Goal: Task Accomplishment & Management: Use online tool/utility

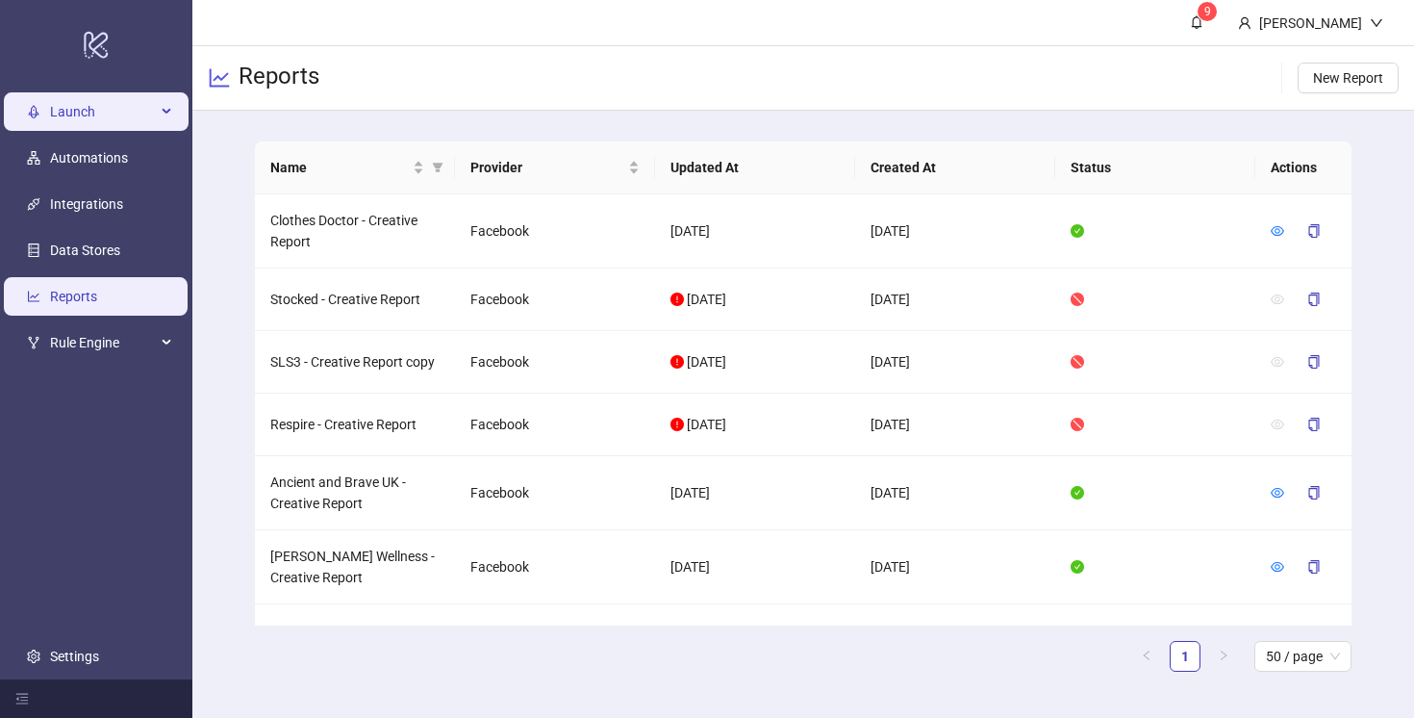
click at [91, 102] on span "Launch" at bounding box center [103, 111] width 106 height 38
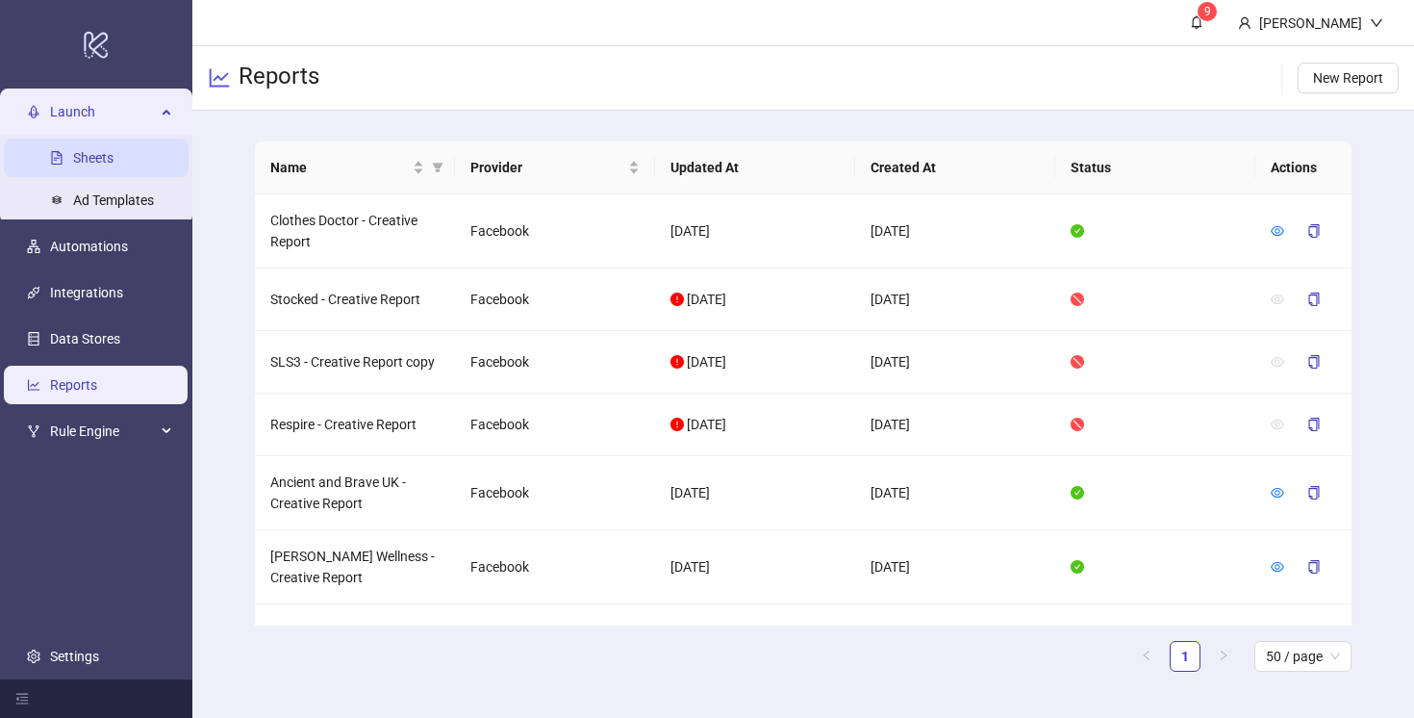
click at [114, 165] on link "Sheets" at bounding box center [93, 157] width 40 height 15
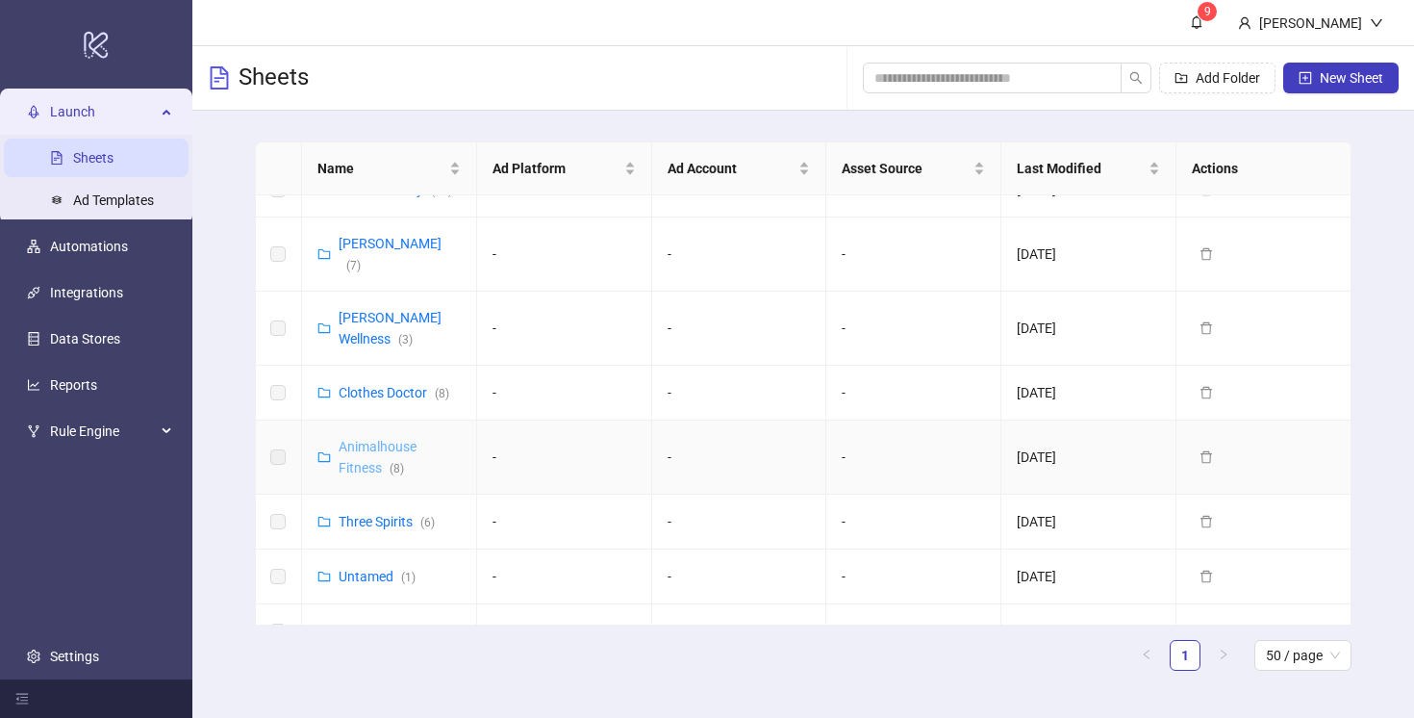
click at [375, 439] on link "Animalhouse Fitness ( 8 )" at bounding box center [378, 457] width 78 height 37
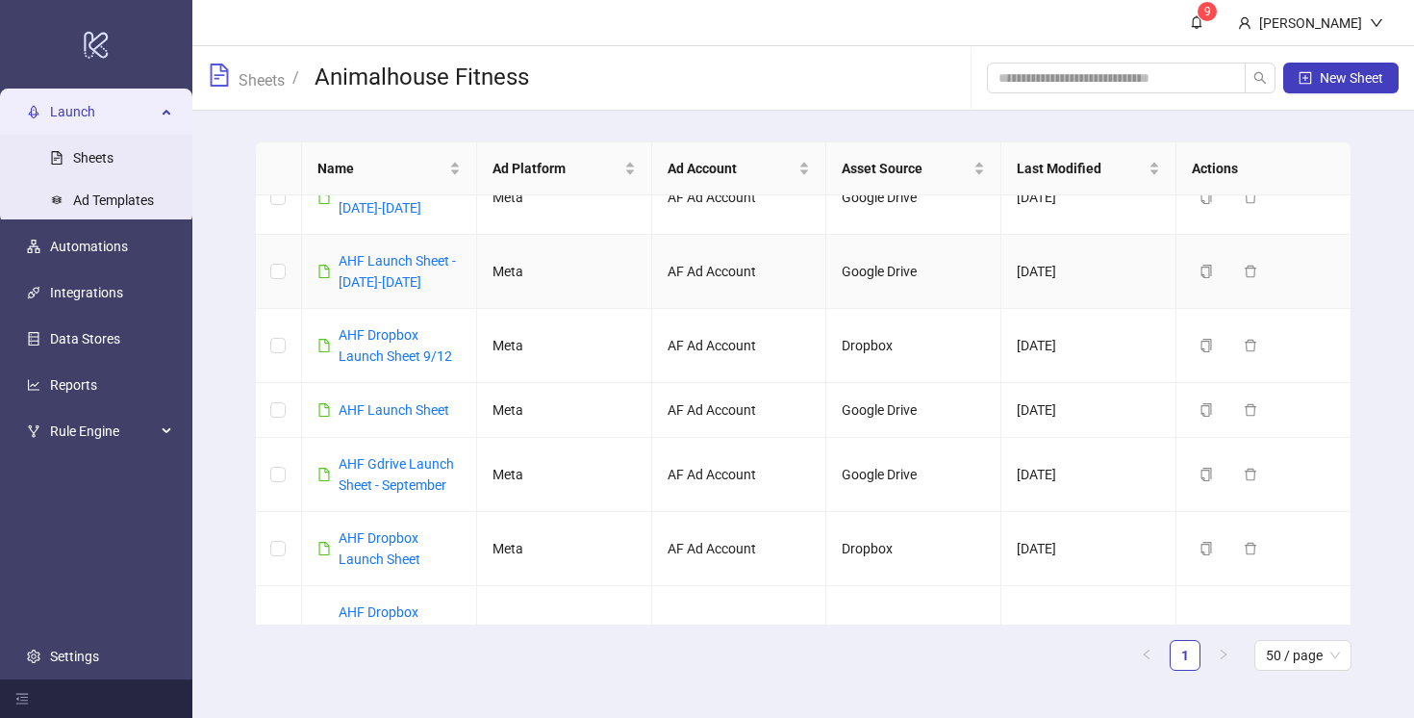
scroll to position [38, 0]
click at [421, 361] on link "AHF Dropbox Launch Sheet 9/12" at bounding box center [396, 342] width 114 height 37
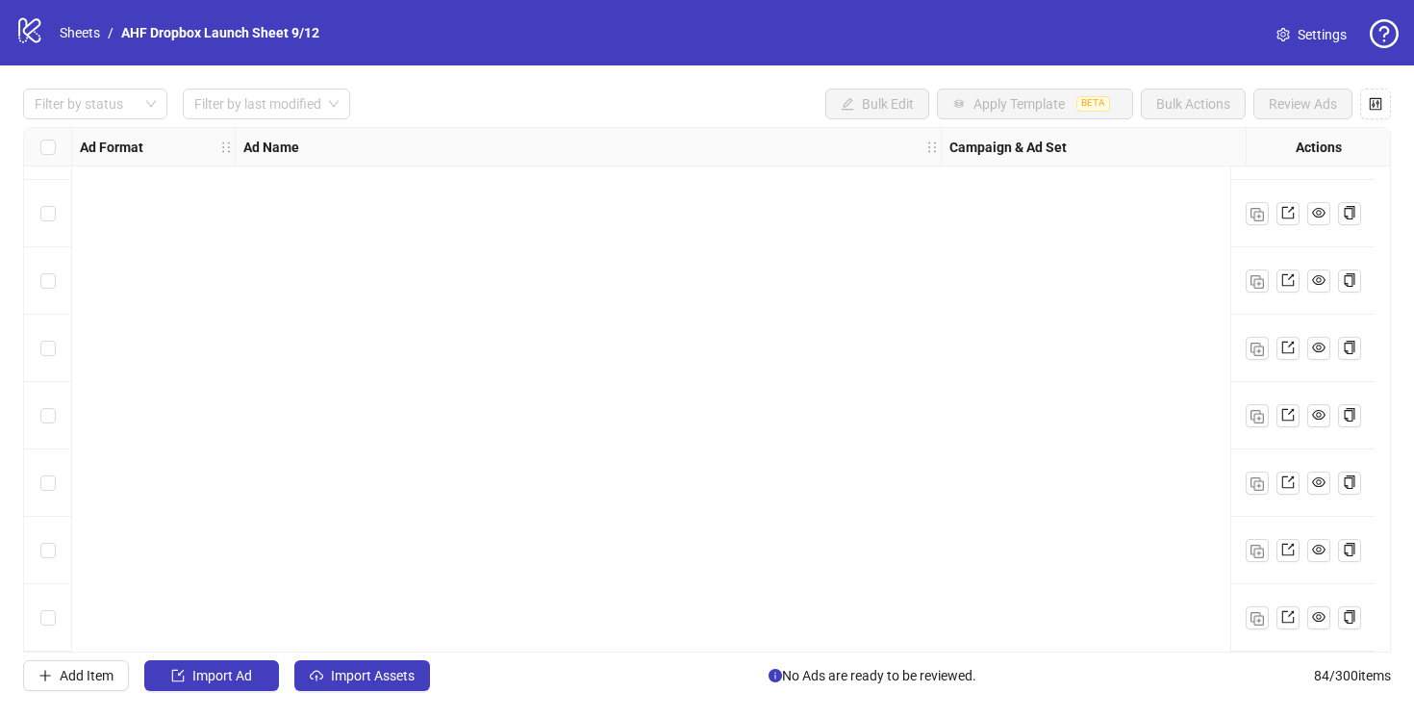
scroll to position [5180, 0]
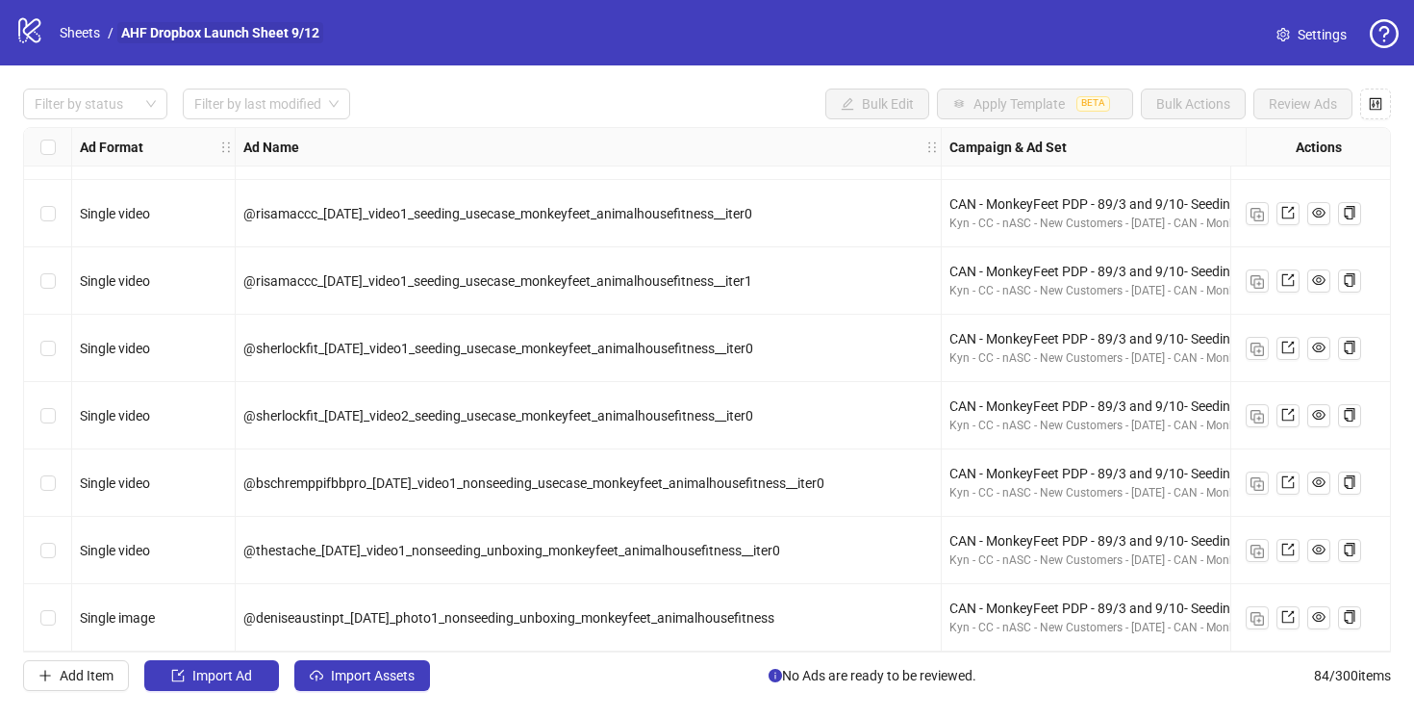
click at [310, 29] on link "AHF Dropbox Launch Sheet 9/12" at bounding box center [220, 32] width 206 height 21
click at [367, 677] on span "Import Assets" at bounding box center [373, 675] width 84 height 15
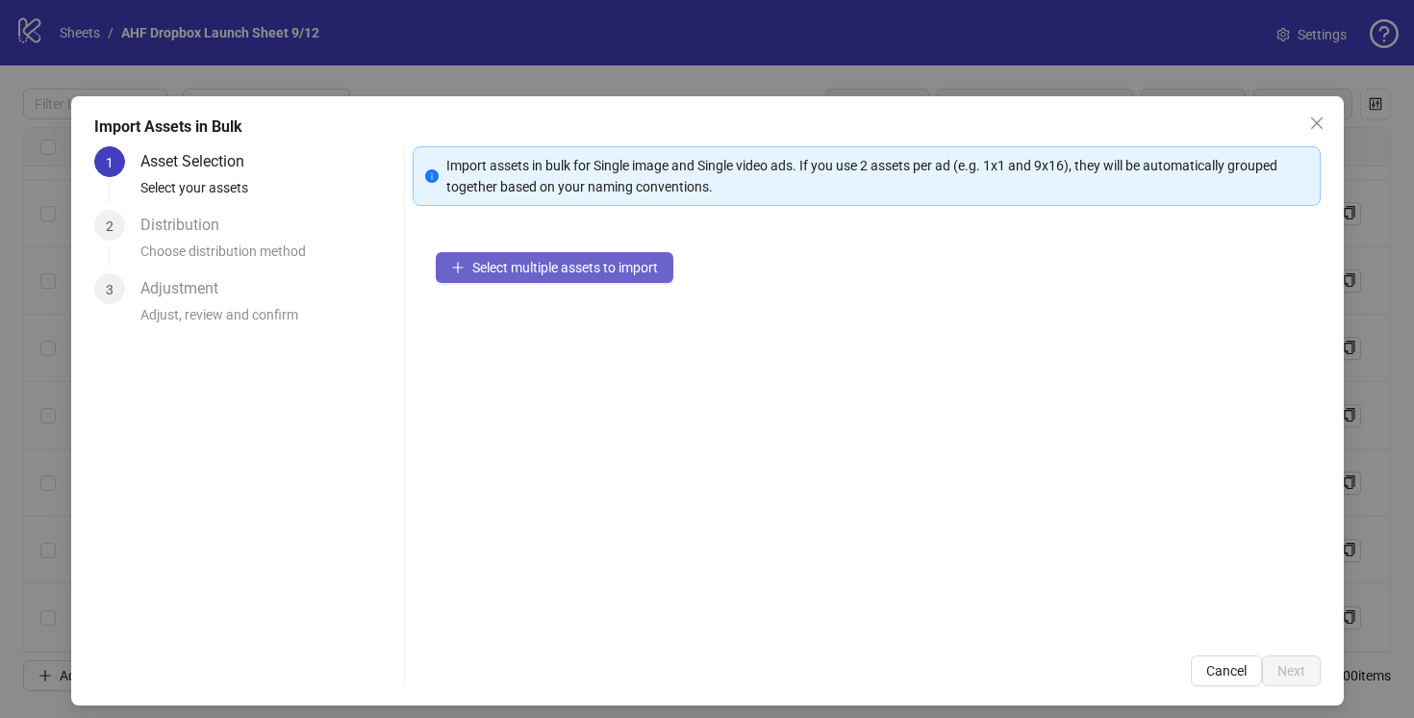
click at [552, 262] on span "Select multiple assets to import" at bounding box center [565, 267] width 186 height 15
click at [1315, 122] on icon "close" at bounding box center [1316, 123] width 12 height 12
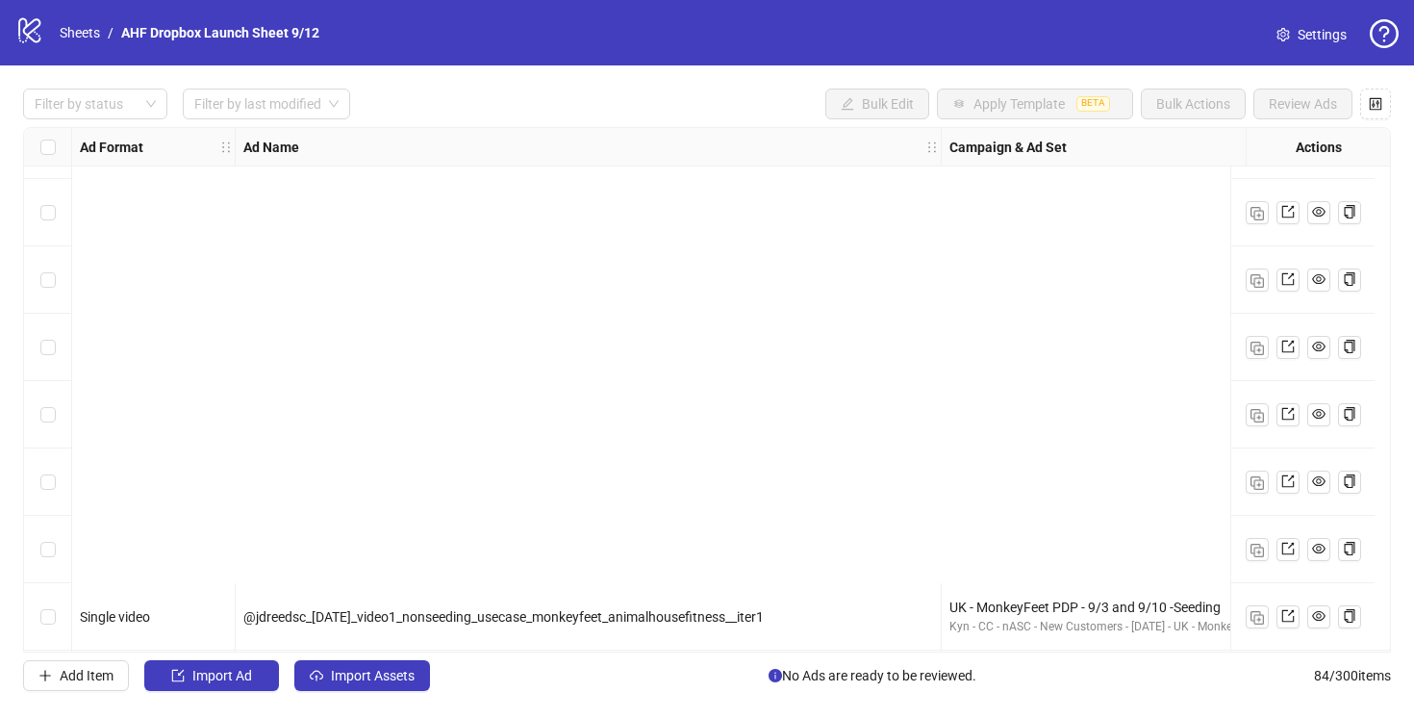
scroll to position [2311, 0]
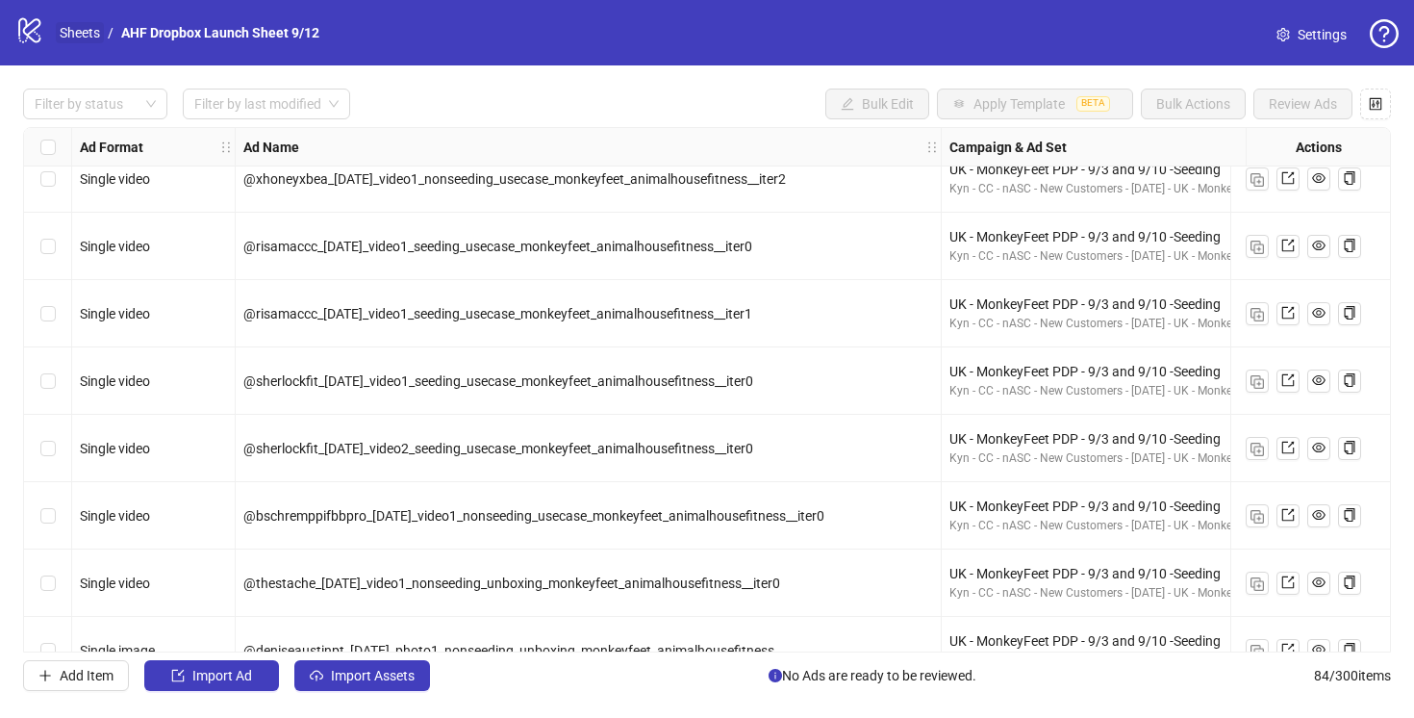
click at [85, 33] on link "Sheets" at bounding box center [80, 32] width 48 height 21
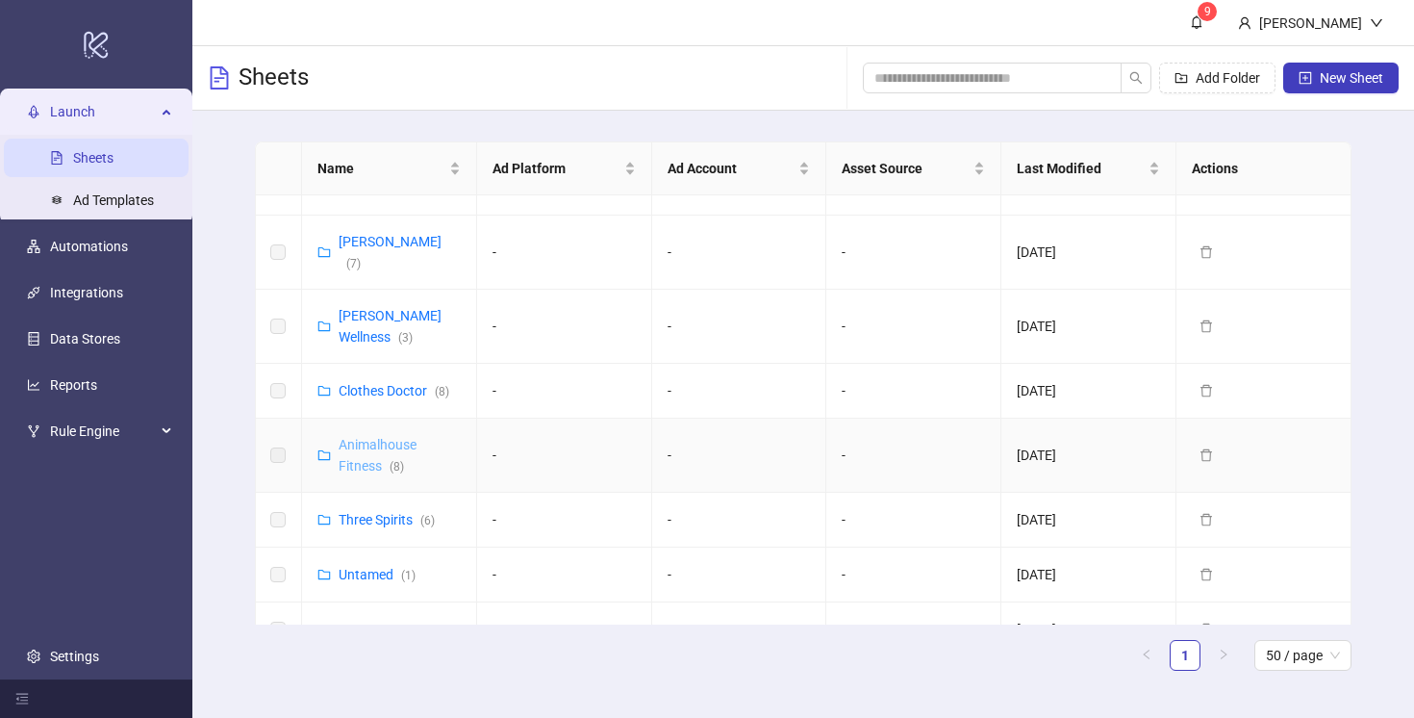
click at [366, 437] on link "Animalhouse Fitness ( 8 )" at bounding box center [378, 455] width 78 height 37
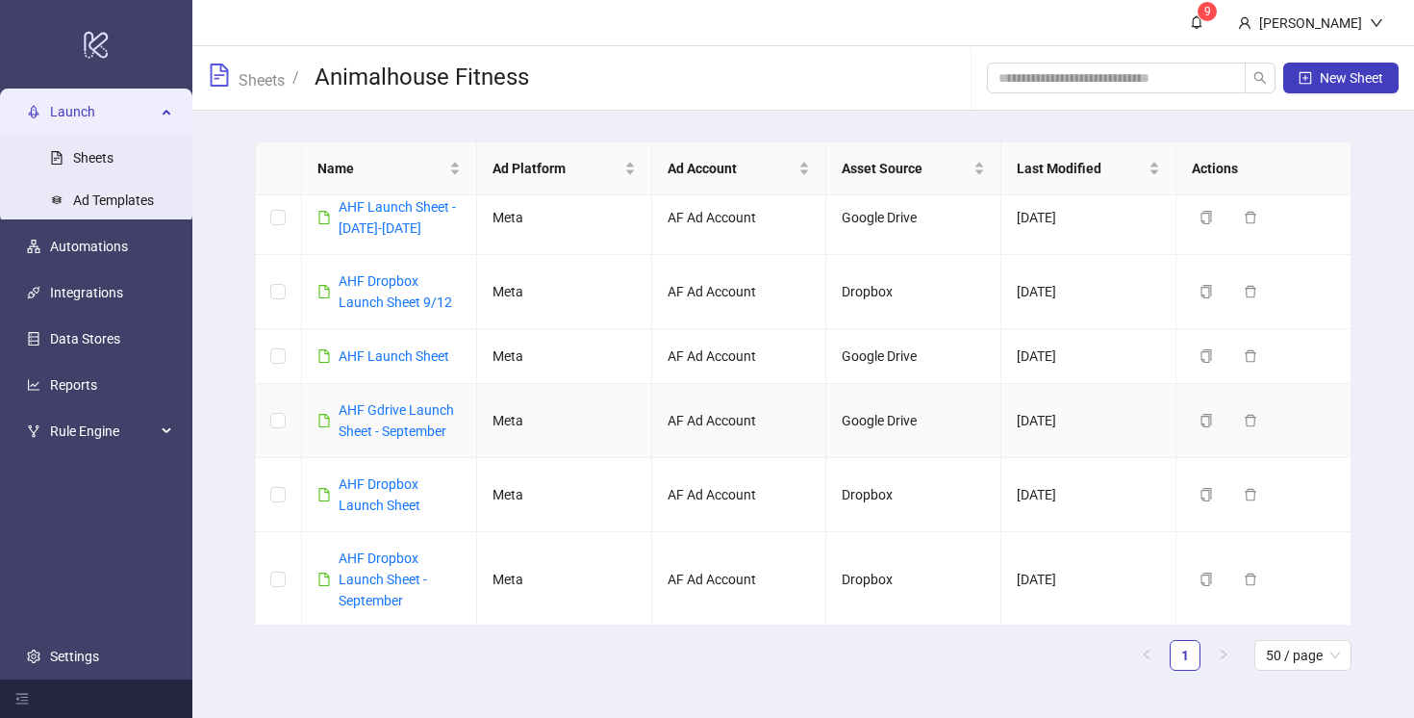
scroll to position [81, 0]
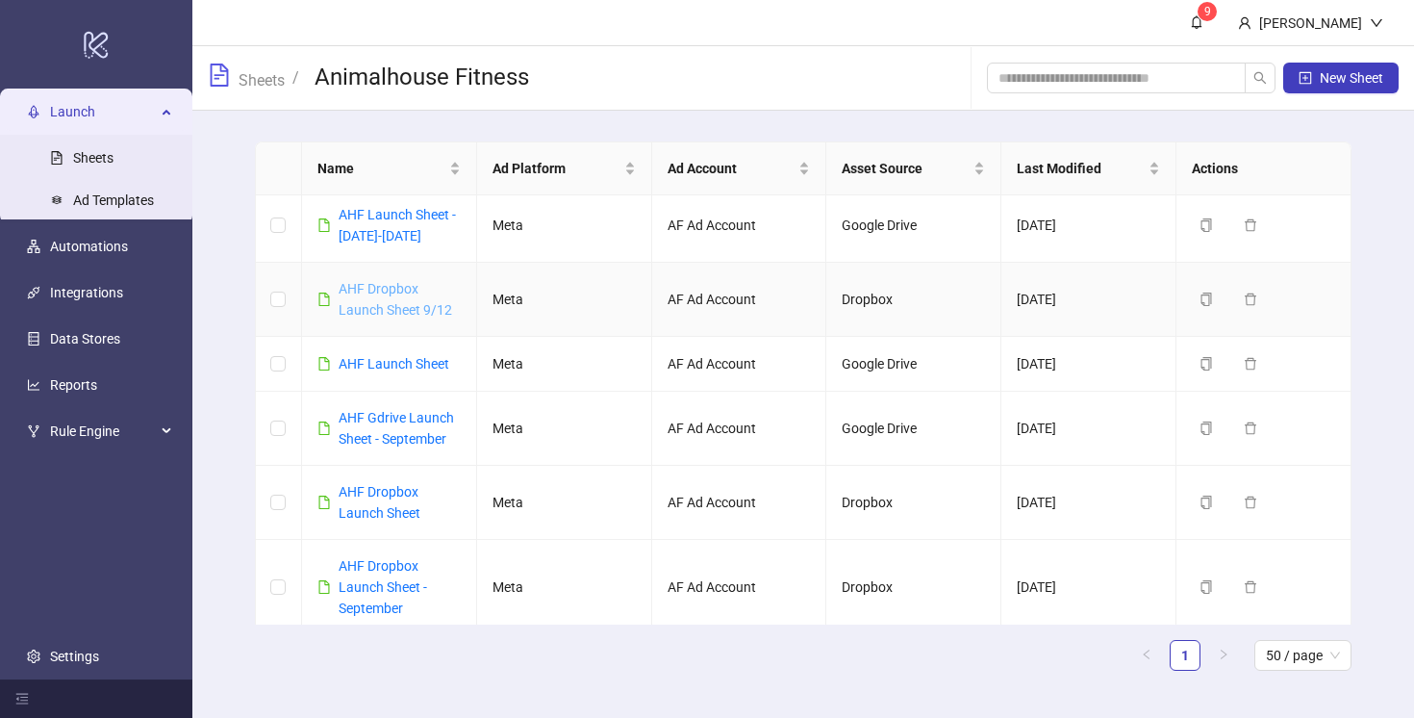
click at [396, 318] on link "AHF Dropbox Launch Sheet 9/12" at bounding box center [396, 299] width 114 height 37
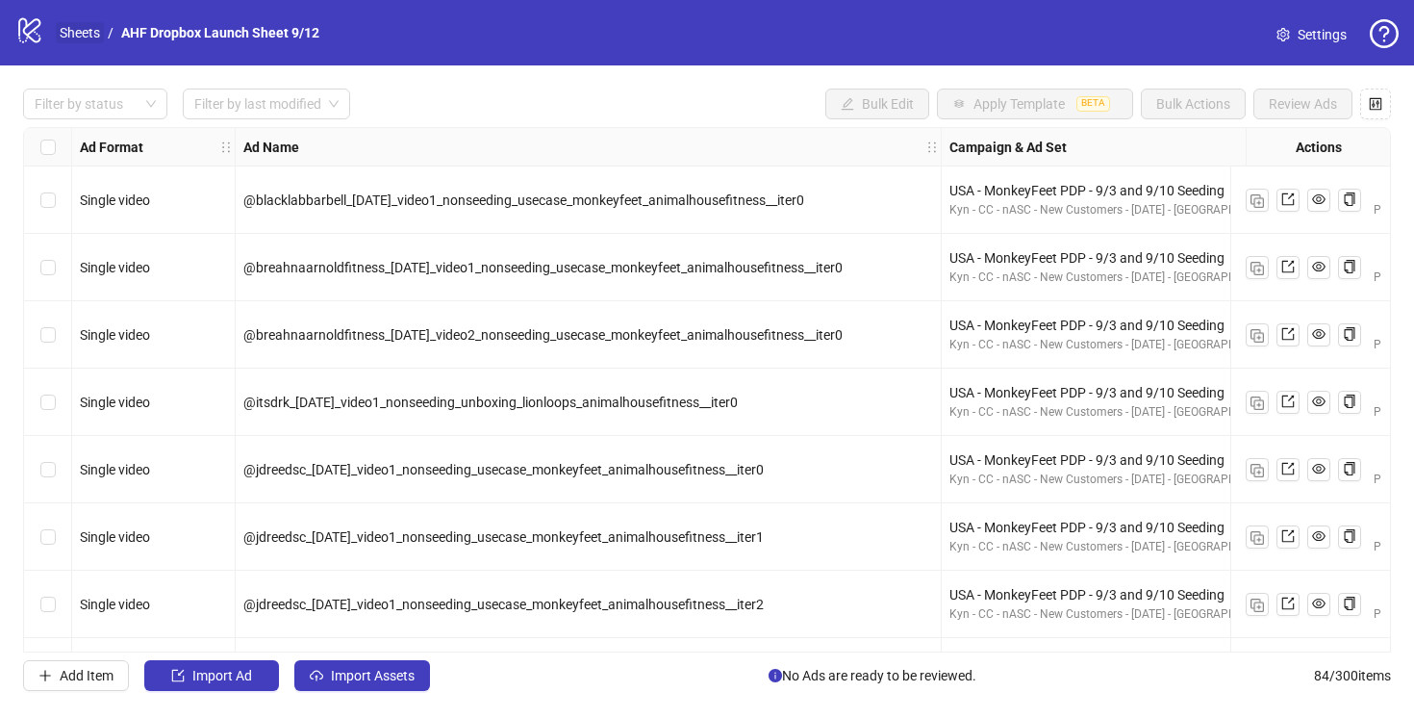
click at [84, 35] on link "Sheets" at bounding box center [80, 32] width 48 height 21
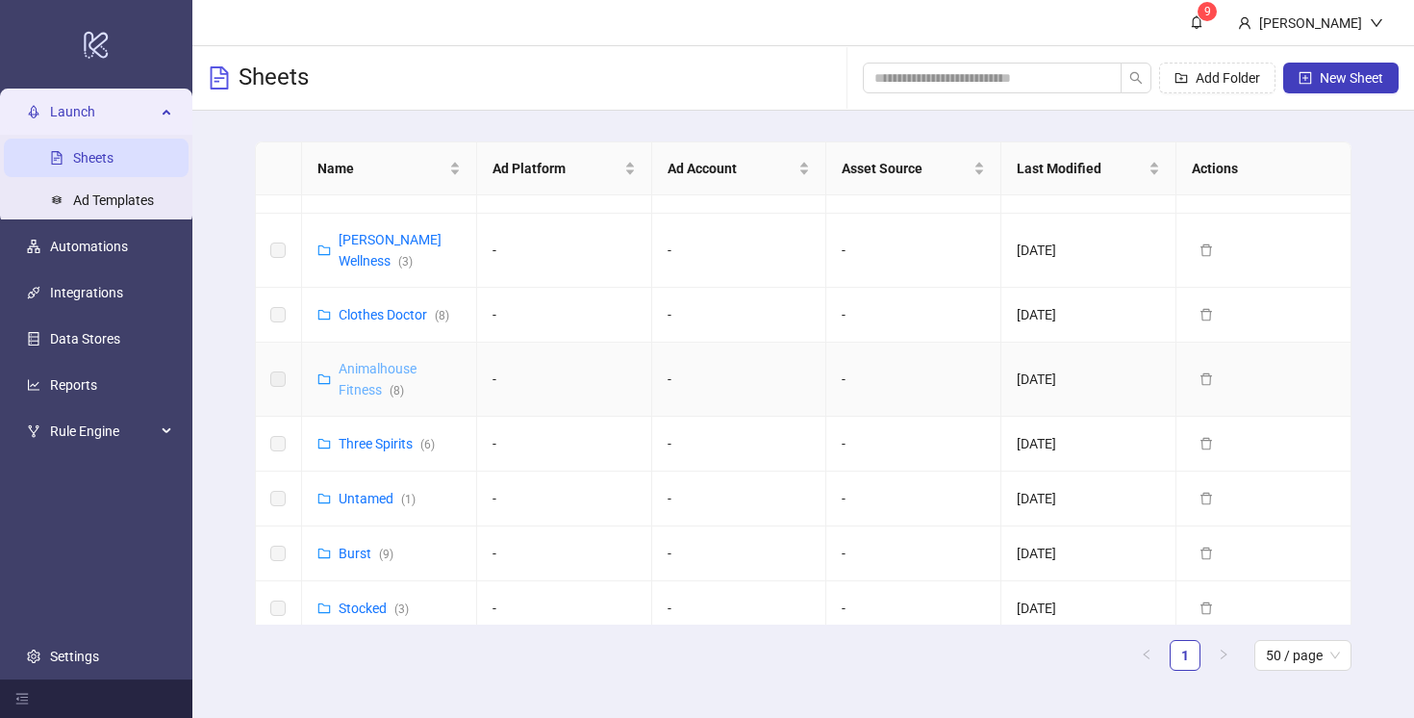
click at [372, 361] on link "Animalhouse Fitness ( 8 )" at bounding box center [378, 379] width 78 height 37
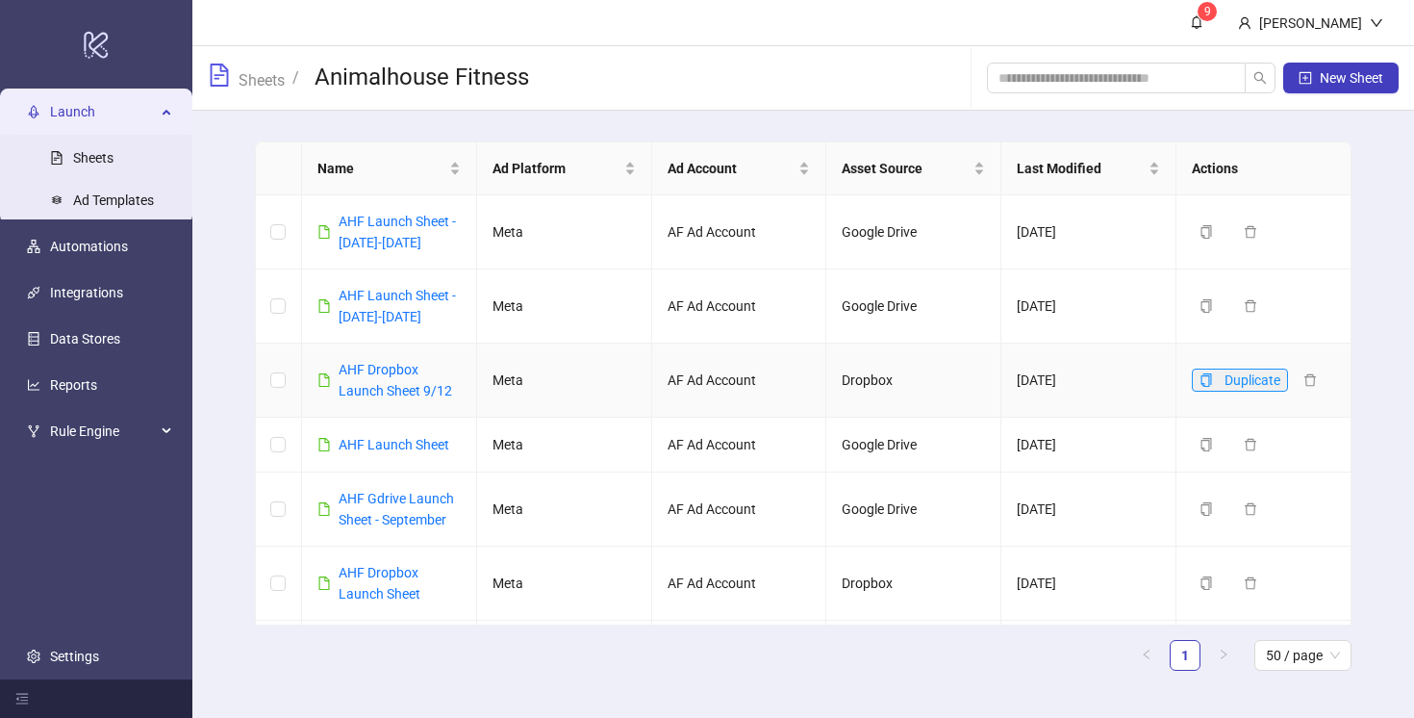
click at [1210, 387] on icon "copy" at bounding box center [1206, 379] width 13 height 13
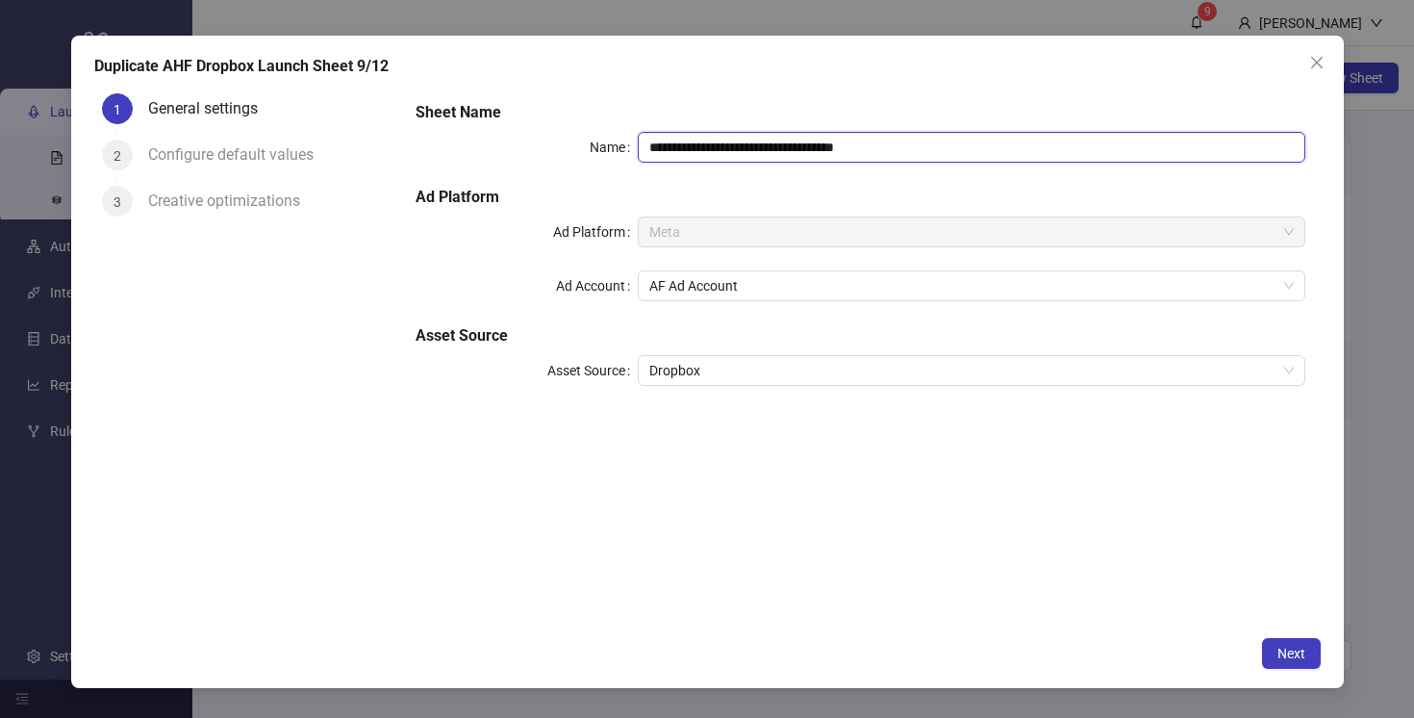
click at [845, 147] on input "**********" at bounding box center [971, 147] width 667 height 31
click at [905, 147] on input "**********" at bounding box center [971, 147] width 667 height 31
type input "**********"
click at [1151, 523] on div "**********" at bounding box center [860, 356] width 920 height 540
click at [1293, 647] on span "Next" at bounding box center [1292, 653] width 28 height 15
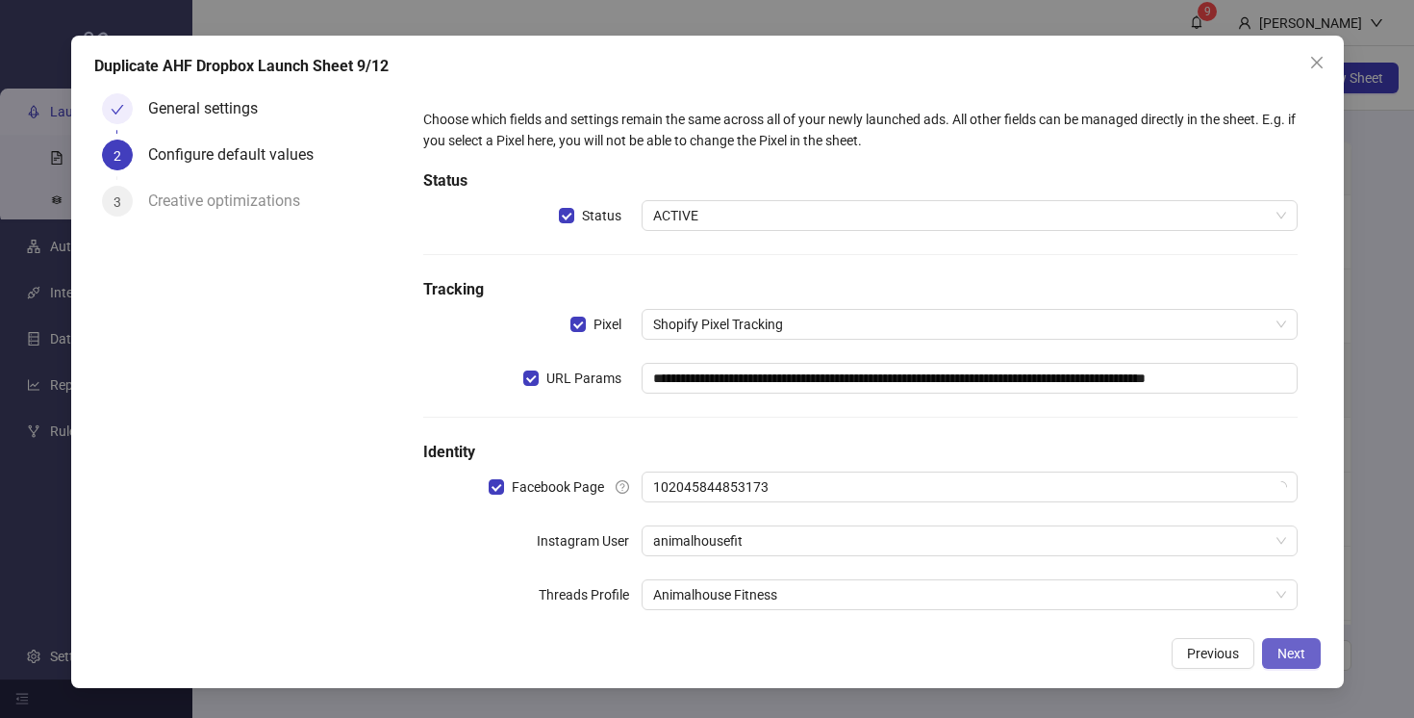
click at [1293, 647] on span "Next" at bounding box center [1292, 653] width 28 height 15
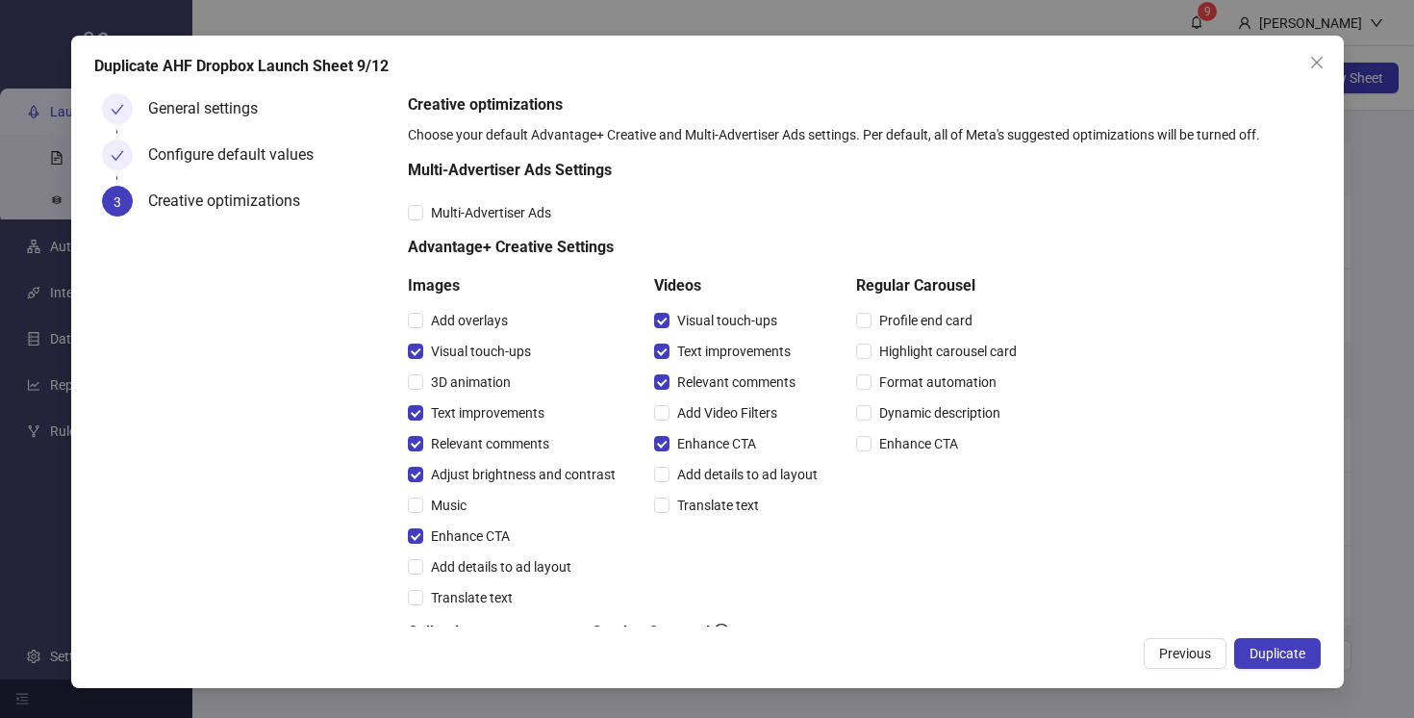
click at [1293, 647] on span "Duplicate" at bounding box center [1278, 653] width 56 height 15
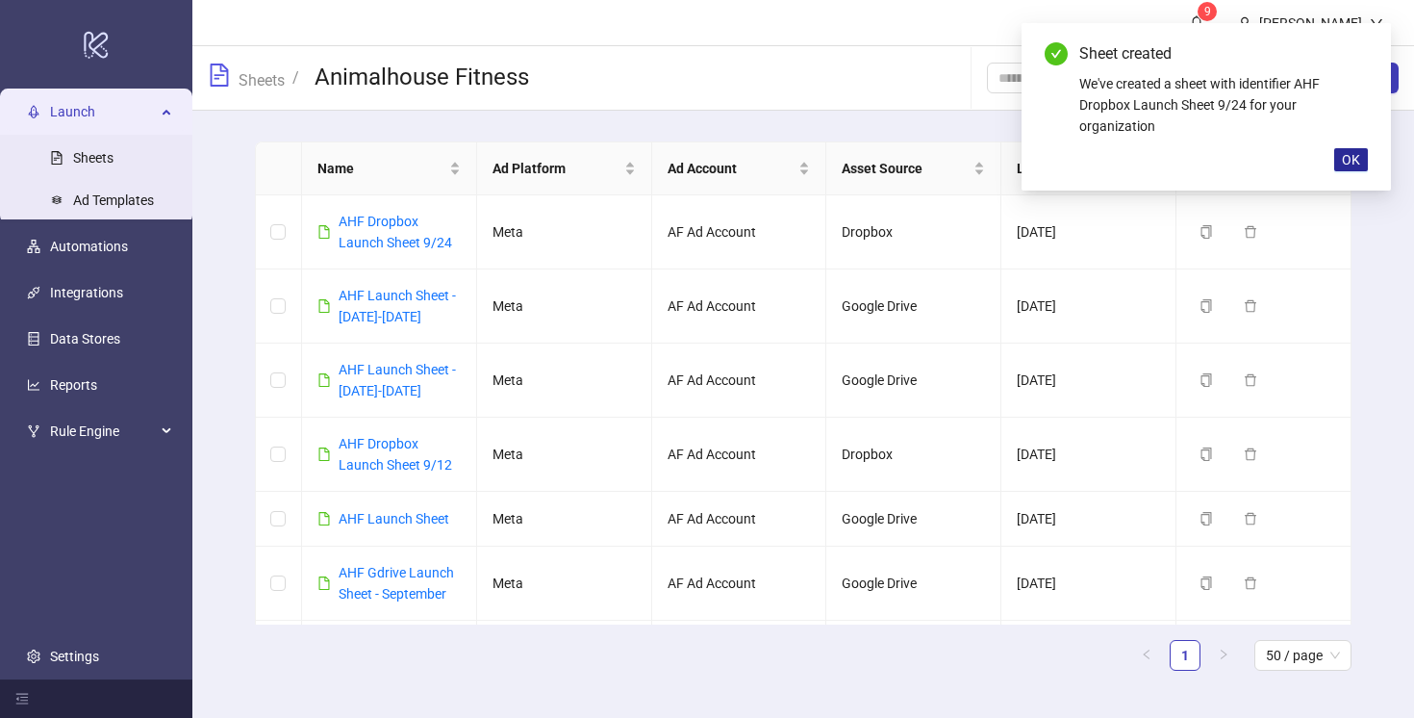
click at [1352, 158] on span "OK" at bounding box center [1351, 159] width 18 height 15
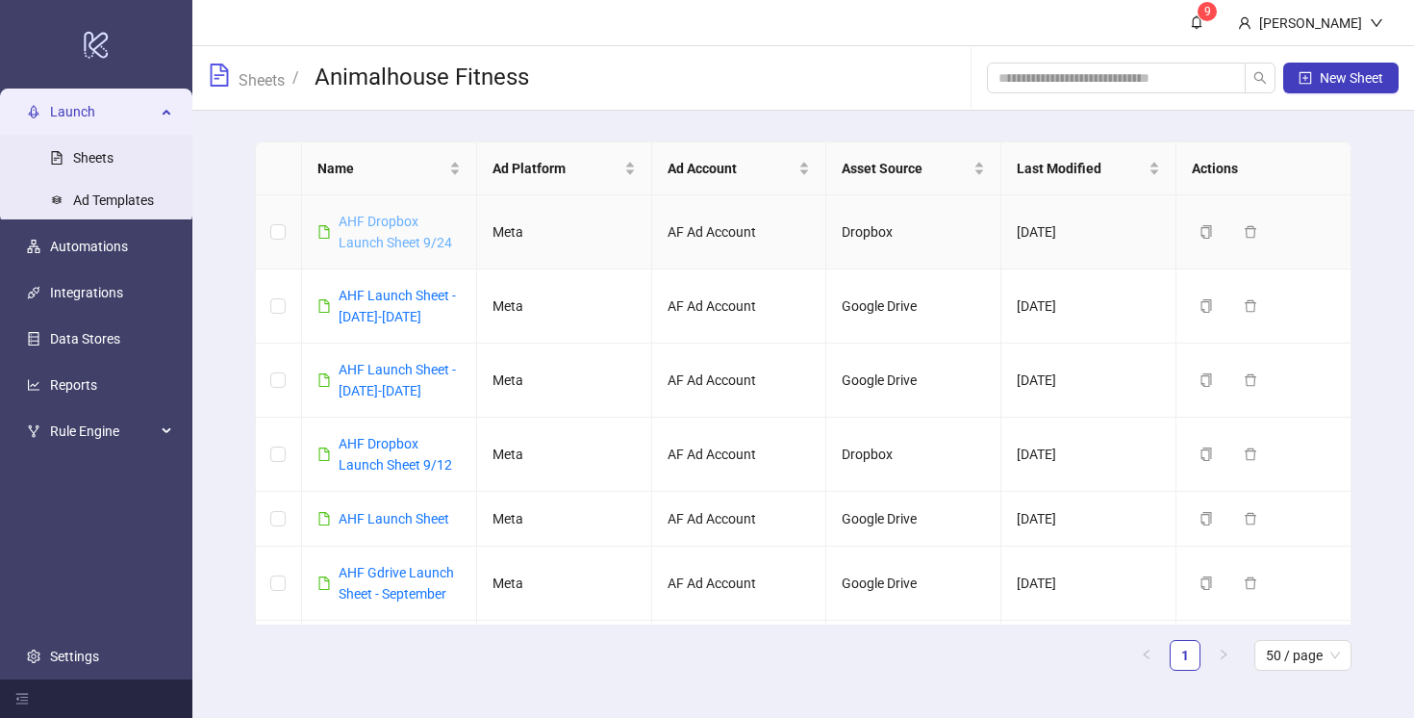
click at [401, 228] on link "AHF Dropbox Launch Sheet 9/24" at bounding box center [396, 232] width 114 height 37
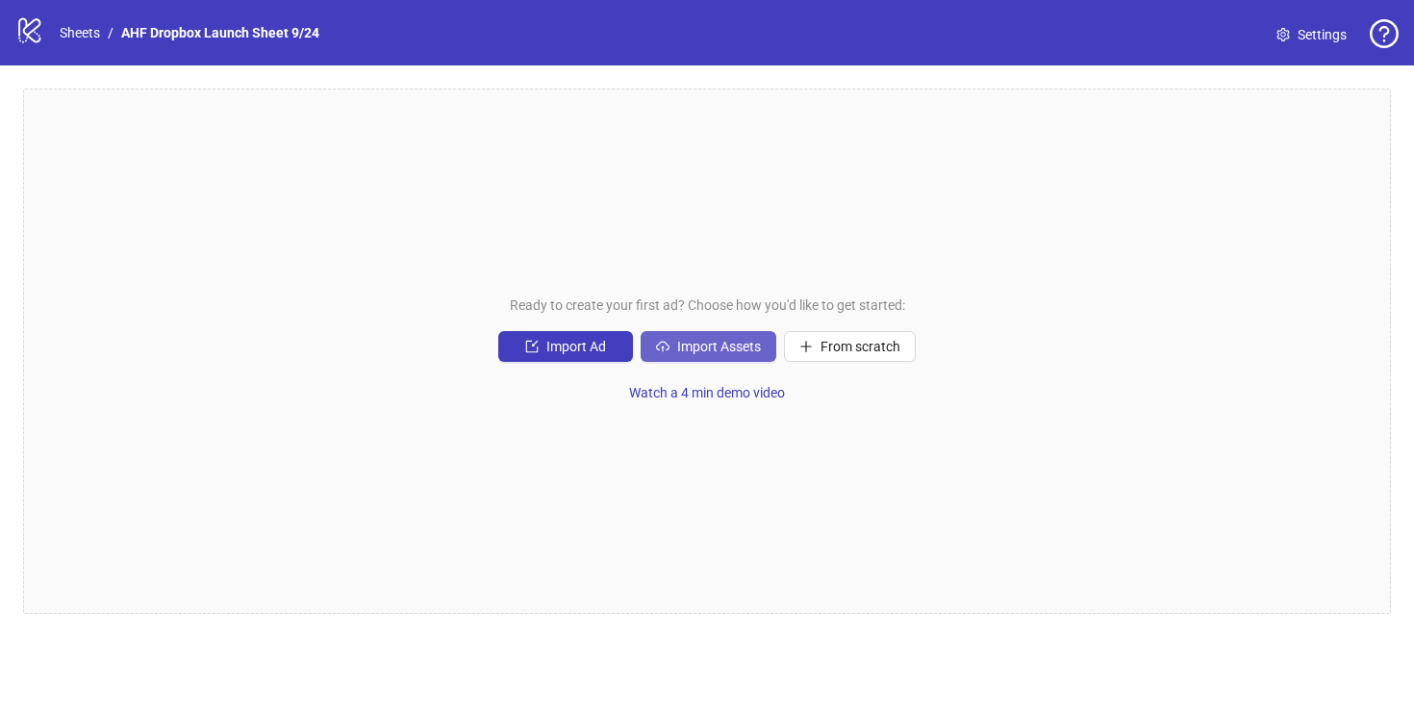
click at [720, 343] on span "Import Assets" at bounding box center [719, 346] width 84 height 15
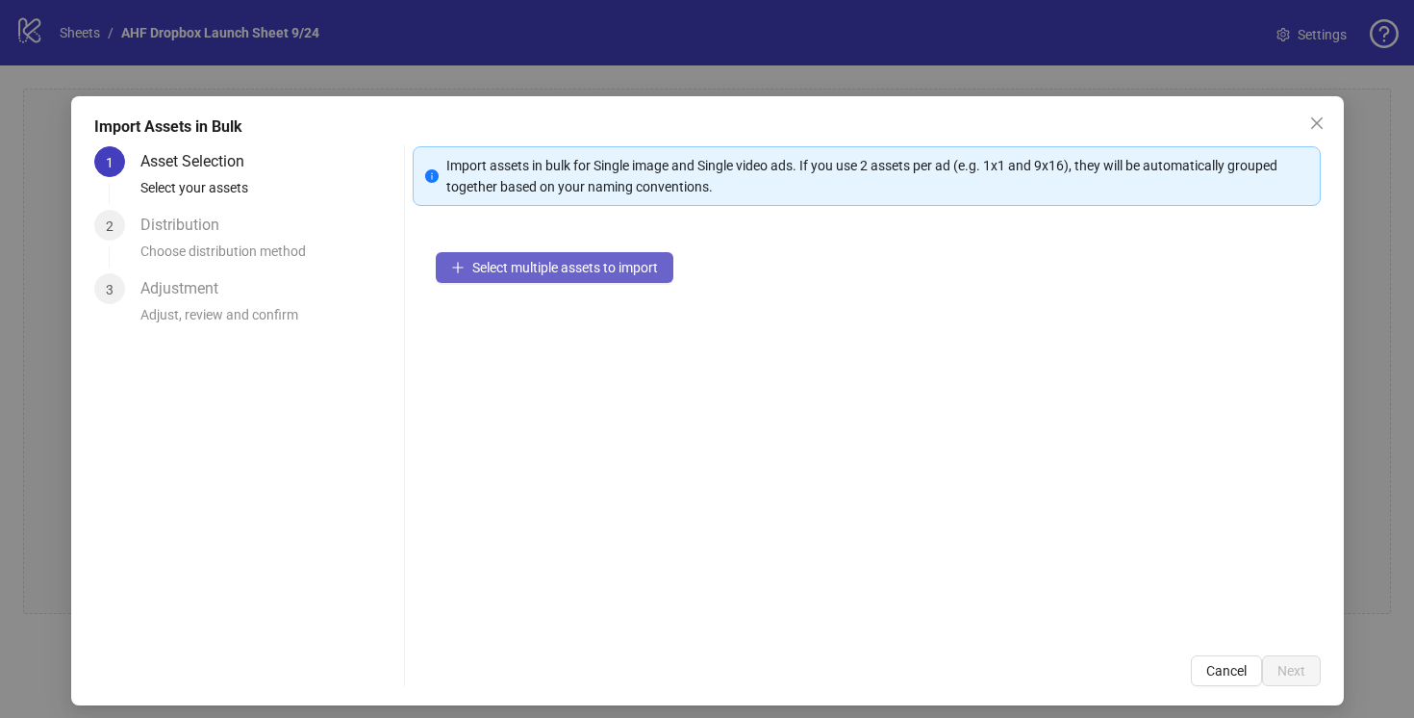
click at [544, 269] on span "Select multiple assets to import" at bounding box center [565, 267] width 186 height 15
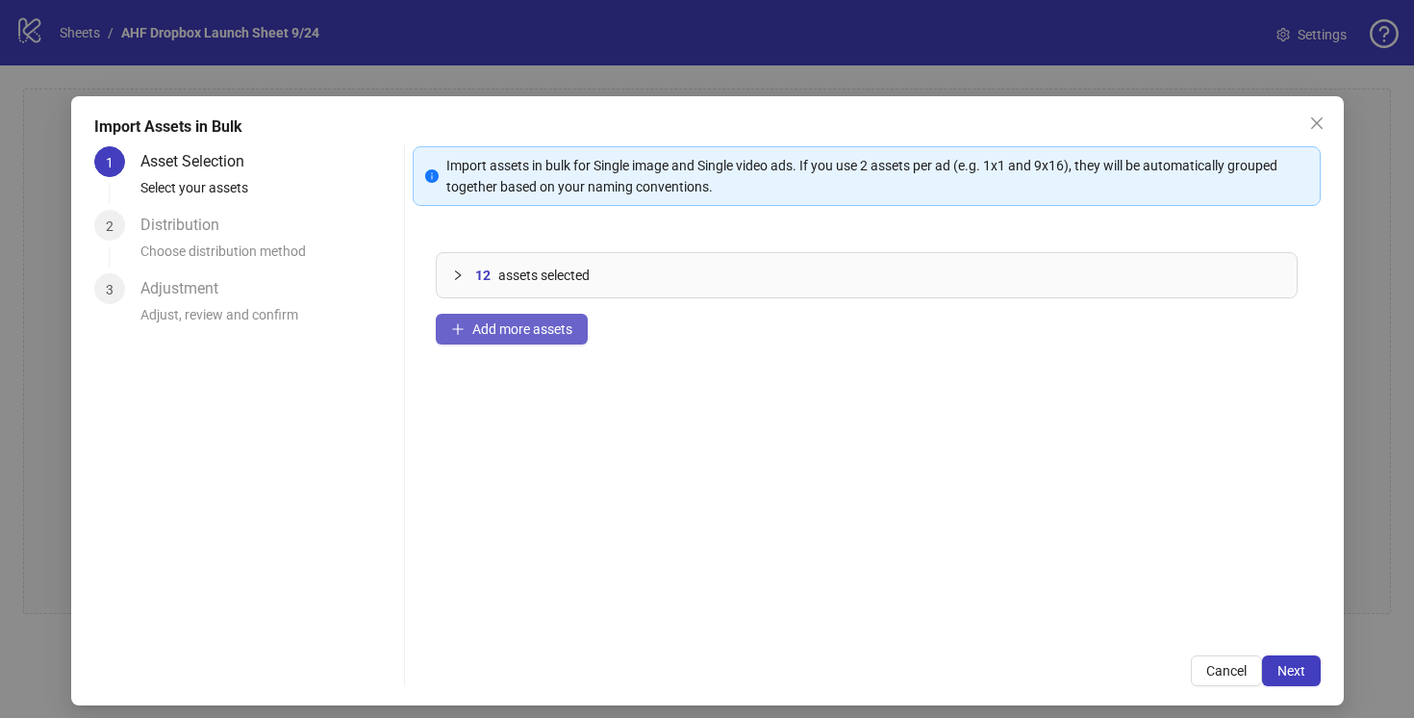
click at [510, 327] on span "Add more assets" at bounding box center [522, 328] width 100 height 15
click at [529, 330] on span "Add more assets" at bounding box center [522, 328] width 100 height 15
click at [1298, 672] on span "Next" at bounding box center [1292, 670] width 28 height 15
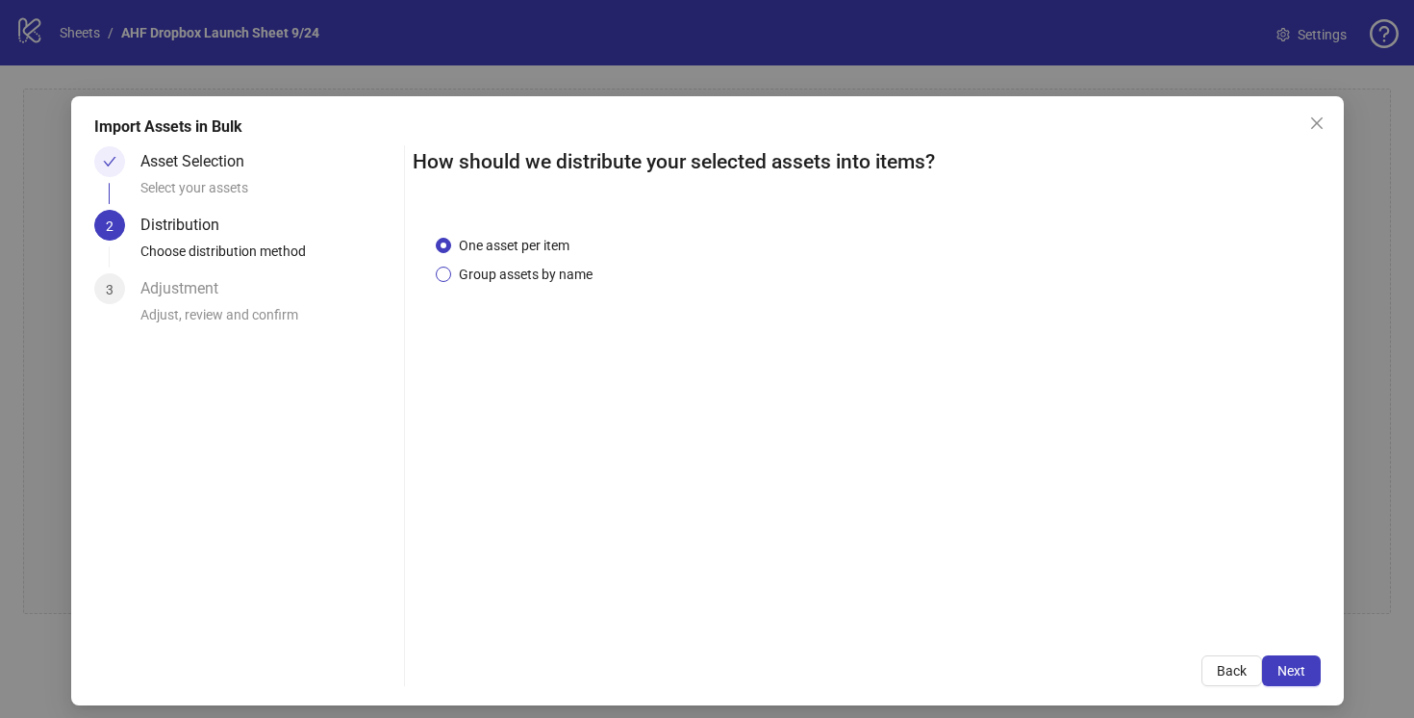
click at [507, 268] on span "Group assets by name" at bounding box center [525, 274] width 149 height 21
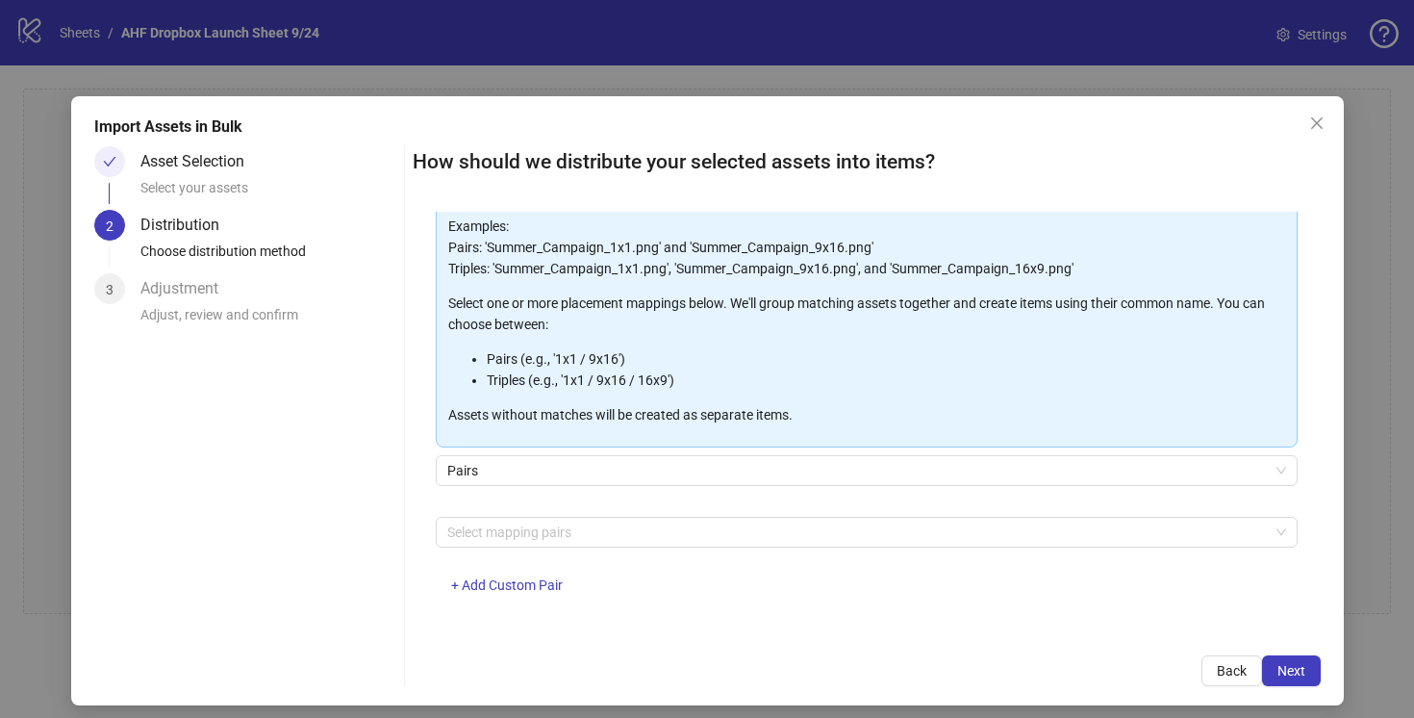
scroll to position [142, 0]
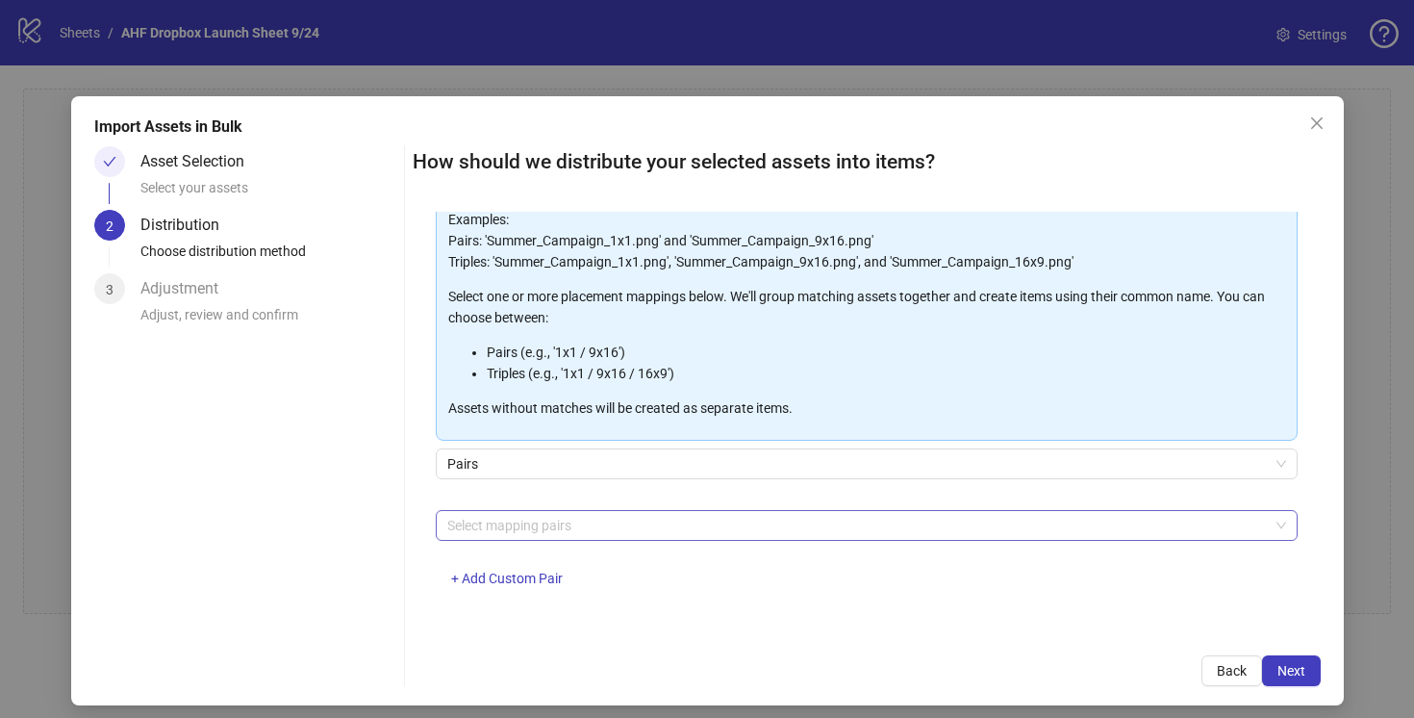
click at [598, 523] on div at bounding box center [857, 525] width 834 height 27
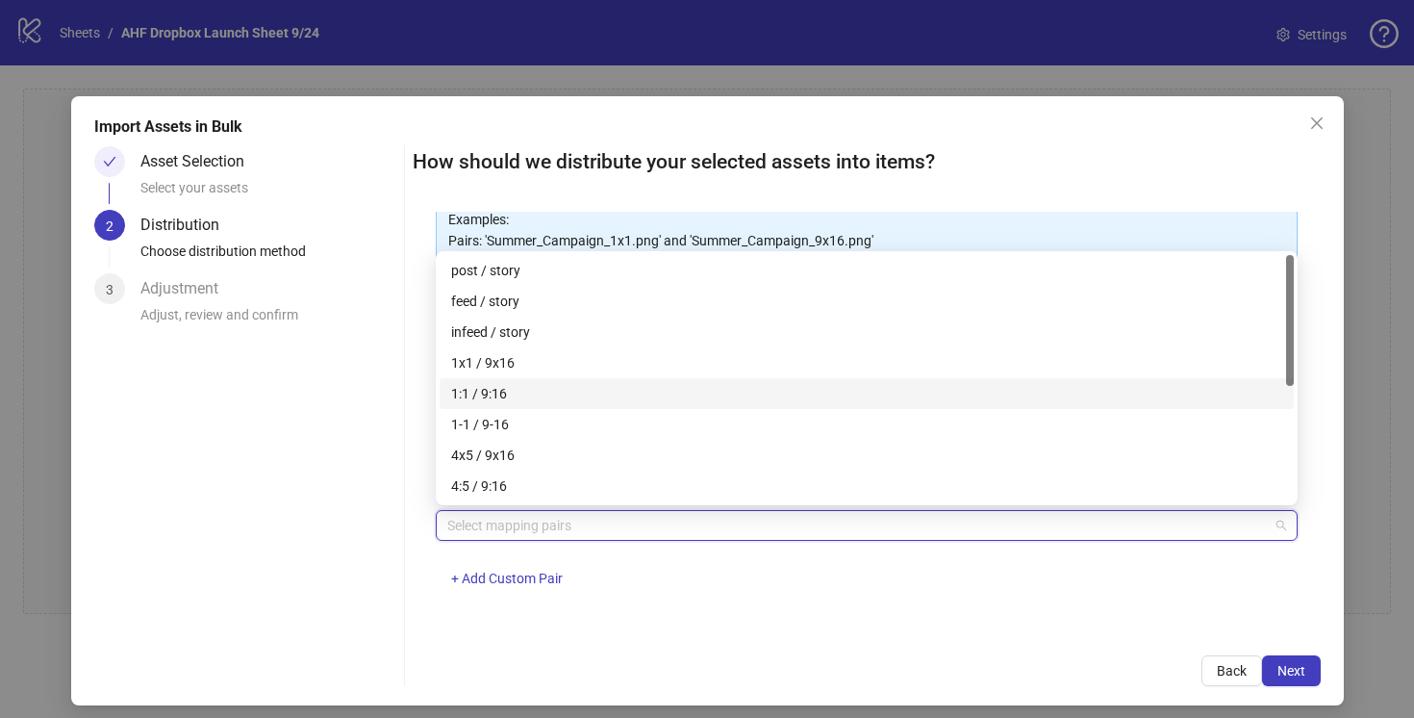
click at [516, 363] on div "1x1 / 9x16" at bounding box center [866, 362] width 831 height 21
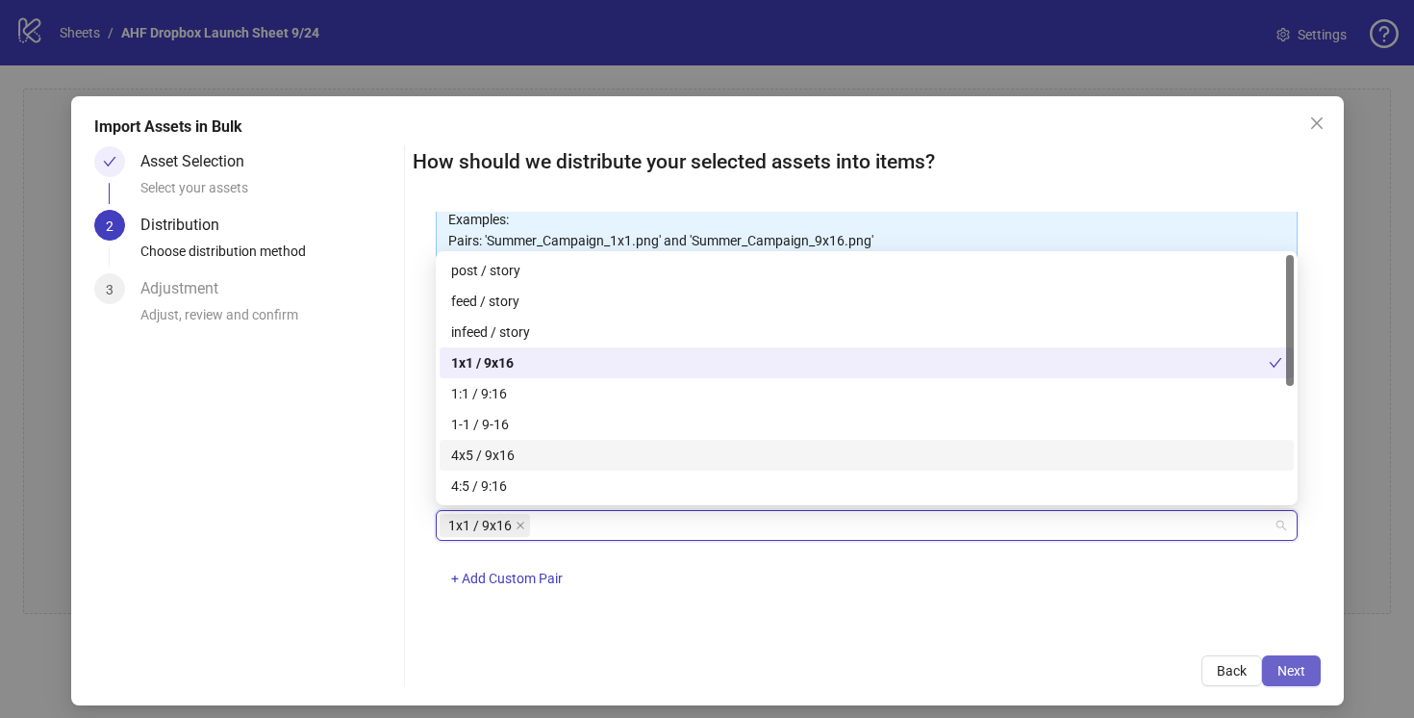
click at [1285, 670] on span "Next" at bounding box center [1292, 670] width 28 height 15
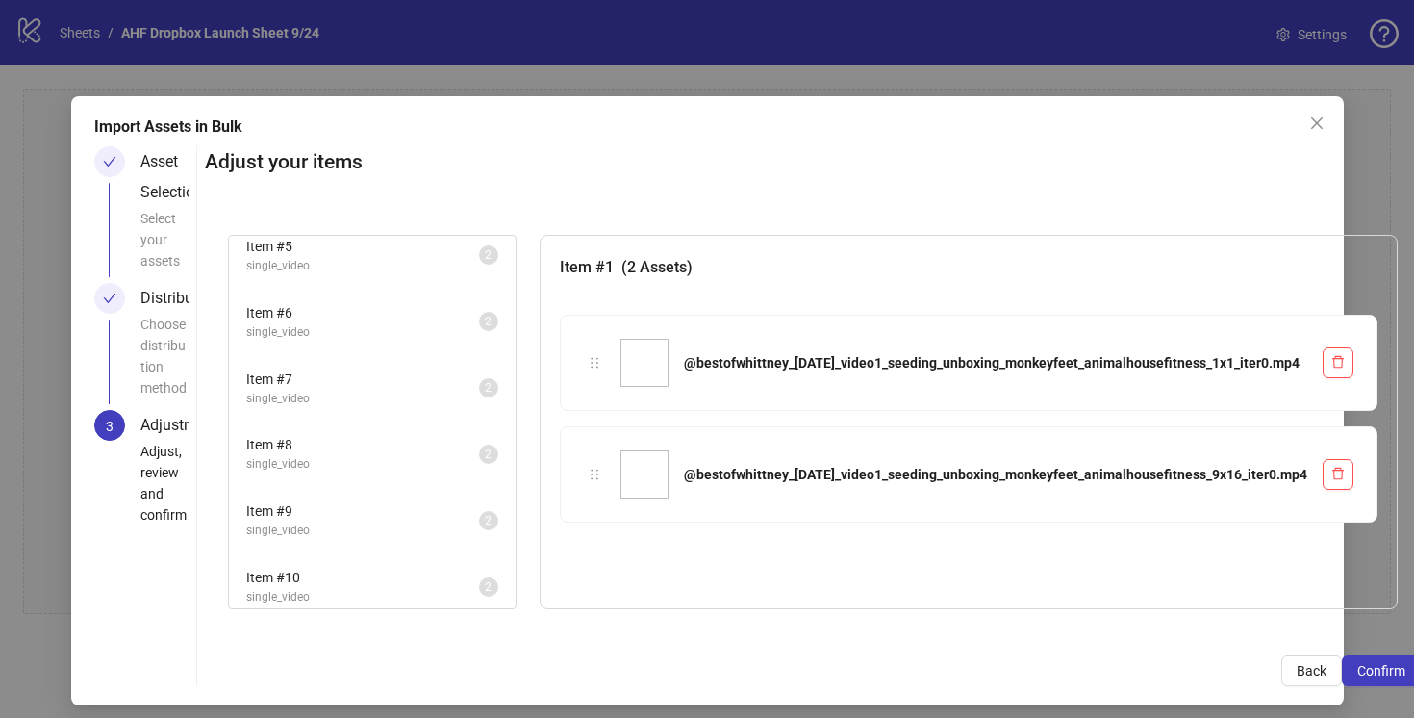
scroll to position [421, 0]
click at [423, 575] on span "Item # 12" at bounding box center [362, 566] width 233 height 21
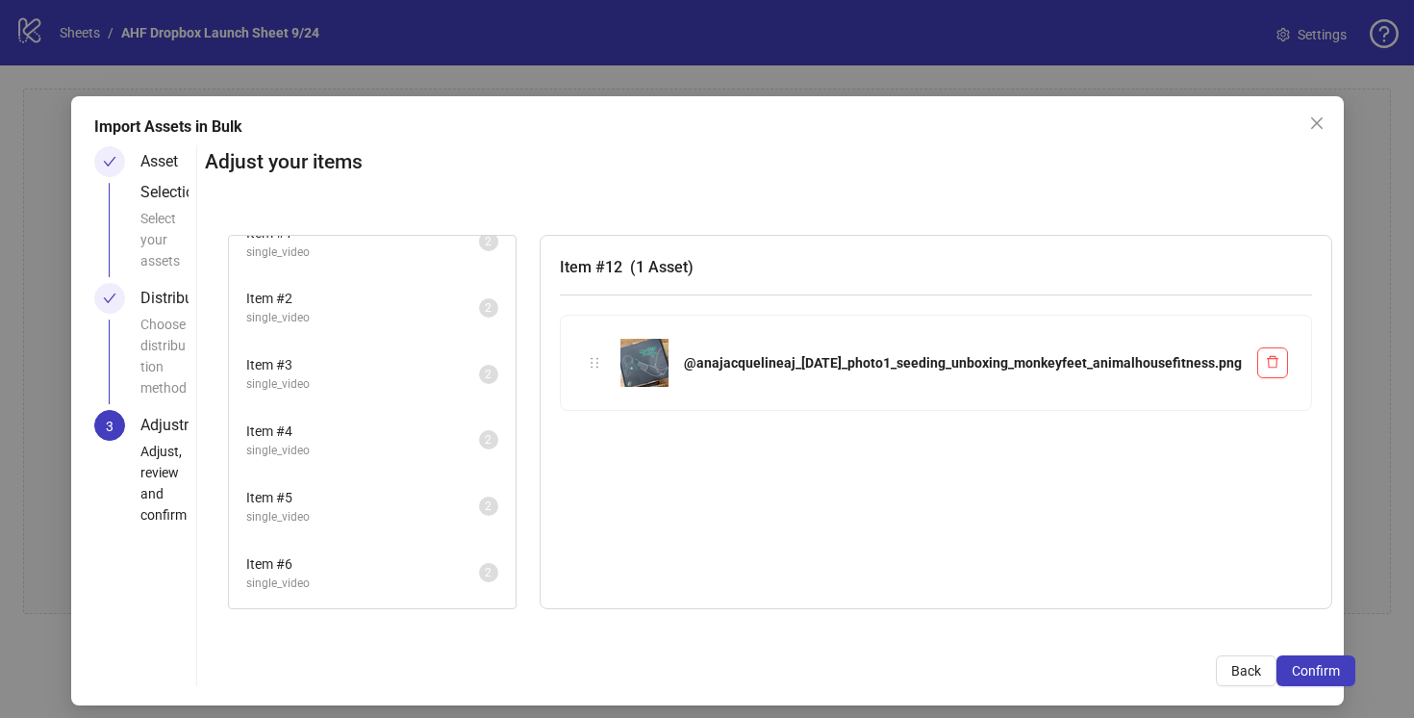
scroll to position [0, 0]
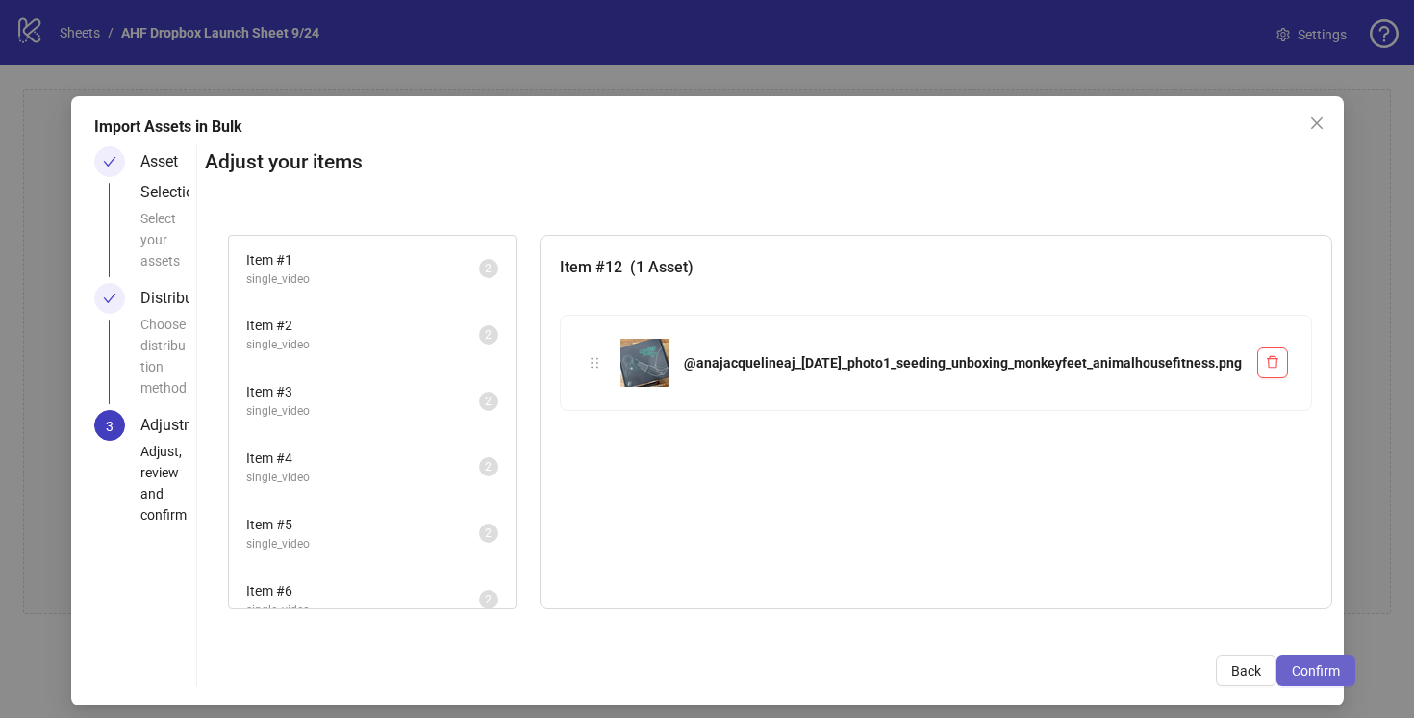
click at [1292, 668] on span "Confirm" at bounding box center [1316, 670] width 48 height 15
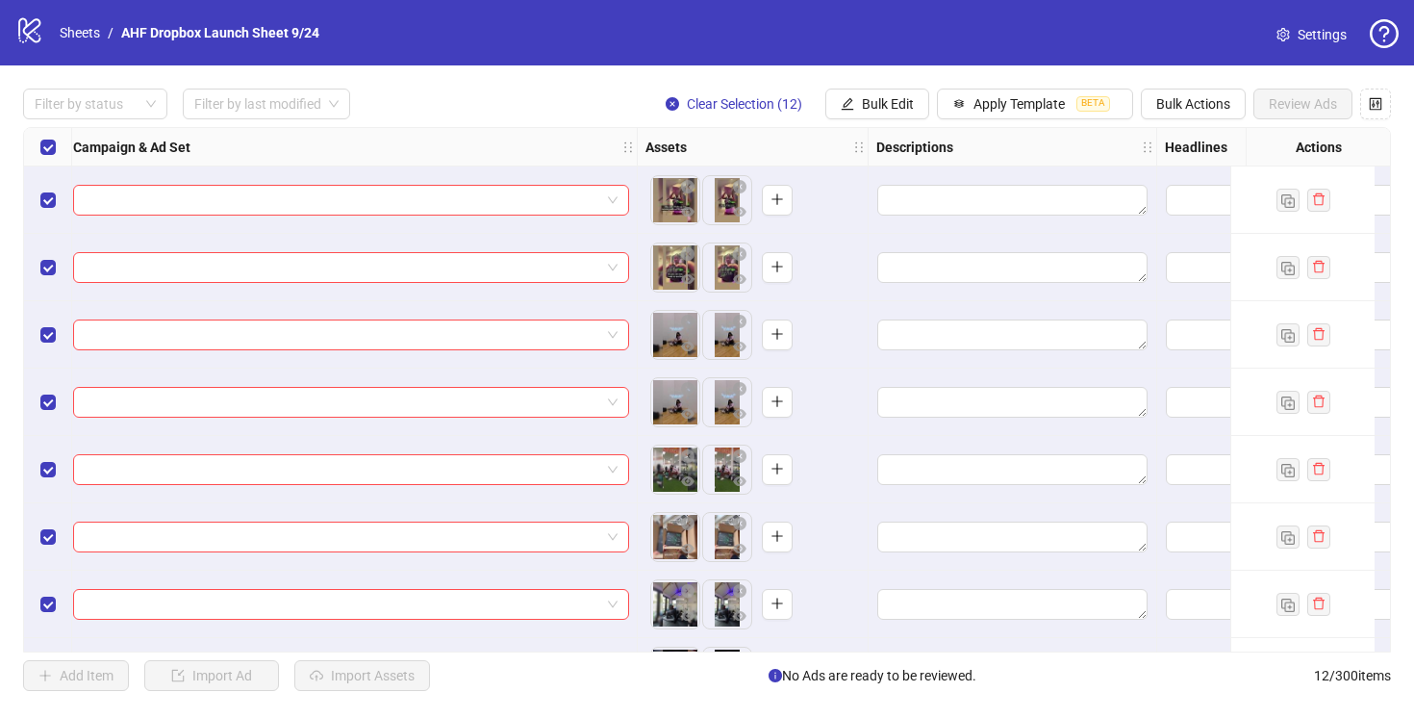
scroll to position [0, 881]
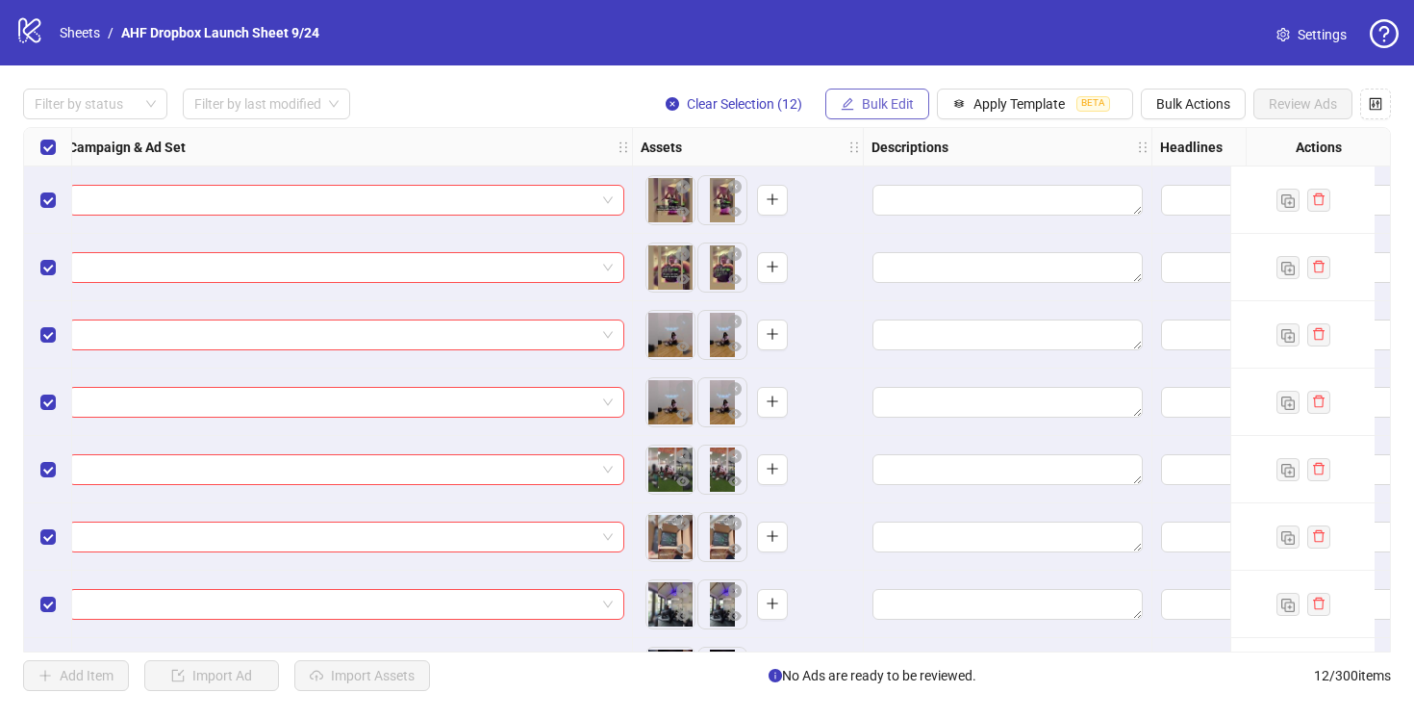
click at [869, 103] on span "Bulk Edit" at bounding box center [888, 103] width 52 height 15
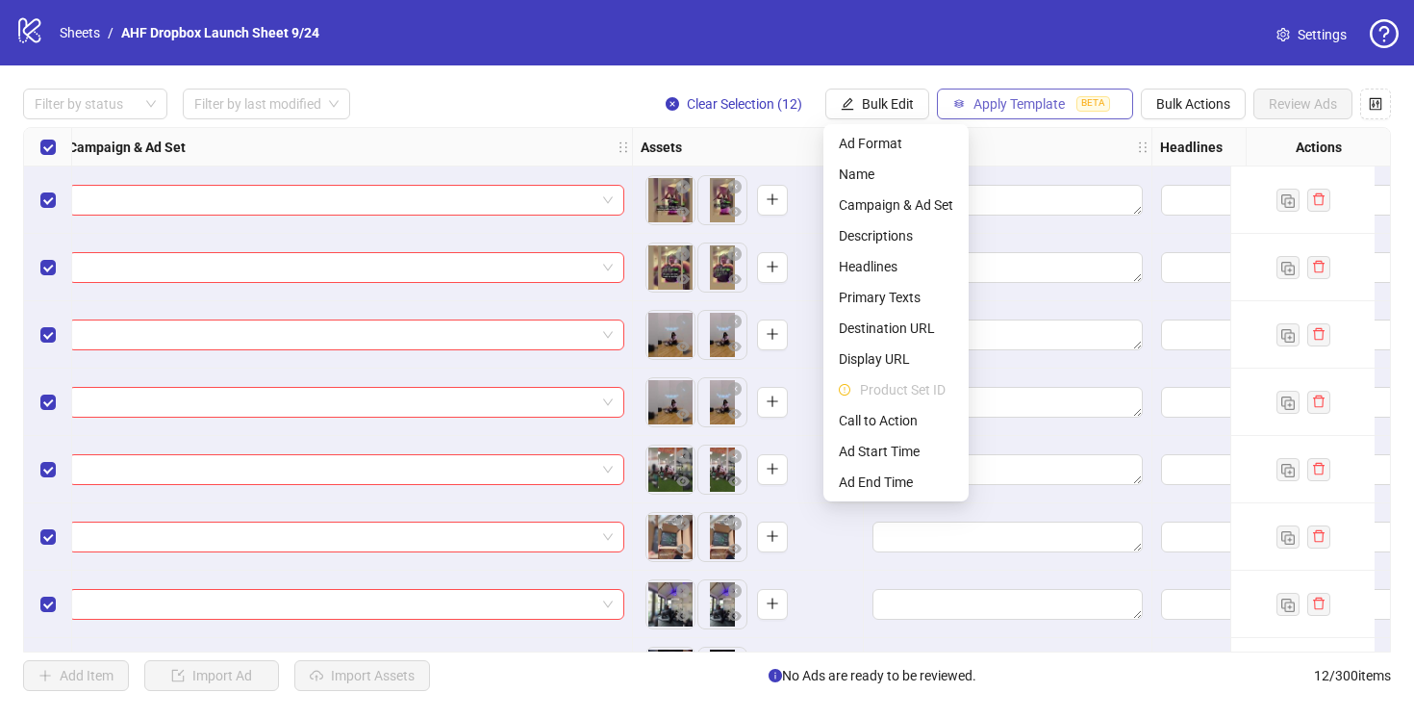
click at [1015, 109] on span "Apply Template" at bounding box center [1019, 103] width 91 height 15
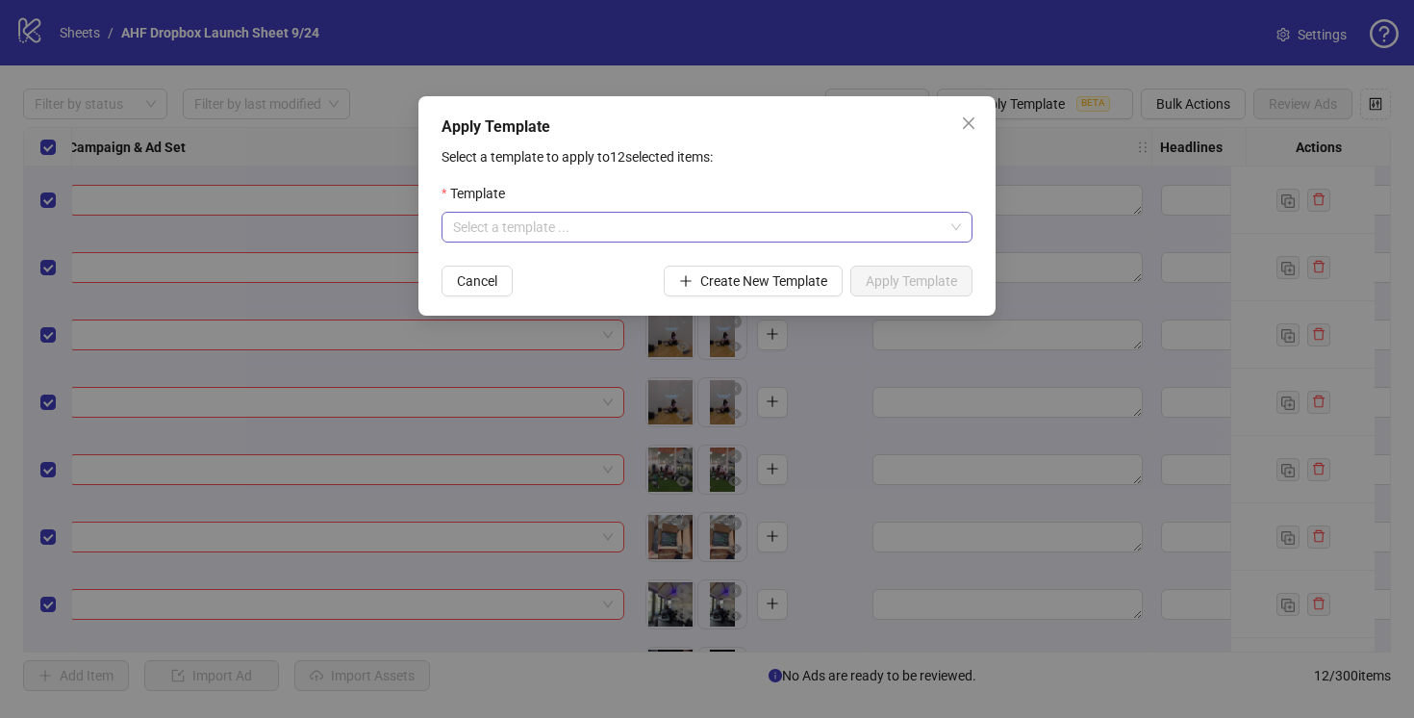
click at [680, 236] on input "search" at bounding box center [698, 227] width 491 height 29
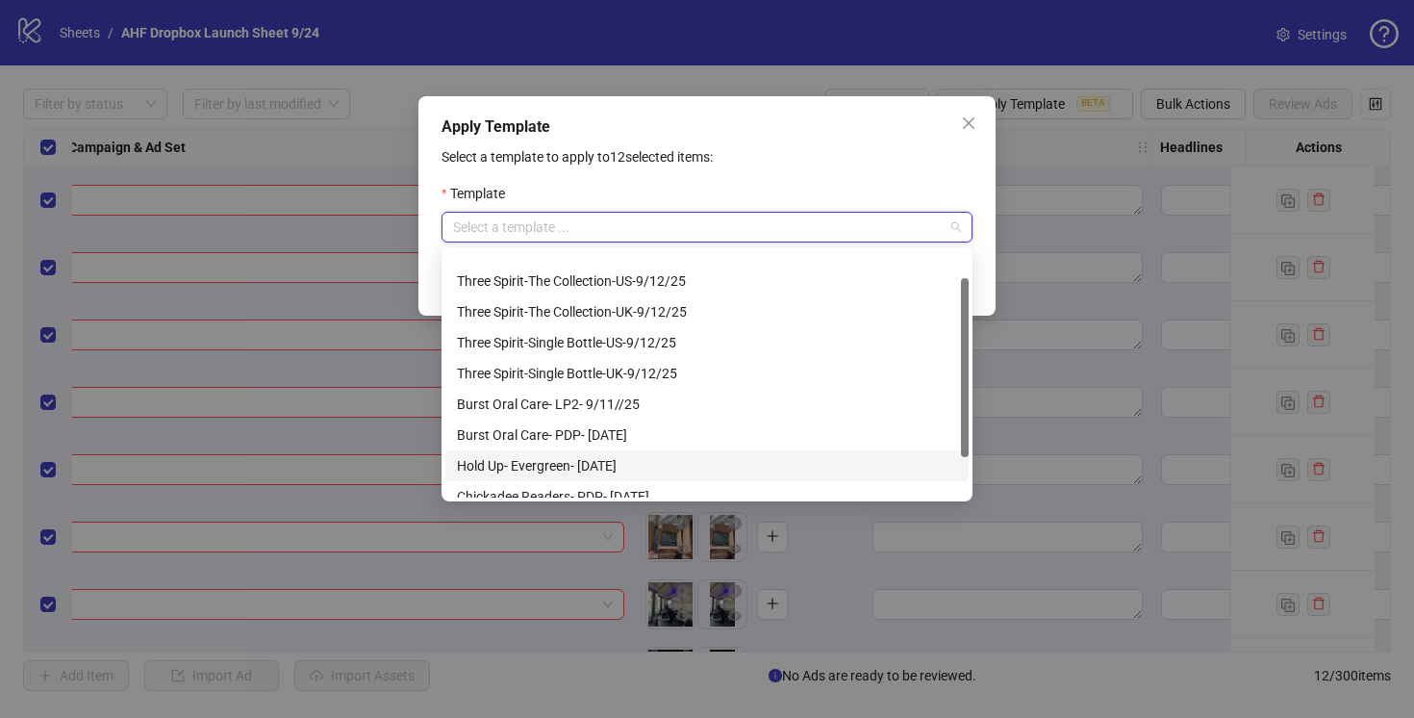
scroll to position [0, 0]
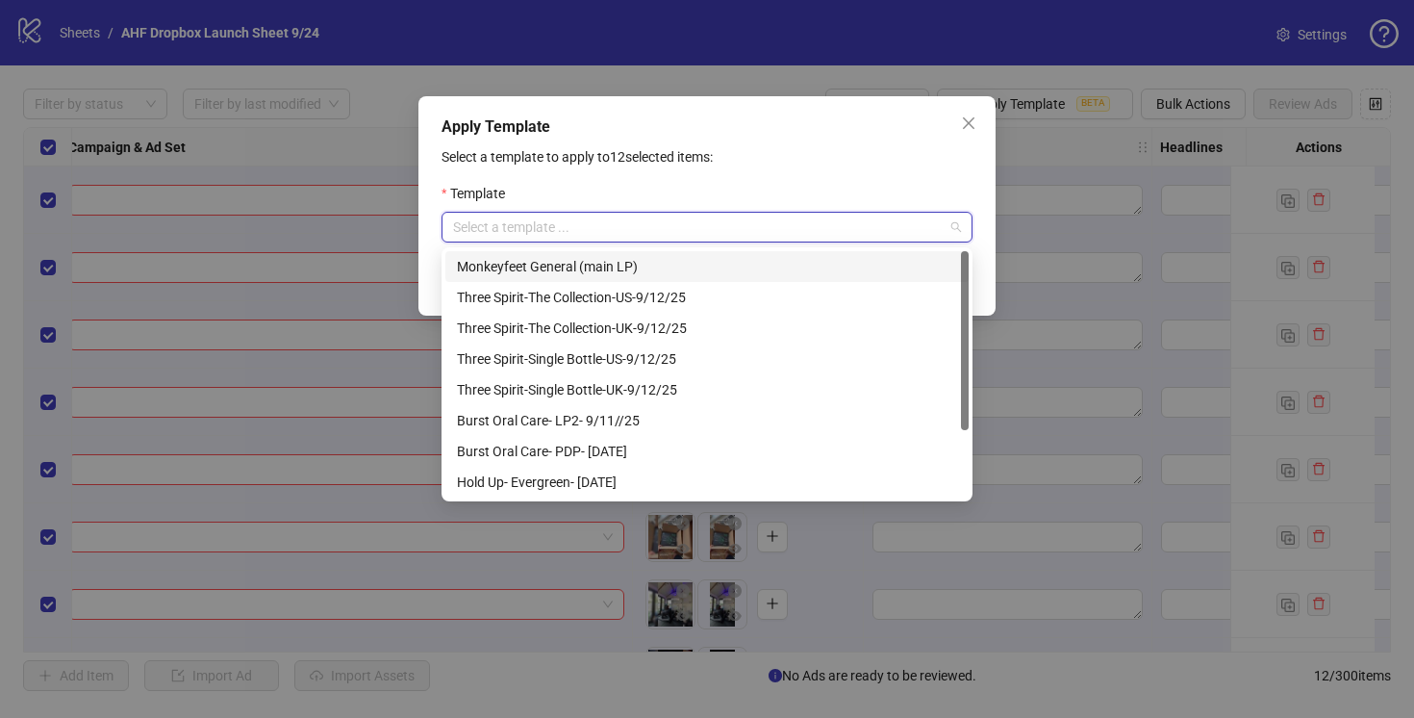
click at [590, 268] on div "Monkeyfeet General (main LP)" at bounding box center [707, 266] width 500 height 21
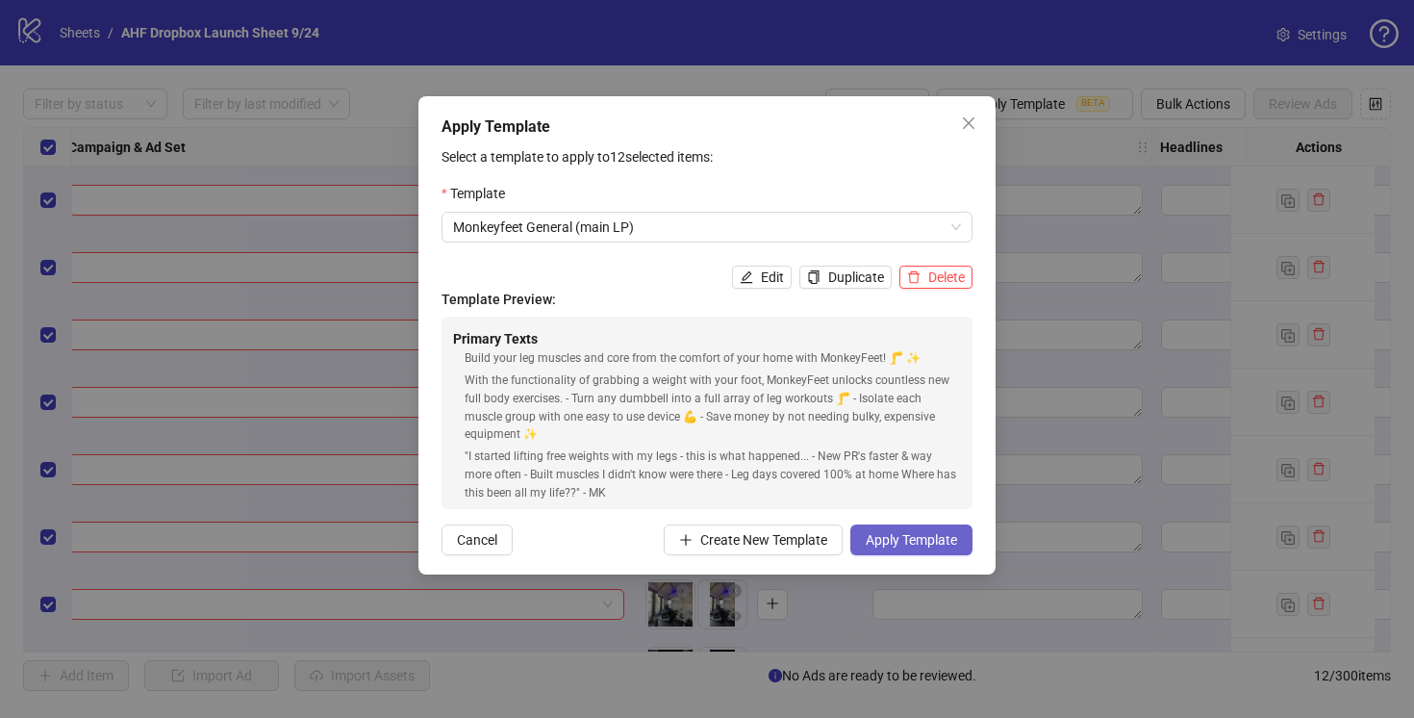
click at [918, 542] on span "Apply Template" at bounding box center [911, 539] width 91 height 15
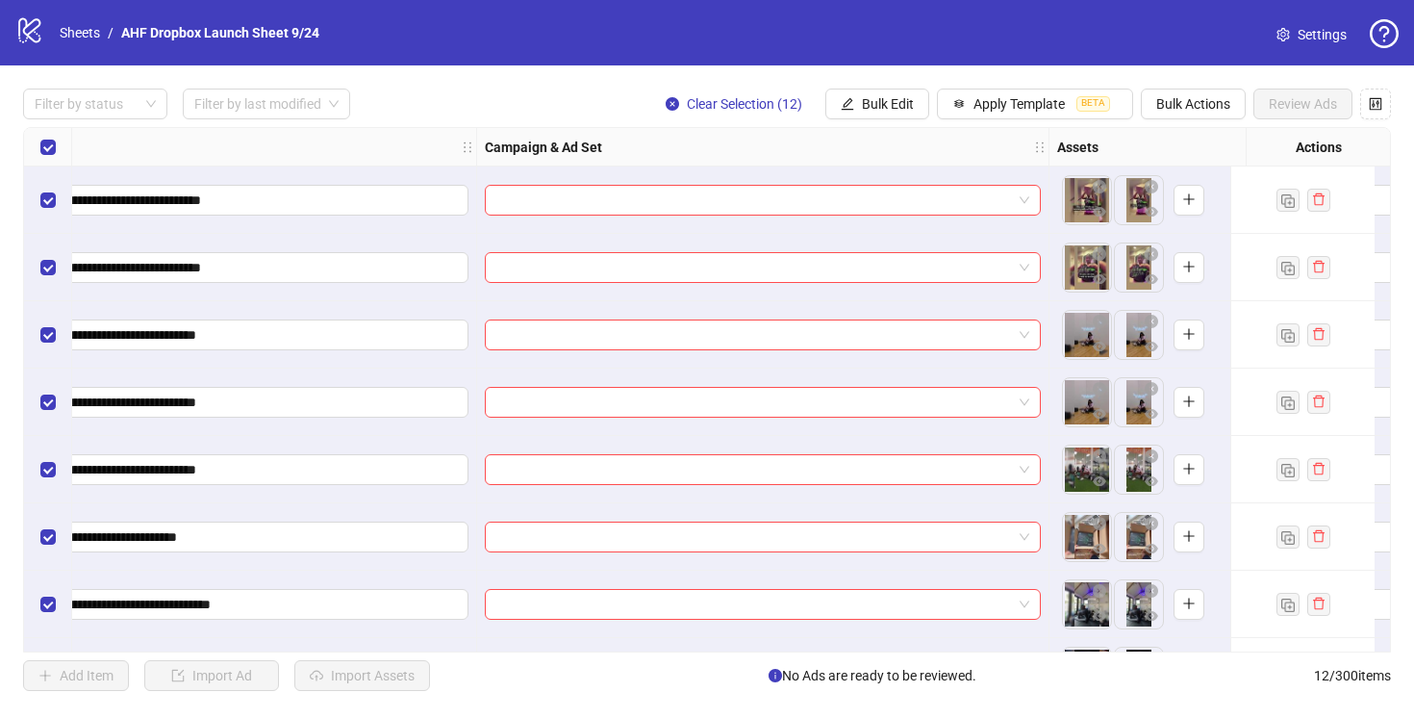
scroll to position [0, 437]
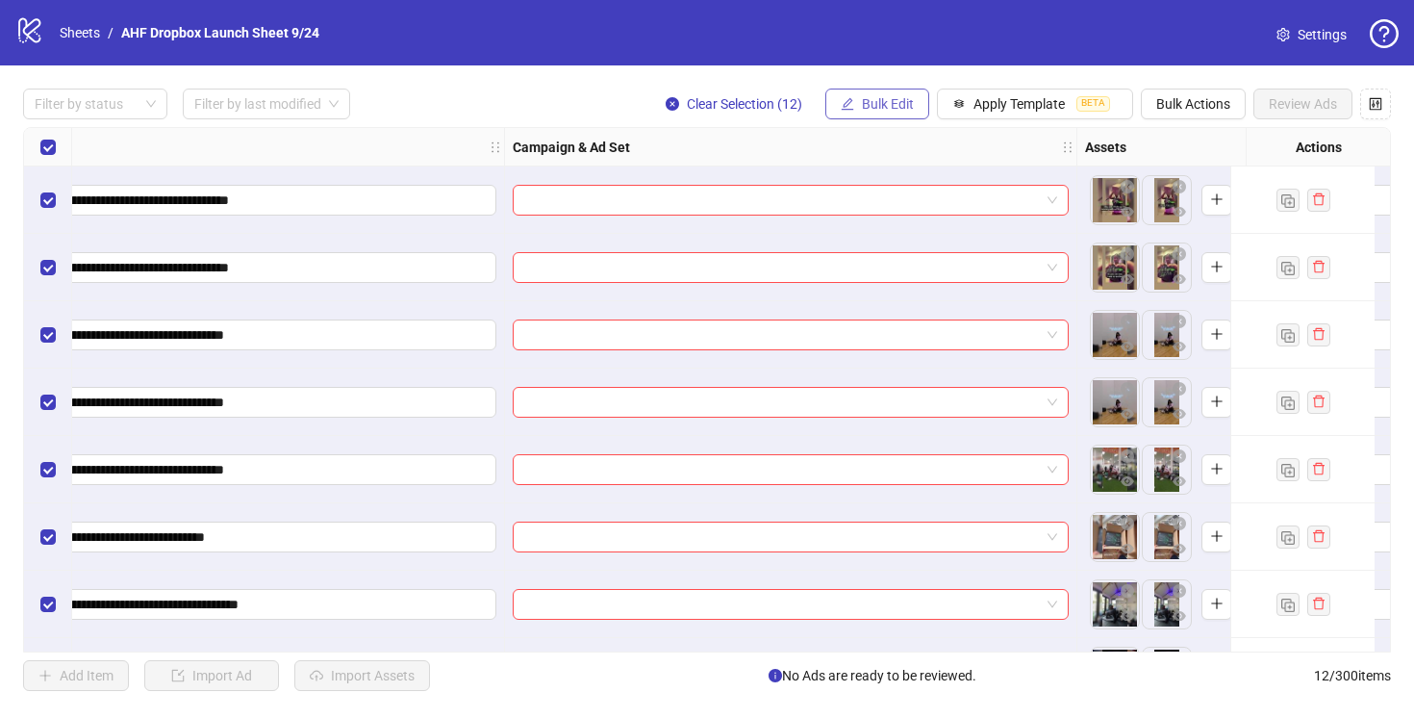
click at [879, 100] on span "Bulk Edit" at bounding box center [888, 103] width 52 height 15
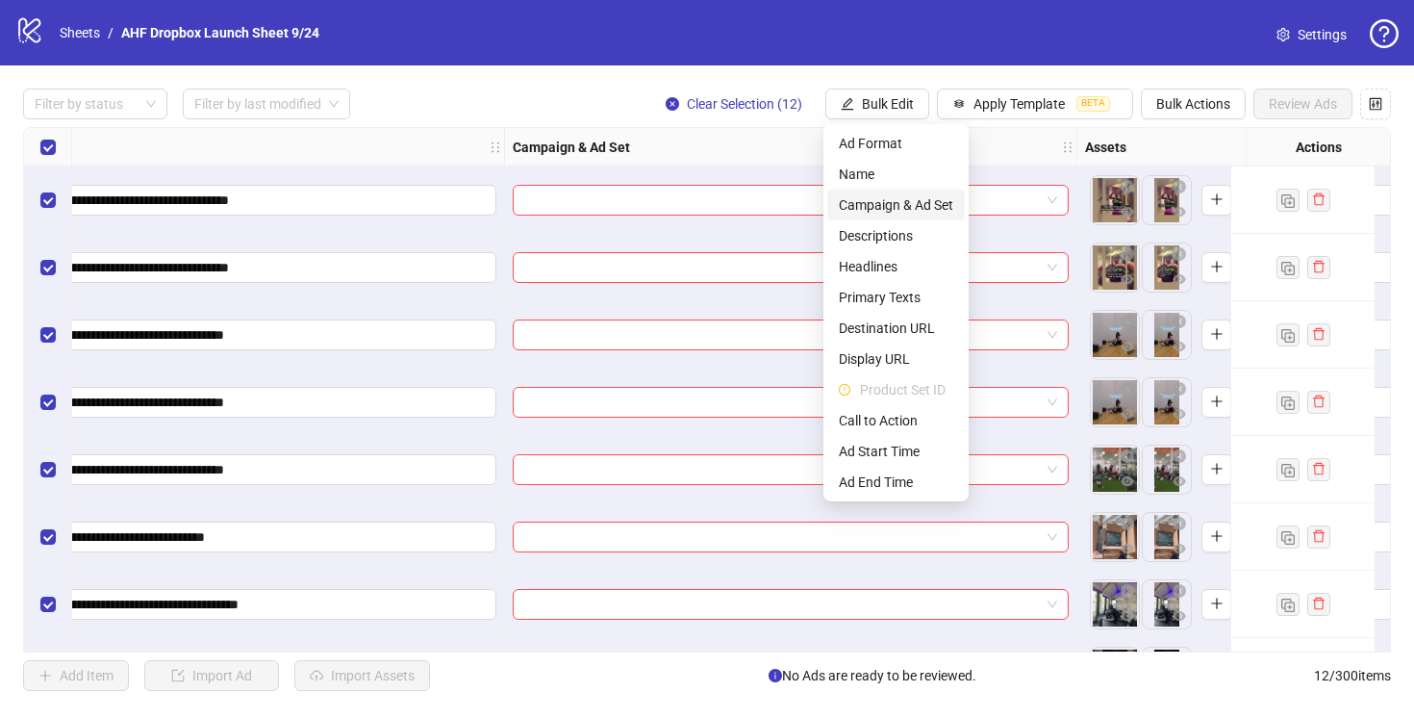
click at [881, 200] on span "Campaign & Ad Set" at bounding box center [896, 204] width 114 height 21
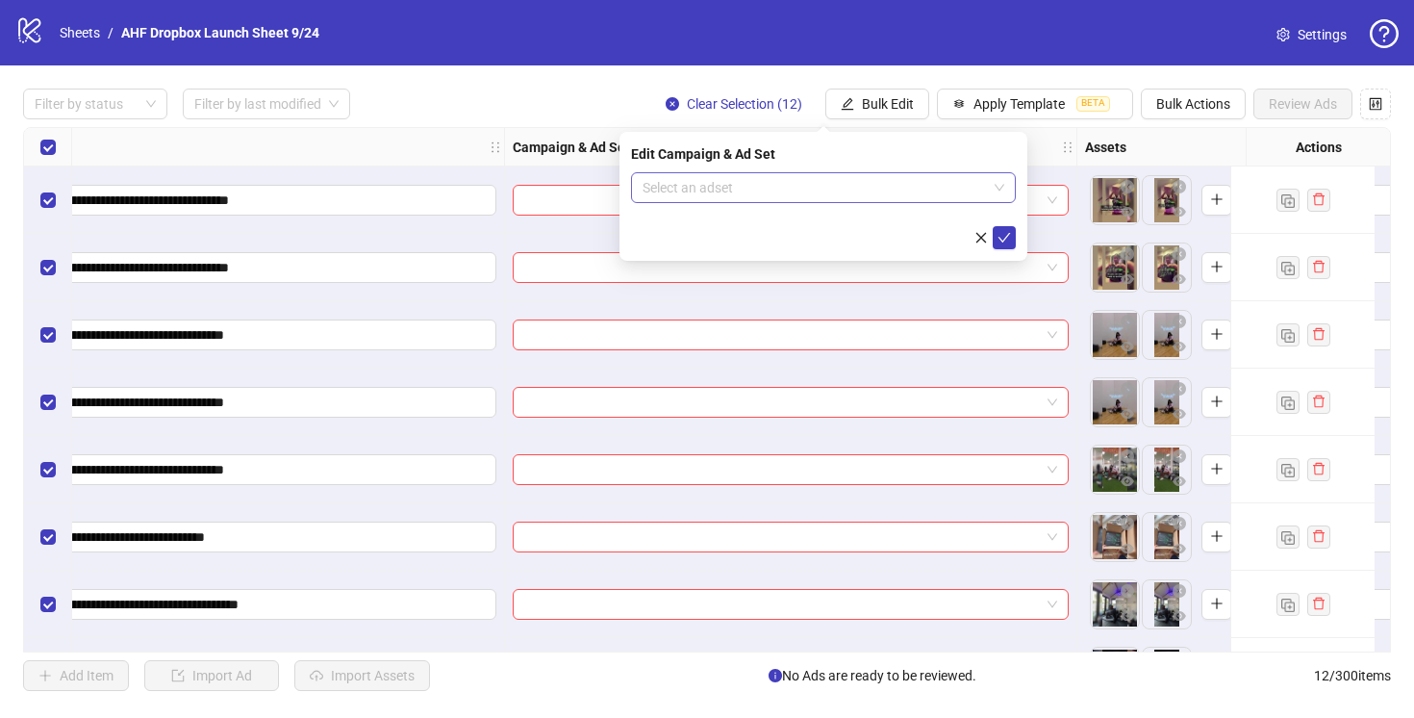
click at [826, 180] on input "search" at bounding box center [815, 187] width 344 height 29
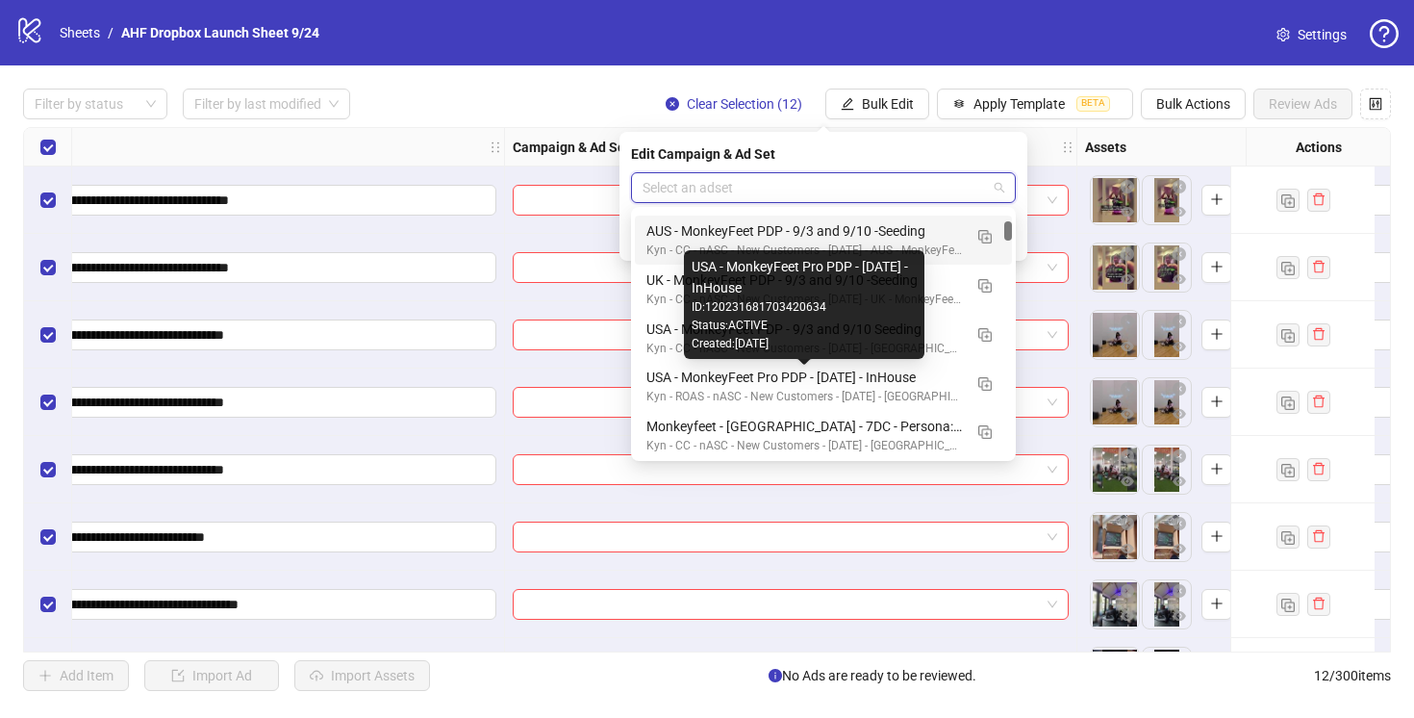
scroll to position [148, 0]
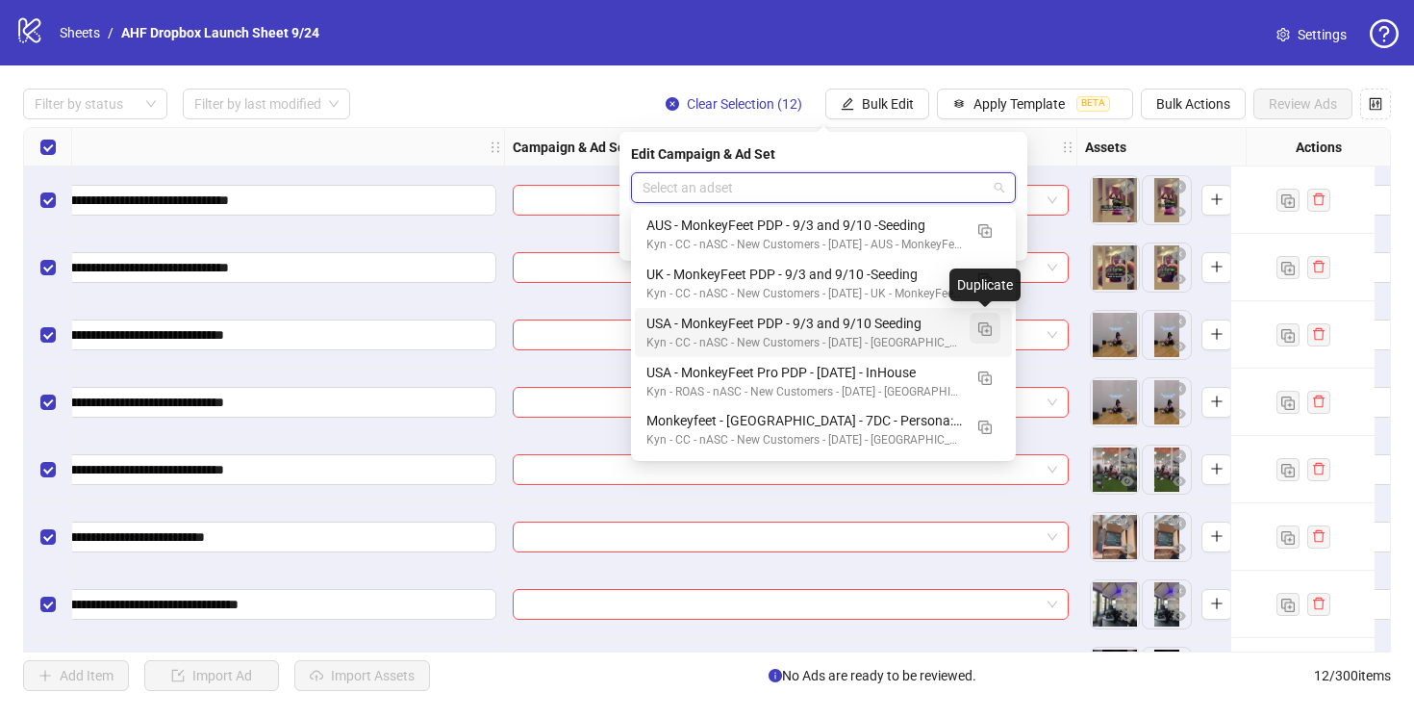
click at [984, 327] on img "button" at bounding box center [985, 328] width 13 height 13
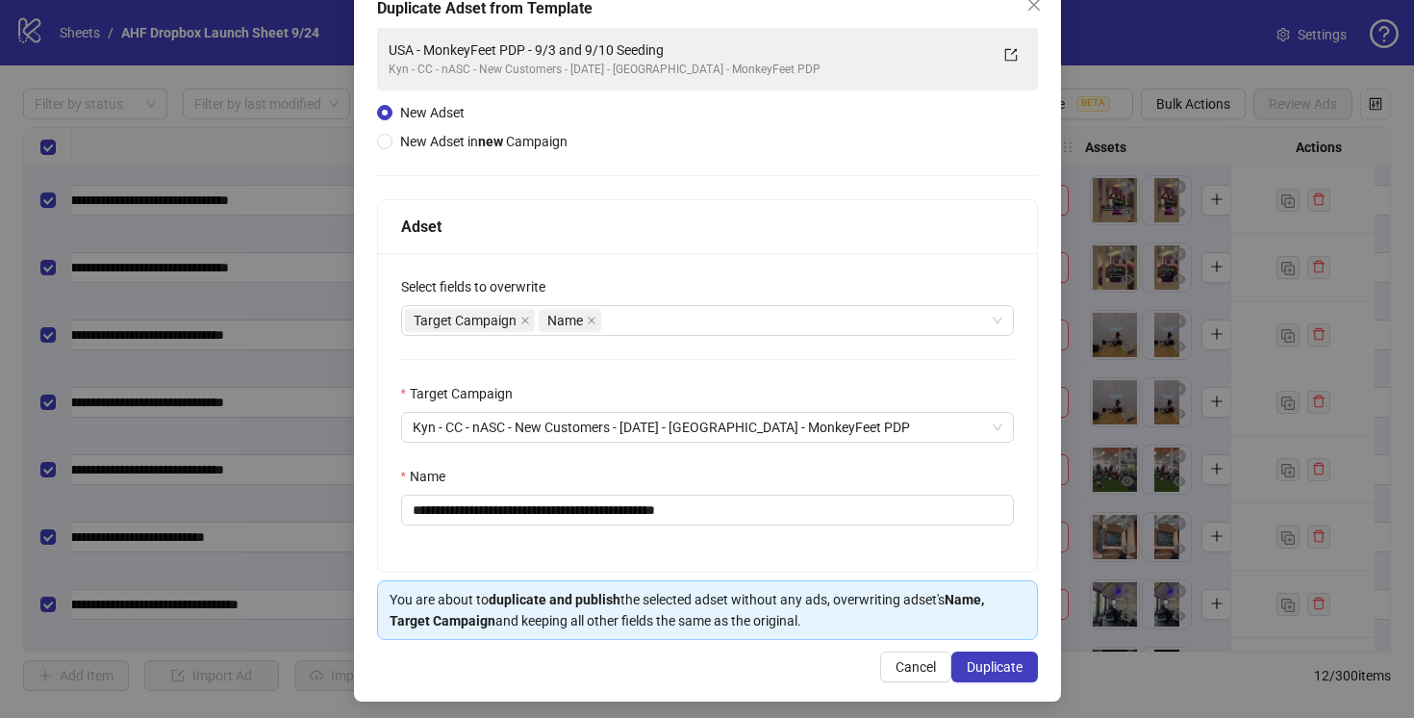
scroll to position [126, 0]
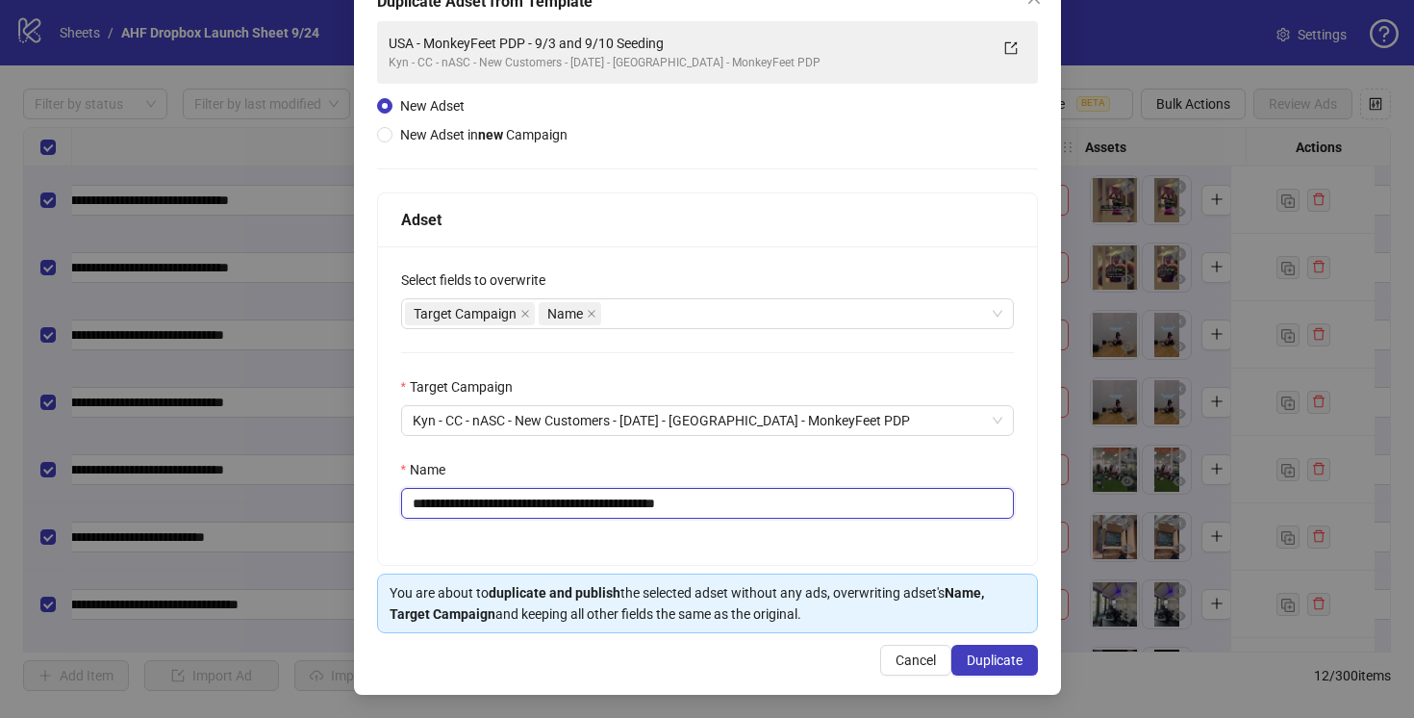
drag, startPoint x: 639, startPoint y: 501, endPoint x: 571, endPoint y: 502, distance: 68.3
click at [571, 502] on input "**********" at bounding box center [707, 503] width 613 height 31
click at [689, 501] on input "**********" at bounding box center [707, 503] width 613 height 31
type input "**********"
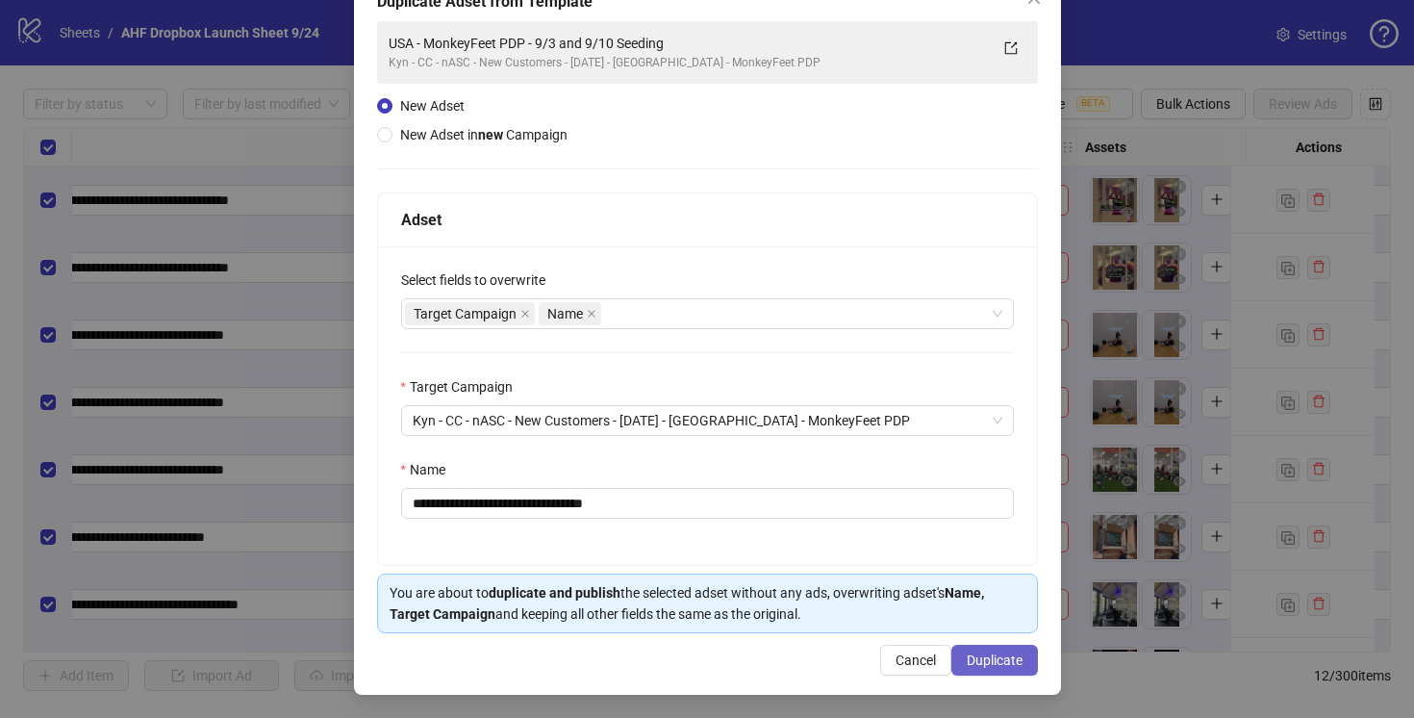
click at [999, 660] on span "Duplicate" at bounding box center [995, 659] width 56 height 15
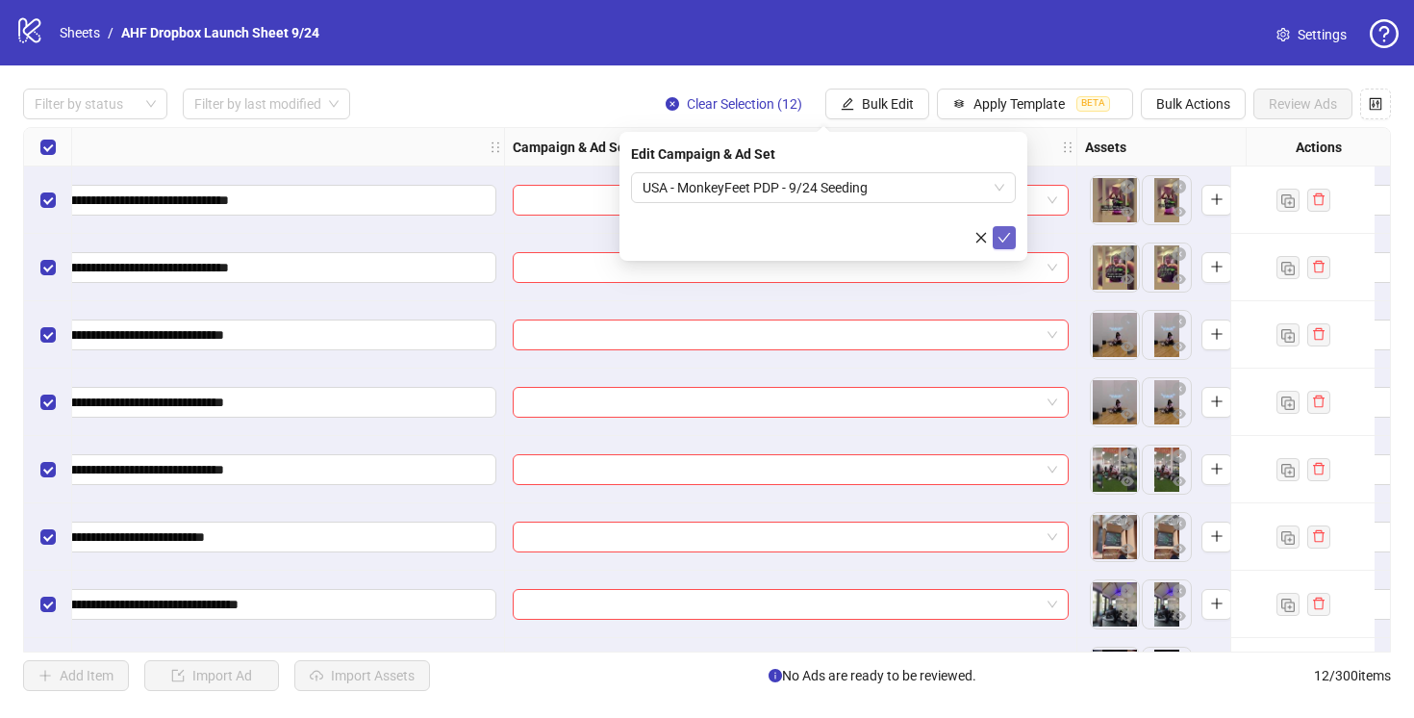
click at [1005, 240] on icon "check" at bounding box center [1004, 237] width 13 height 13
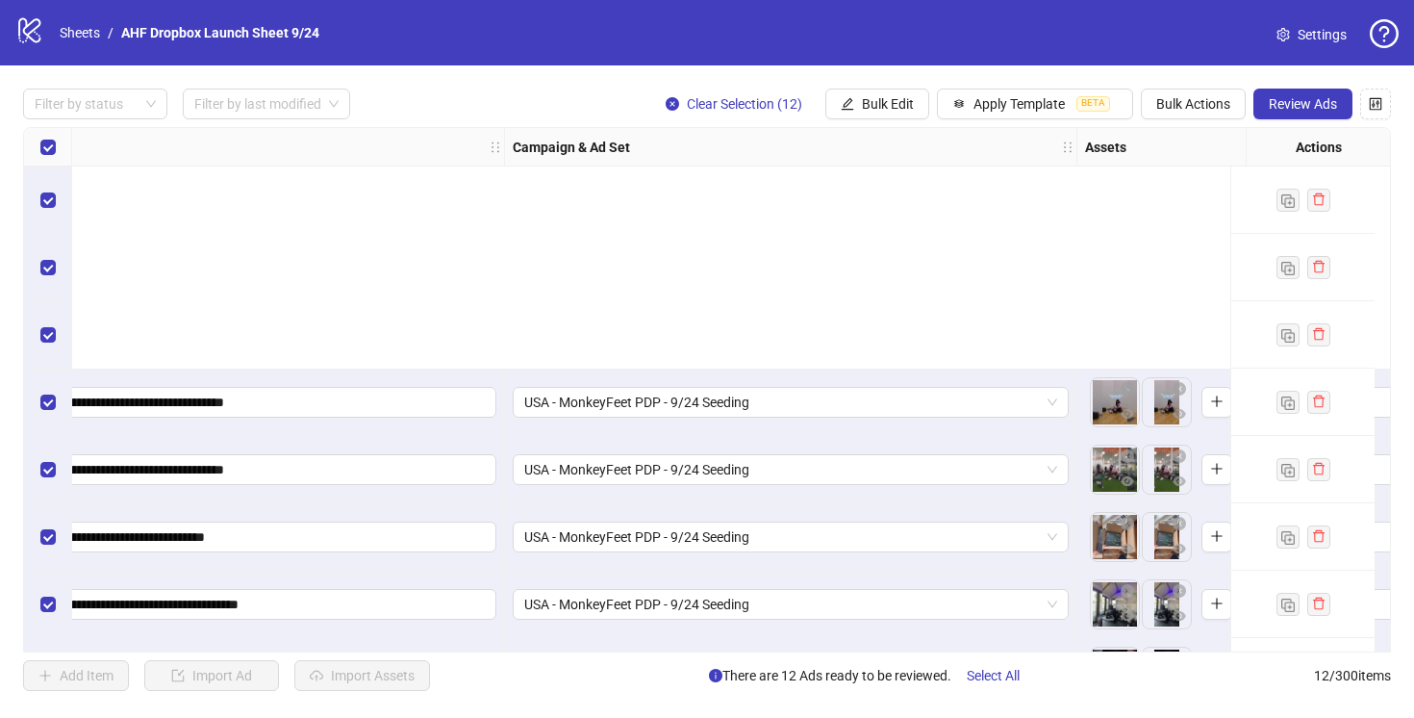
scroll to position [331, 437]
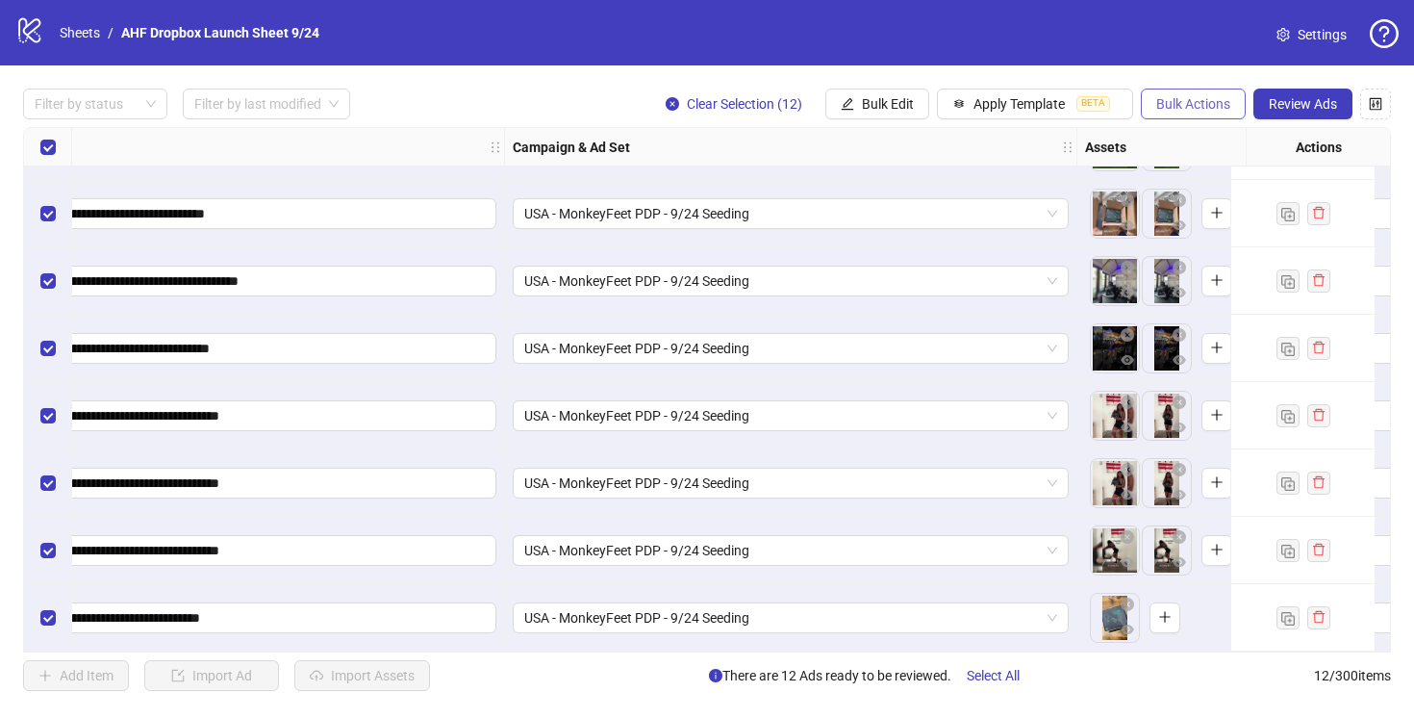
click at [1174, 106] on span "Bulk Actions" at bounding box center [1194, 103] width 74 height 15
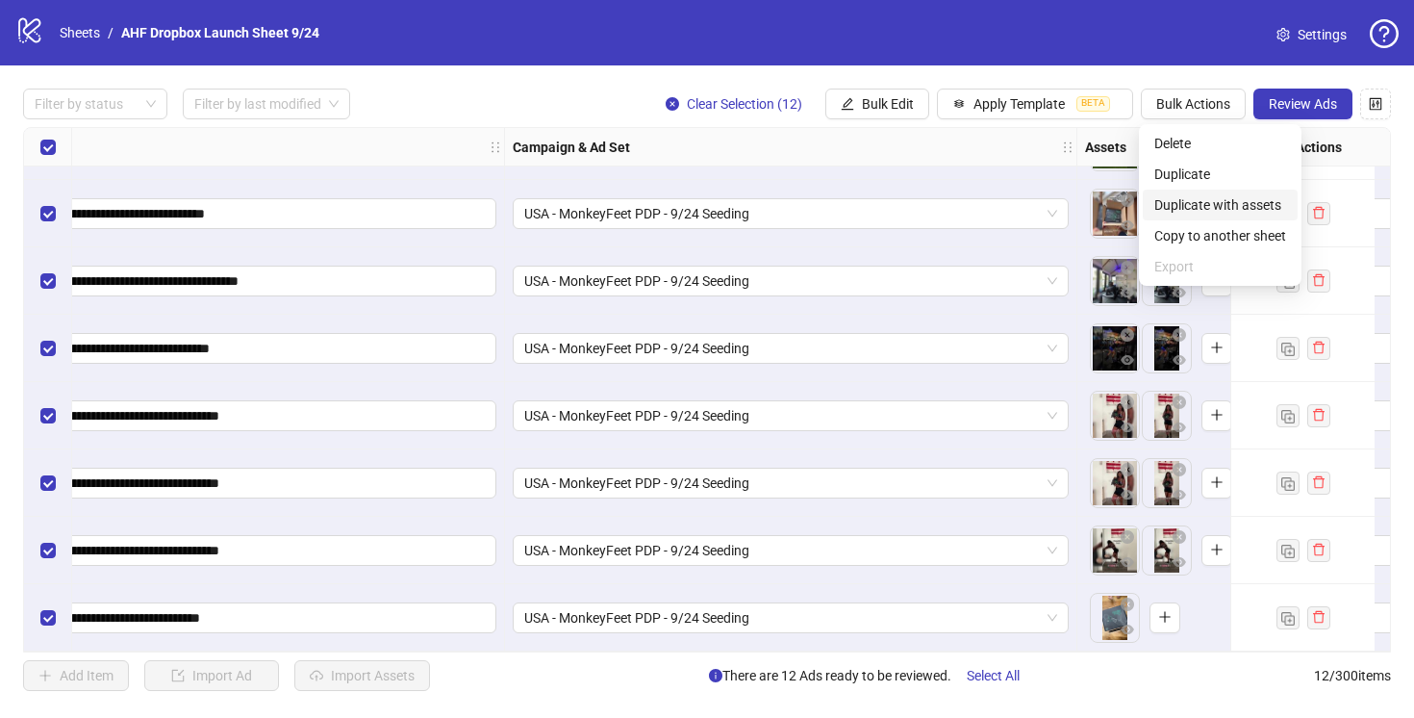
click at [1208, 202] on span "Duplicate with assets" at bounding box center [1221, 204] width 132 height 21
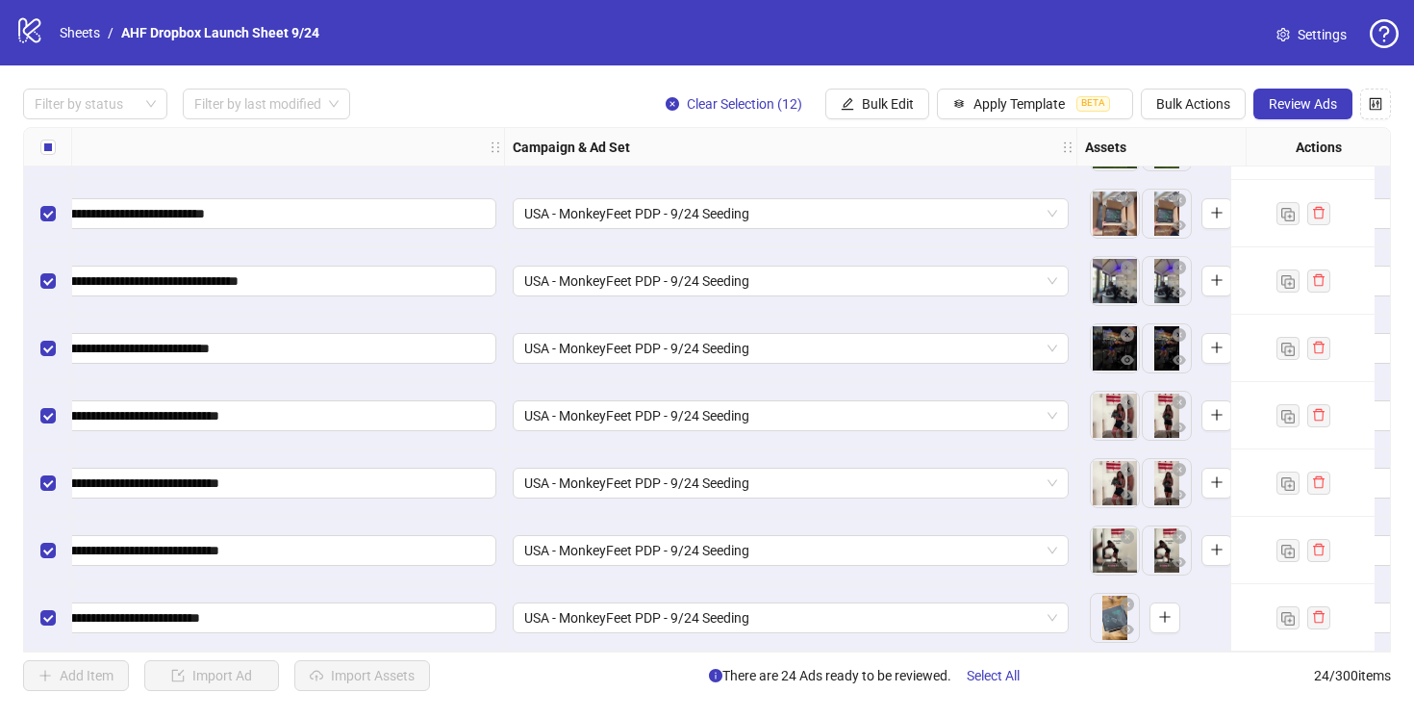
scroll to position [1139, 437]
click at [878, 105] on span "Bulk Edit" at bounding box center [888, 103] width 52 height 15
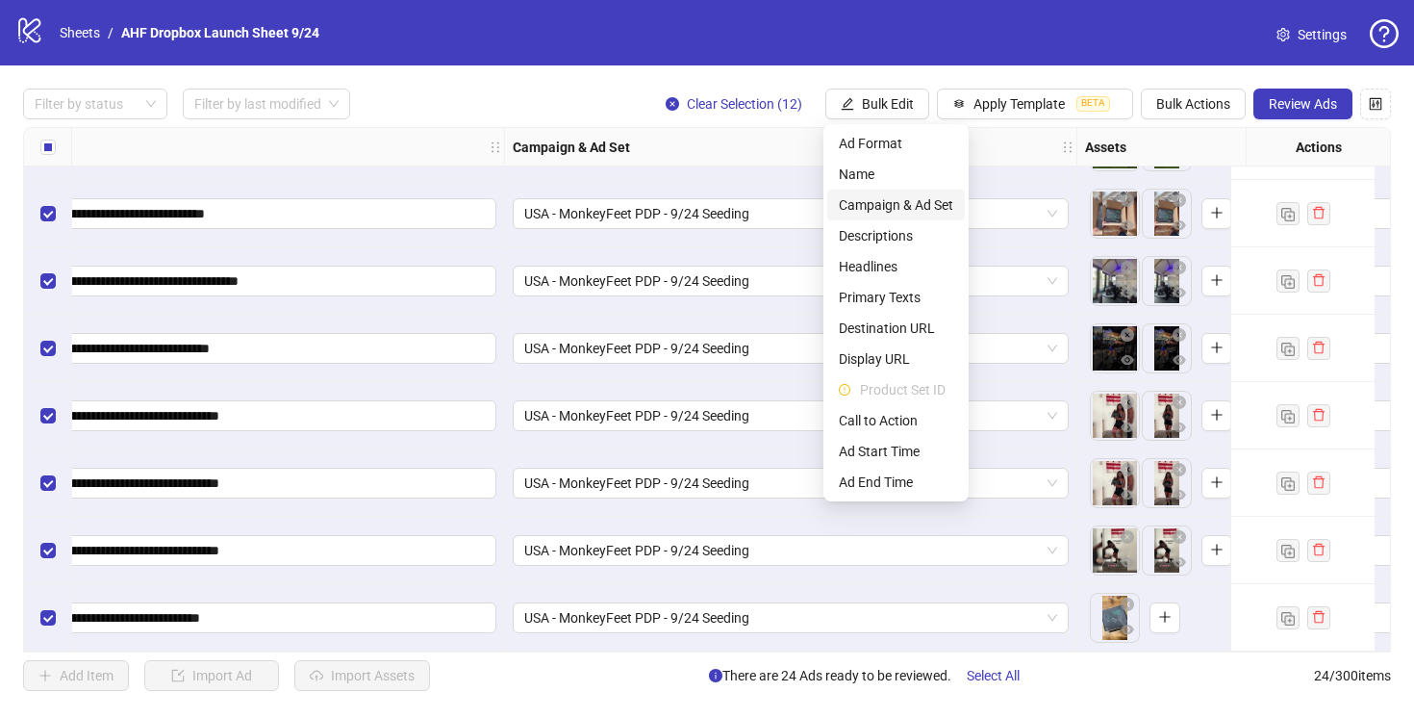
click at [897, 205] on span "Campaign & Ad Set" at bounding box center [896, 204] width 114 height 21
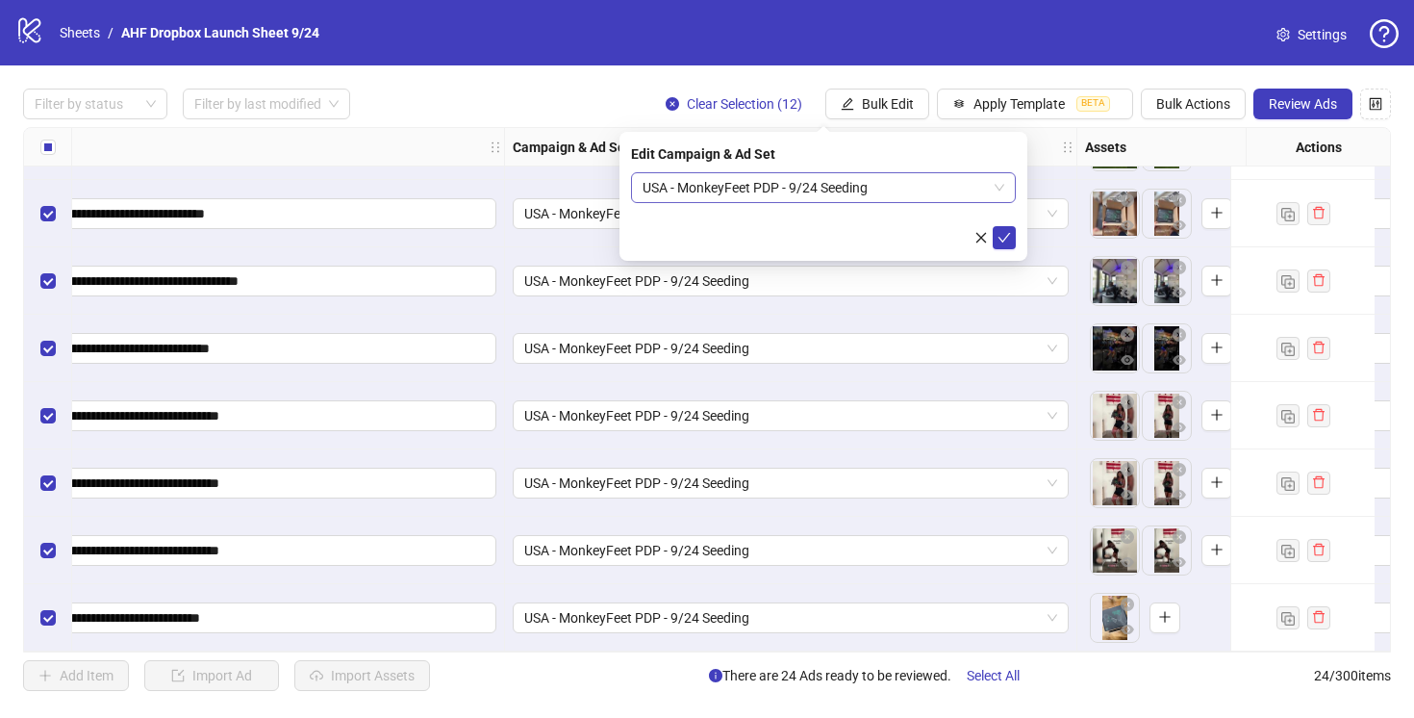
click at [908, 191] on span "USA - MonkeyFeet PDP - 9/24 Seeding" at bounding box center [824, 187] width 362 height 29
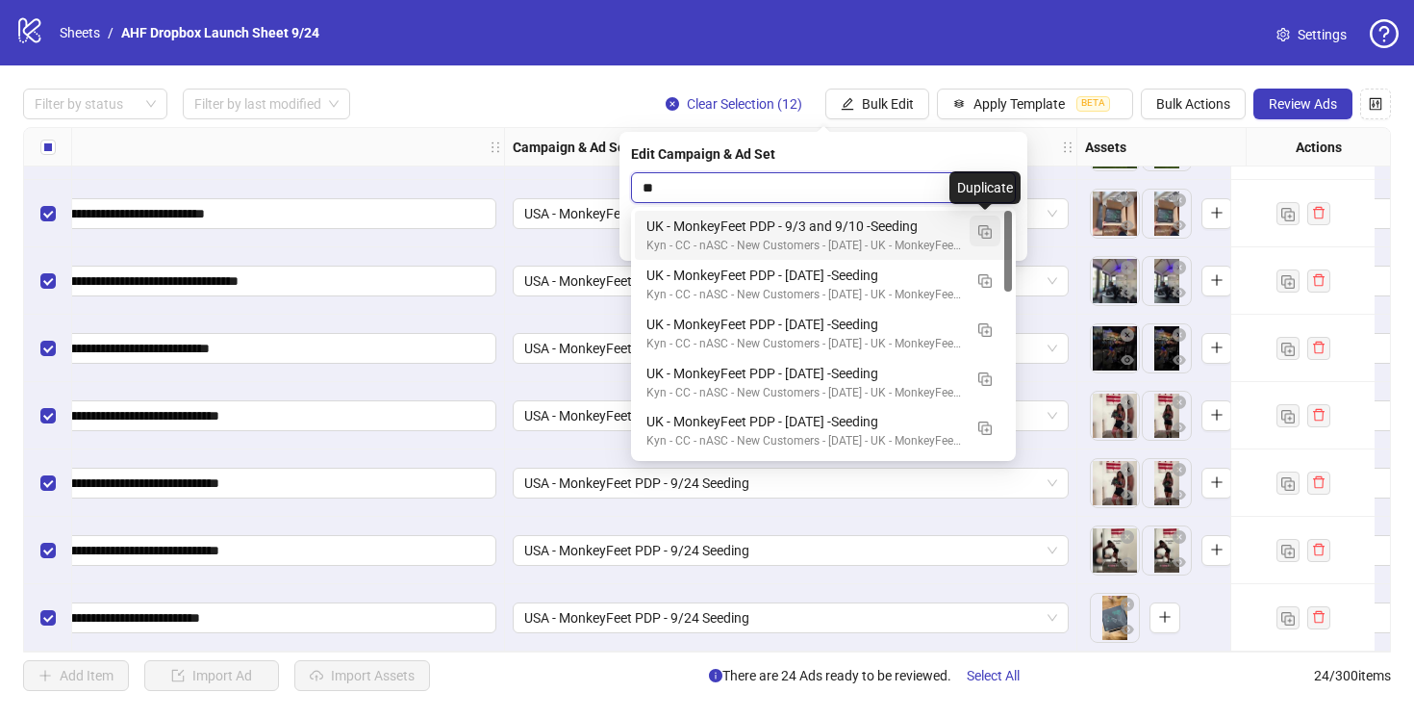
click at [986, 231] on img "button" at bounding box center [985, 231] width 13 height 13
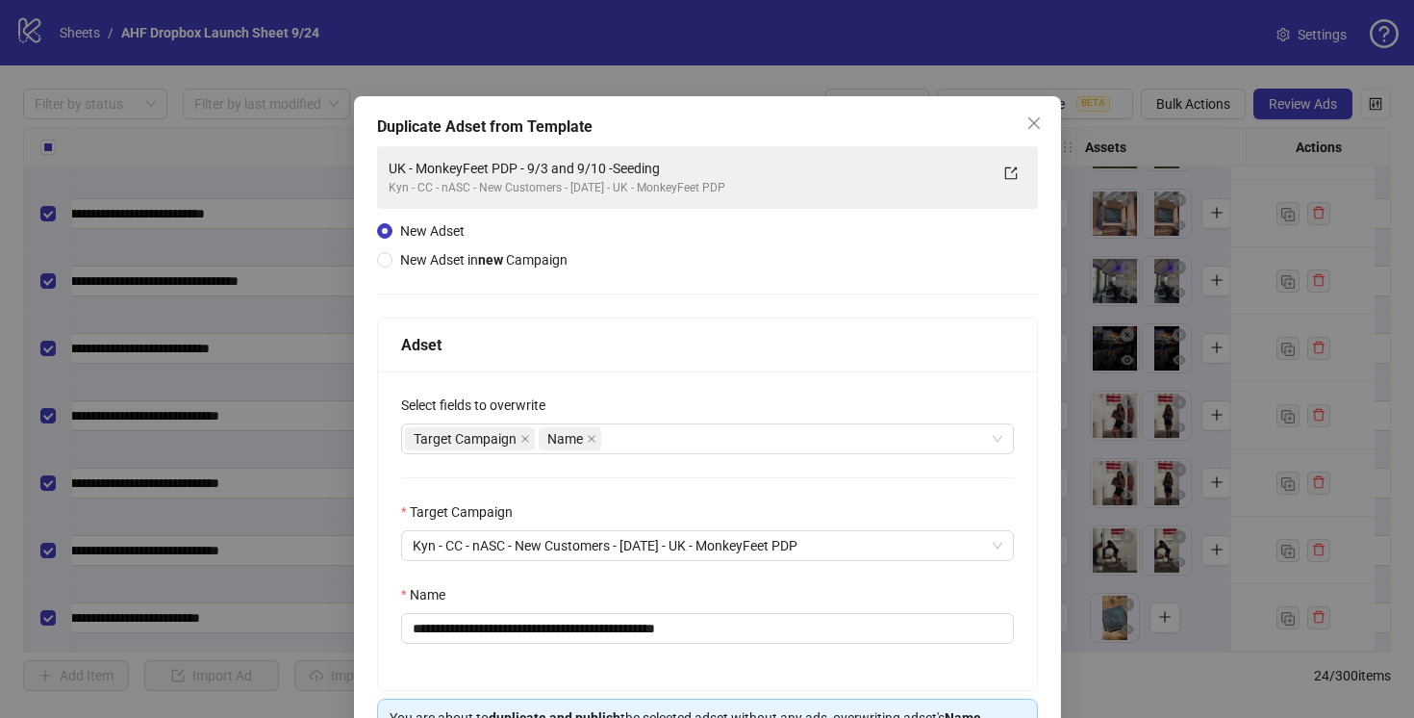
type input "**"
drag, startPoint x: 733, startPoint y: 632, endPoint x: 685, endPoint y: 633, distance: 48.1
click at [685, 633] on input "**********" at bounding box center [707, 628] width 613 height 31
drag, startPoint x: 628, startPoint y: 628, endPoint x: 569, endPoint y: 628, distance: 59.7
click at [569, 628] on input "**********" at bounding box center [707, 628] width 613 height 31
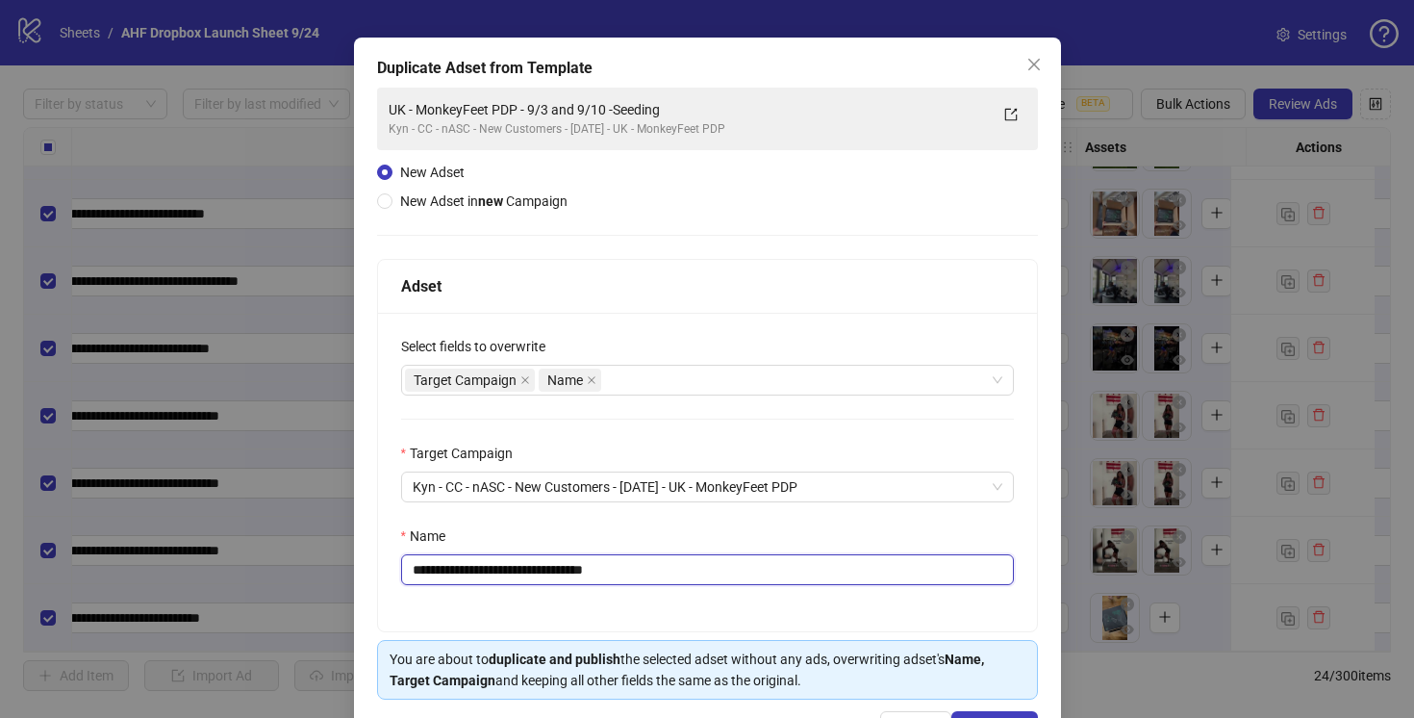
scroll to position [65, 0]
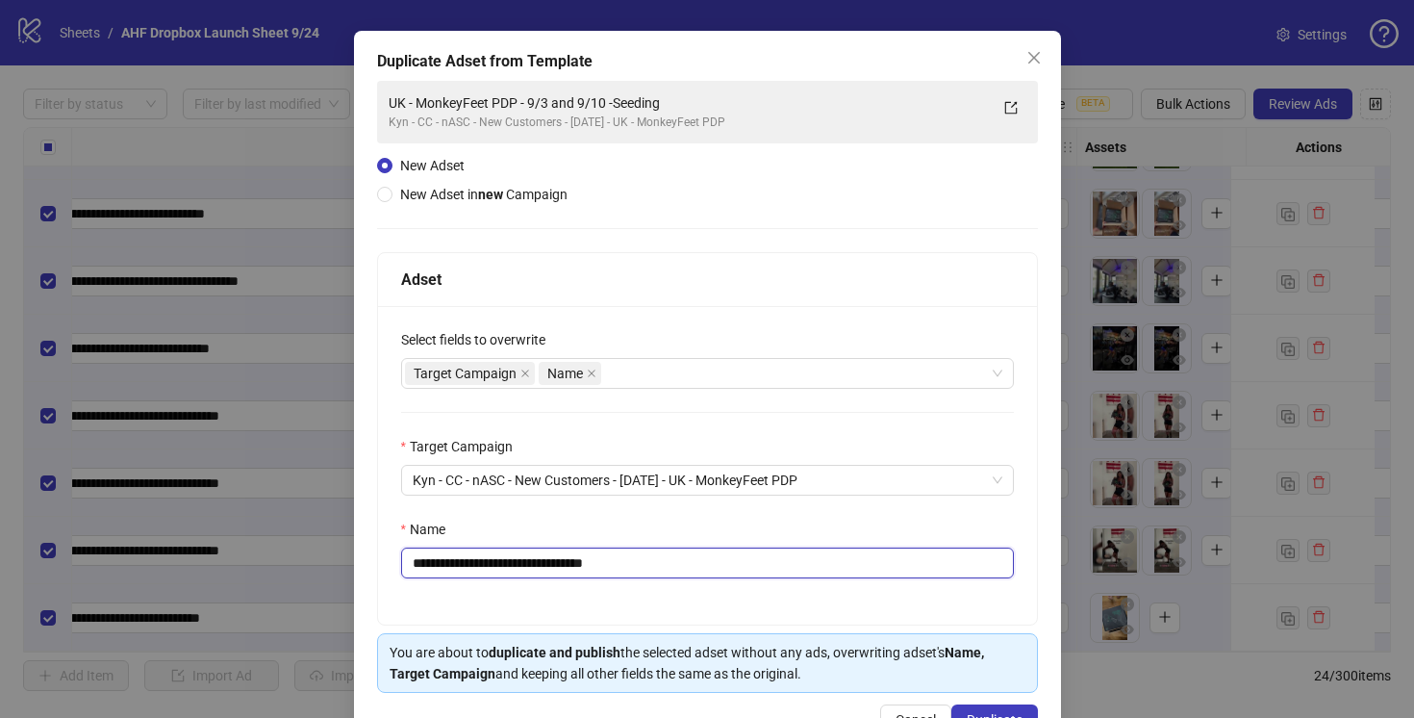
click at [591, 566] on input "**********" at bounding box center [707, 562] width 613 height 31
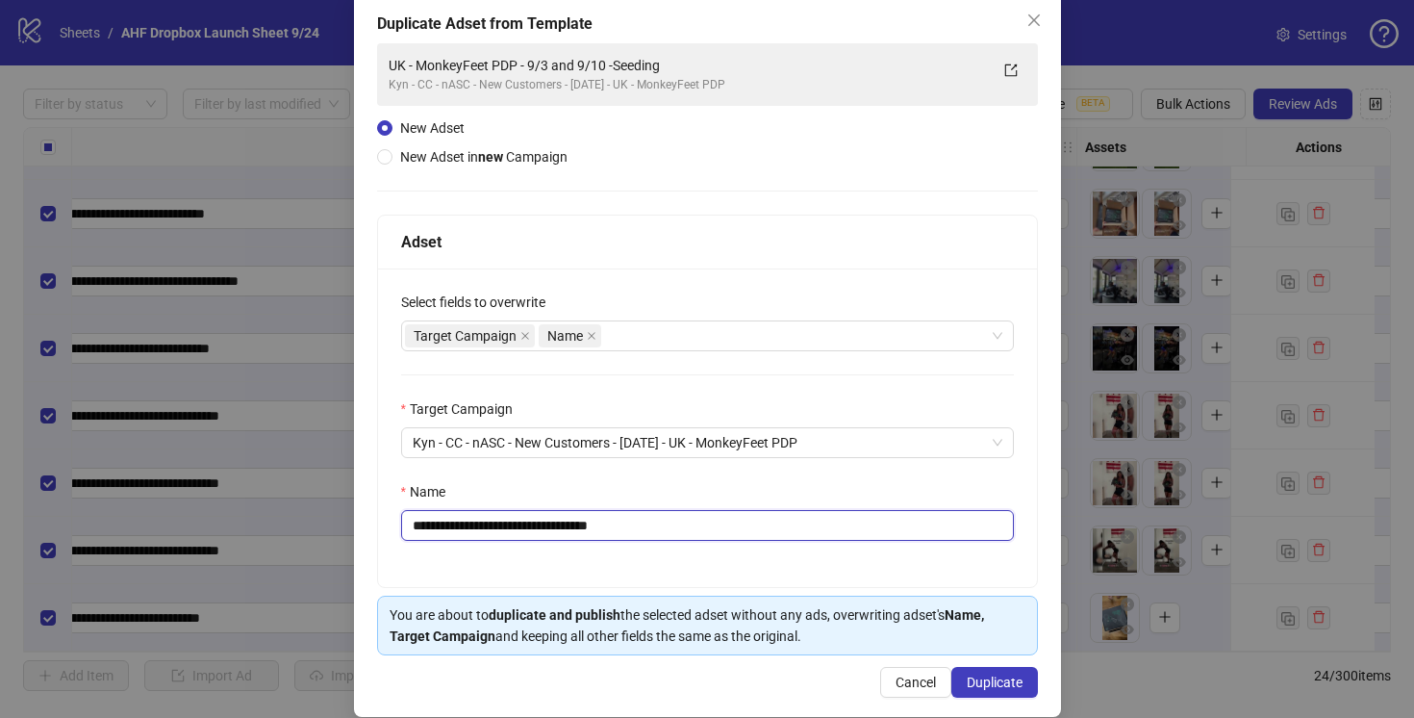
scroll to position [126, 0]
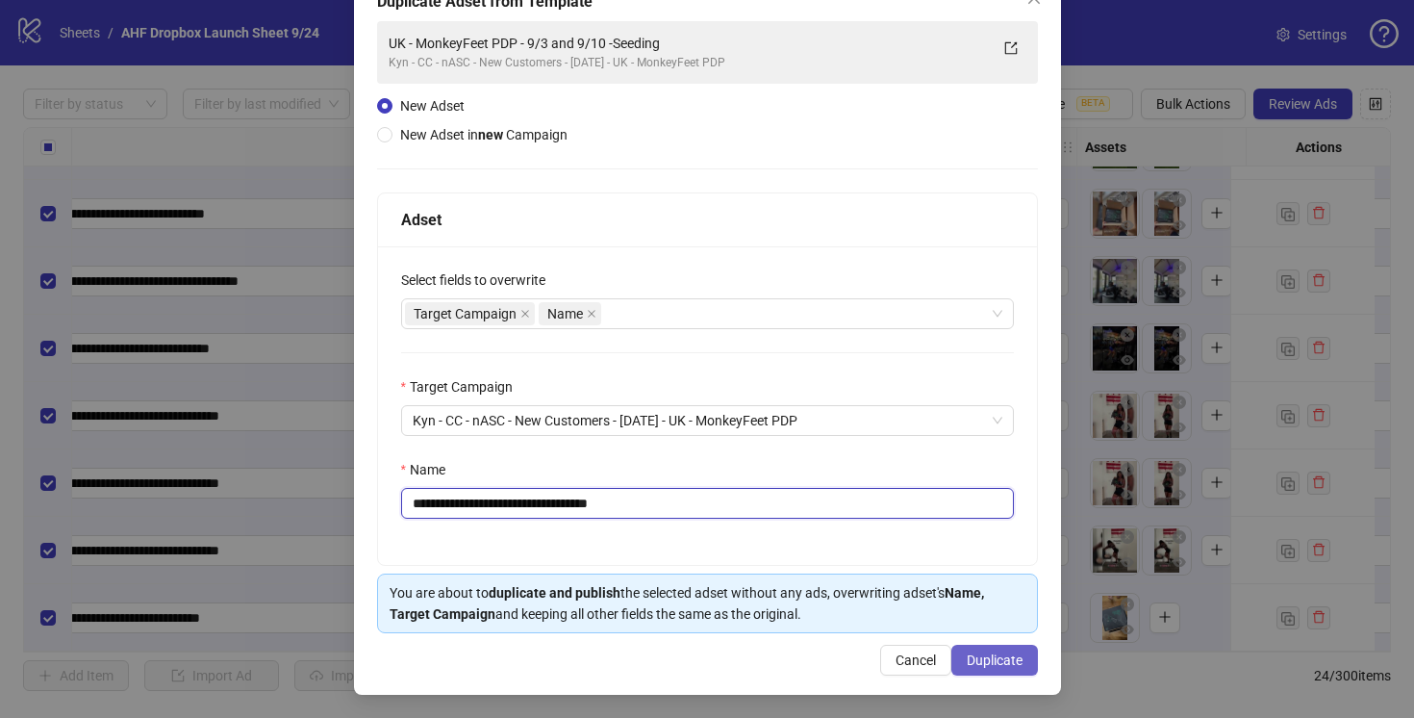
type input "**********"
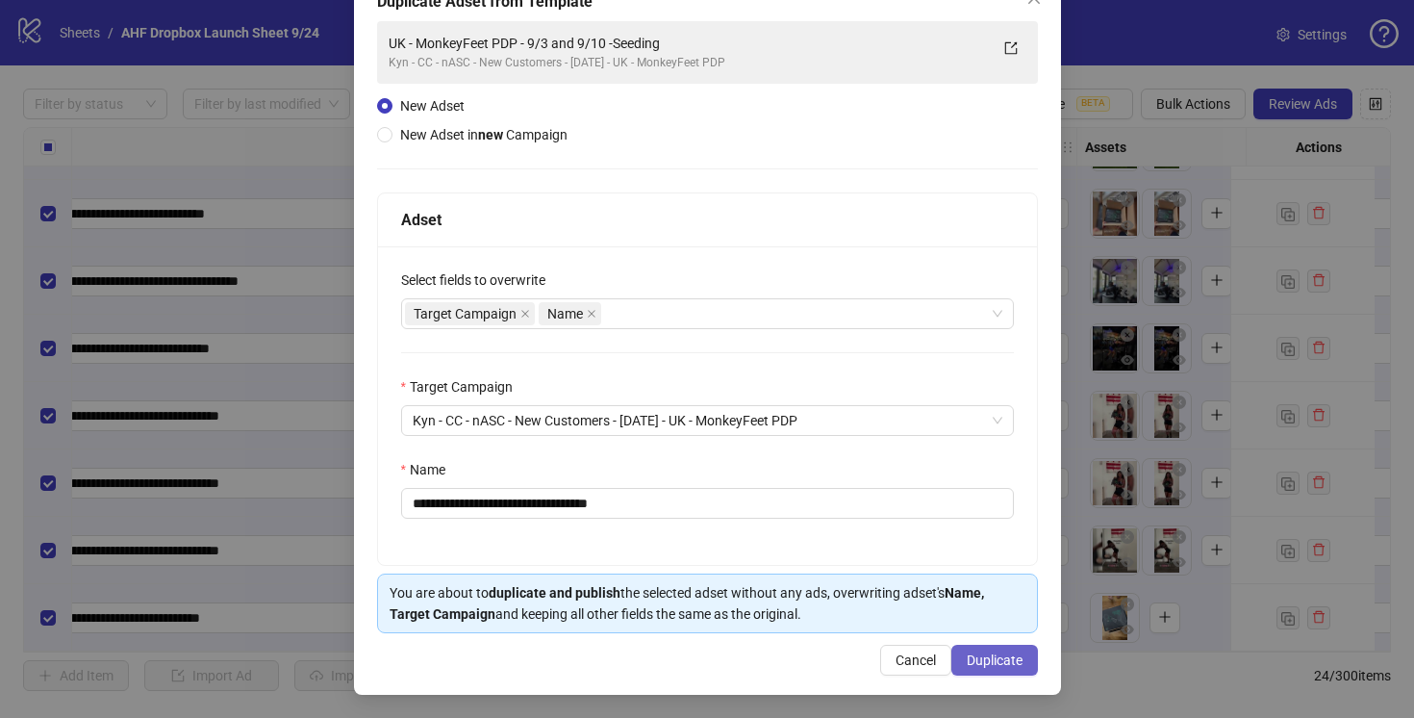
click at [998, 662] on span "Duplicate" at bounding box center [995, 659] width 56 height 15
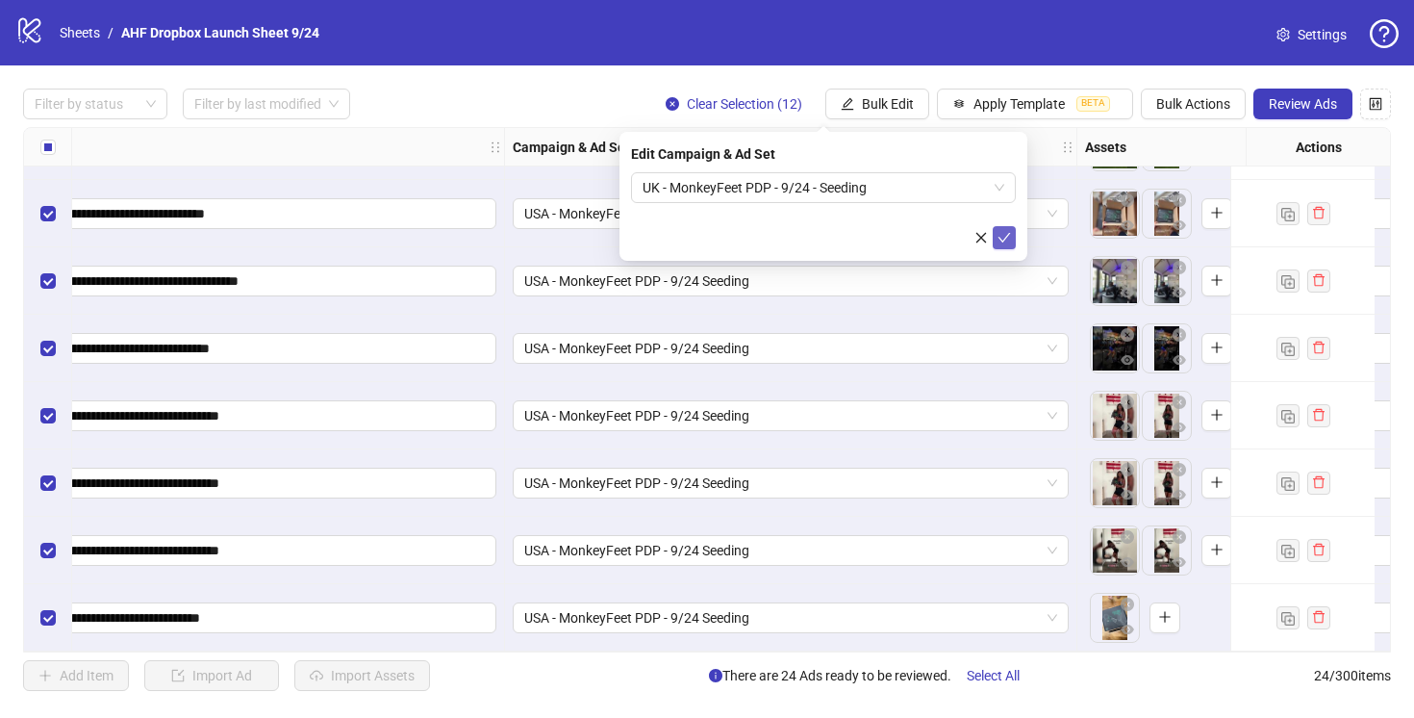
click at [1004, 242] on icon "check" at bounding box center [1004, 237] width 13 height 13
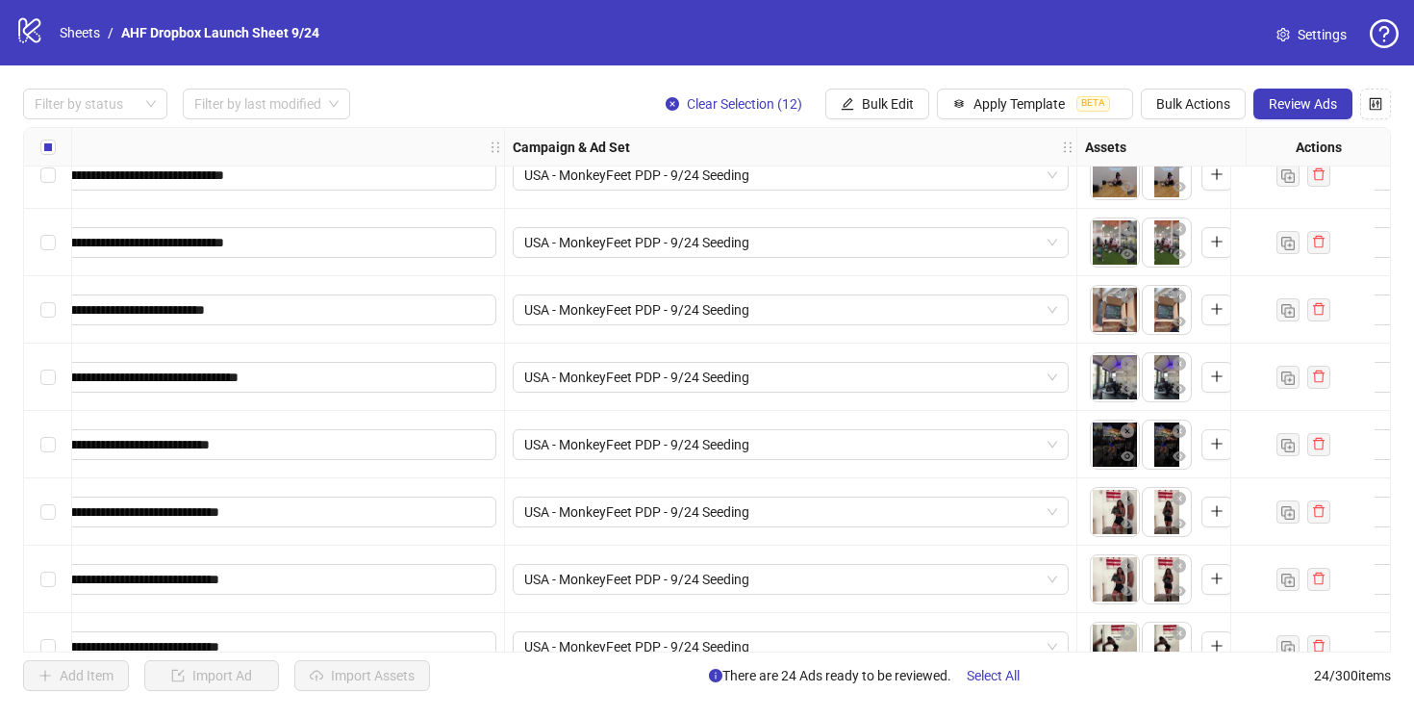
scroll to position [1139, 437]
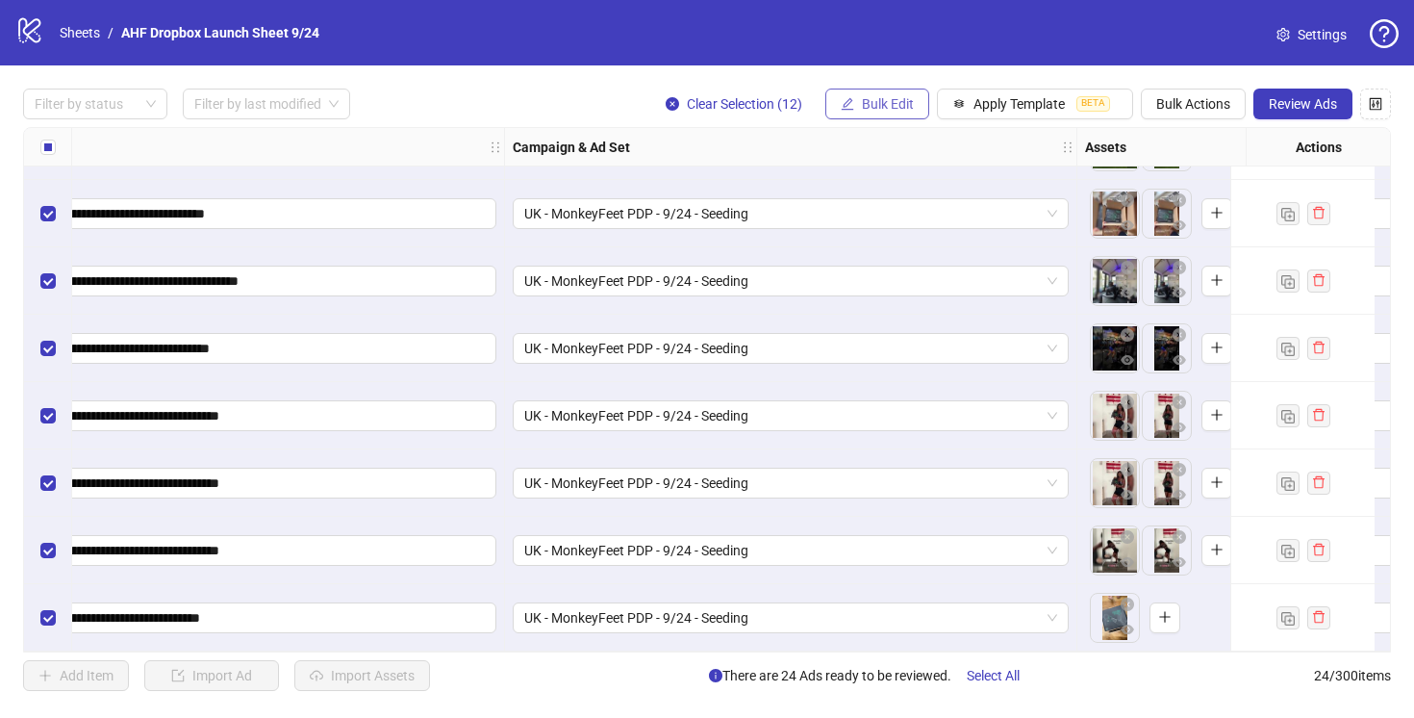
click at [893, 104] on span "Bulk Edit" at bounding box center [888, 103] width 52 height 15
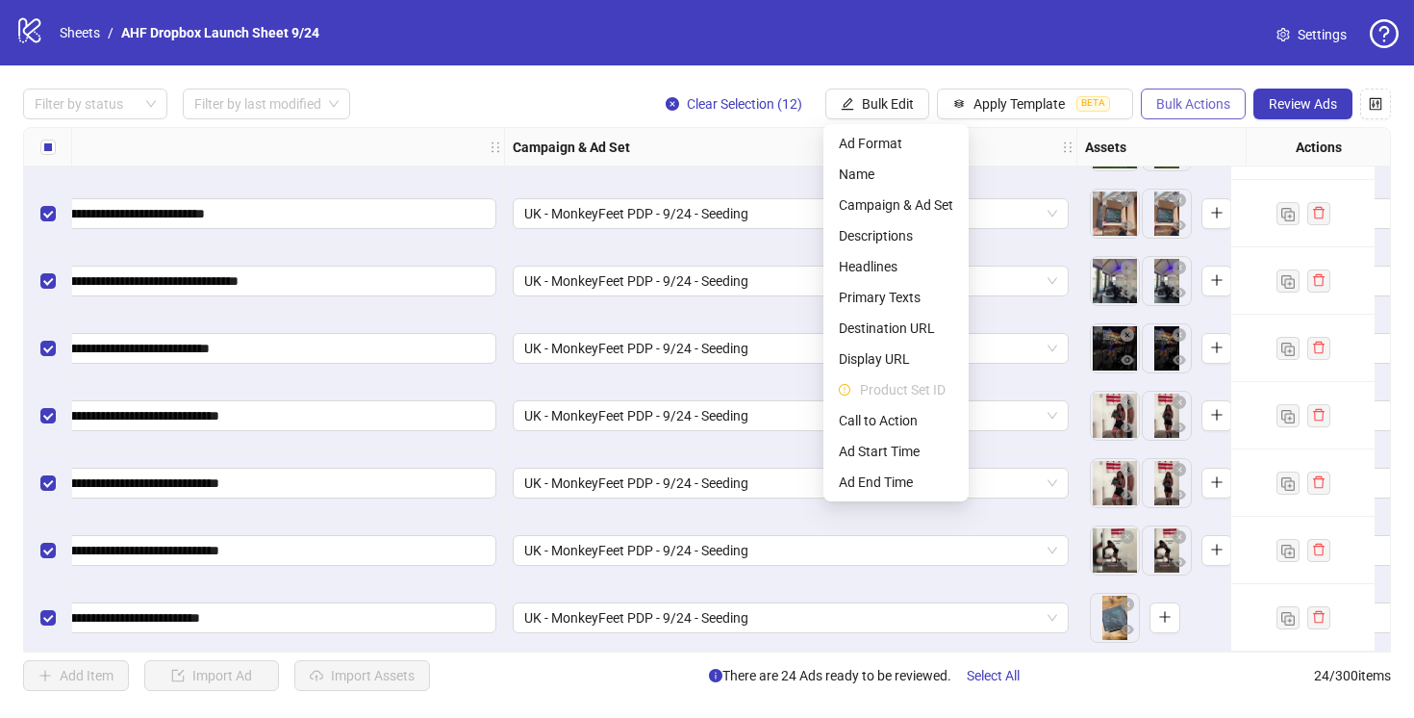
click at [1183, 101] on span "Bulk Actions" at bounding box center [1194, 103] width 74 height 15
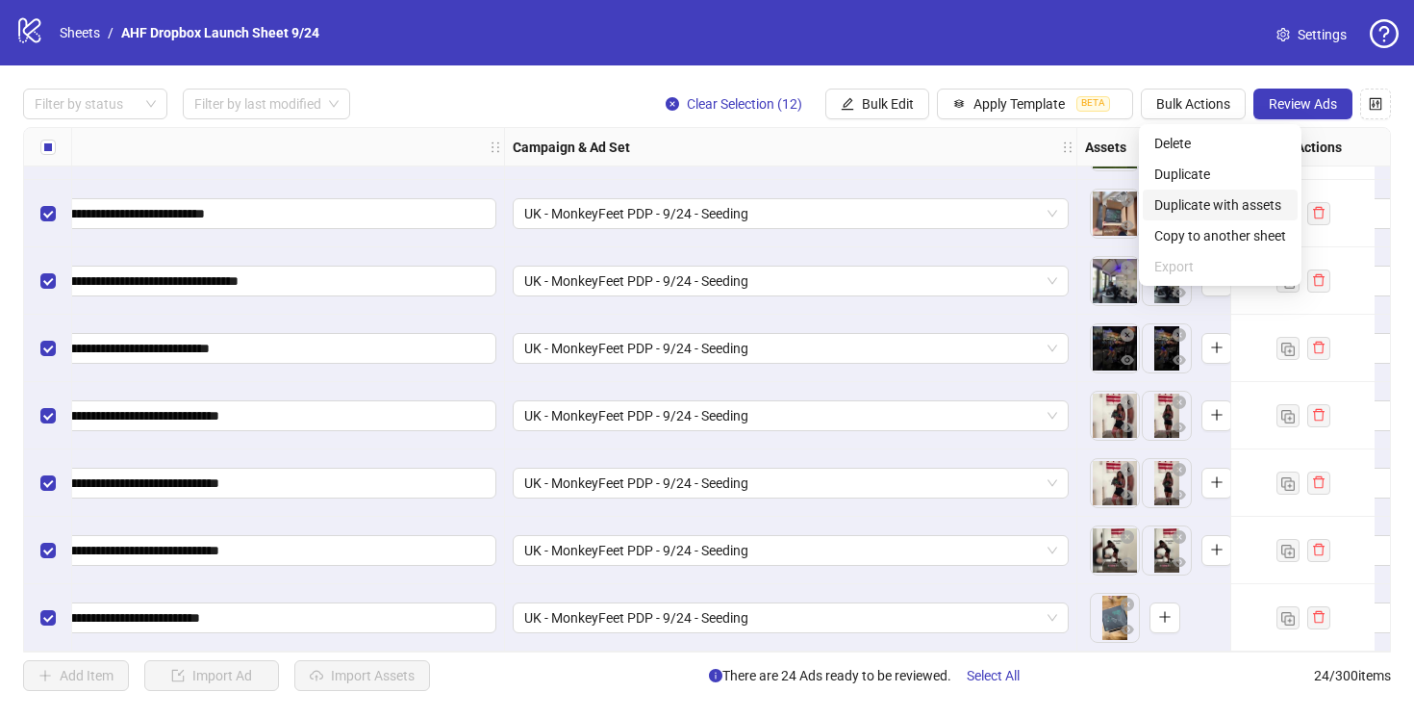
click at [1189, 206] on span "Duplicate with assets" at bounding box center [1221, 204] width 132 height 21
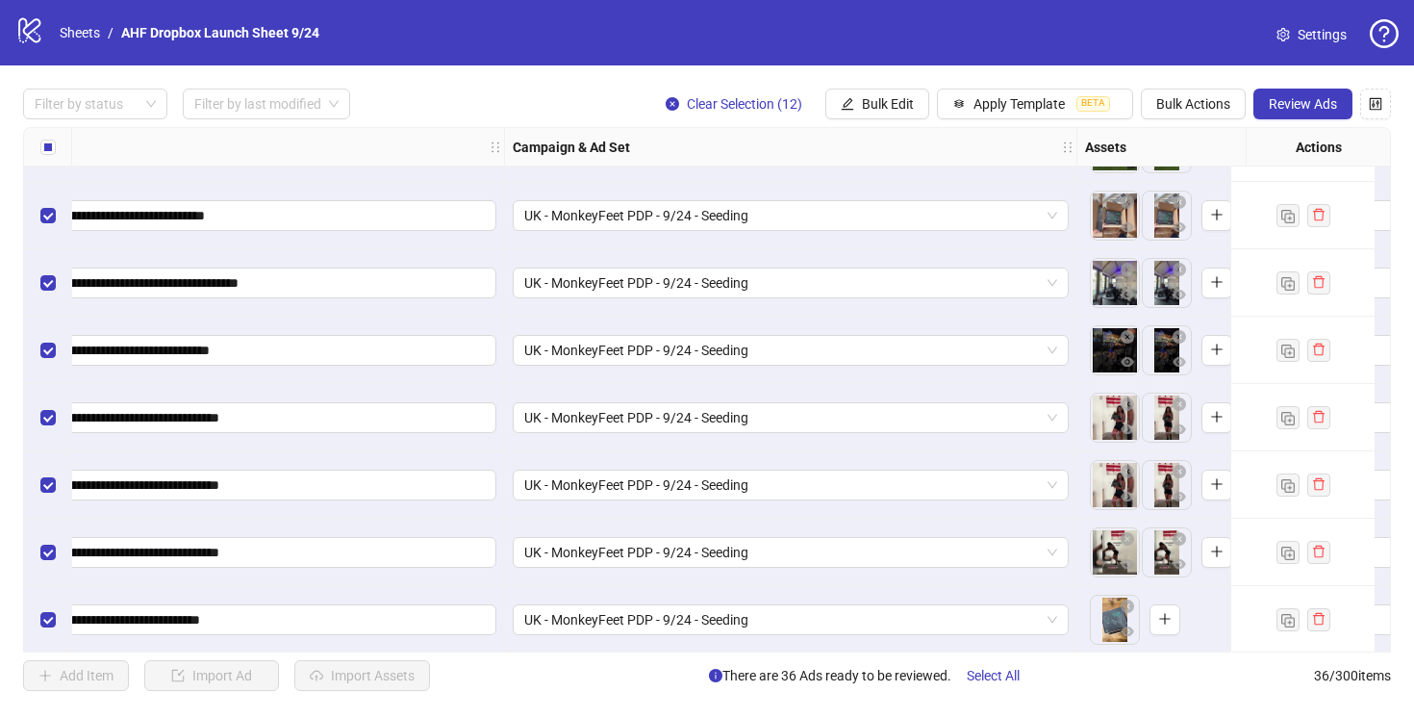
scroll to position [1947, 437]
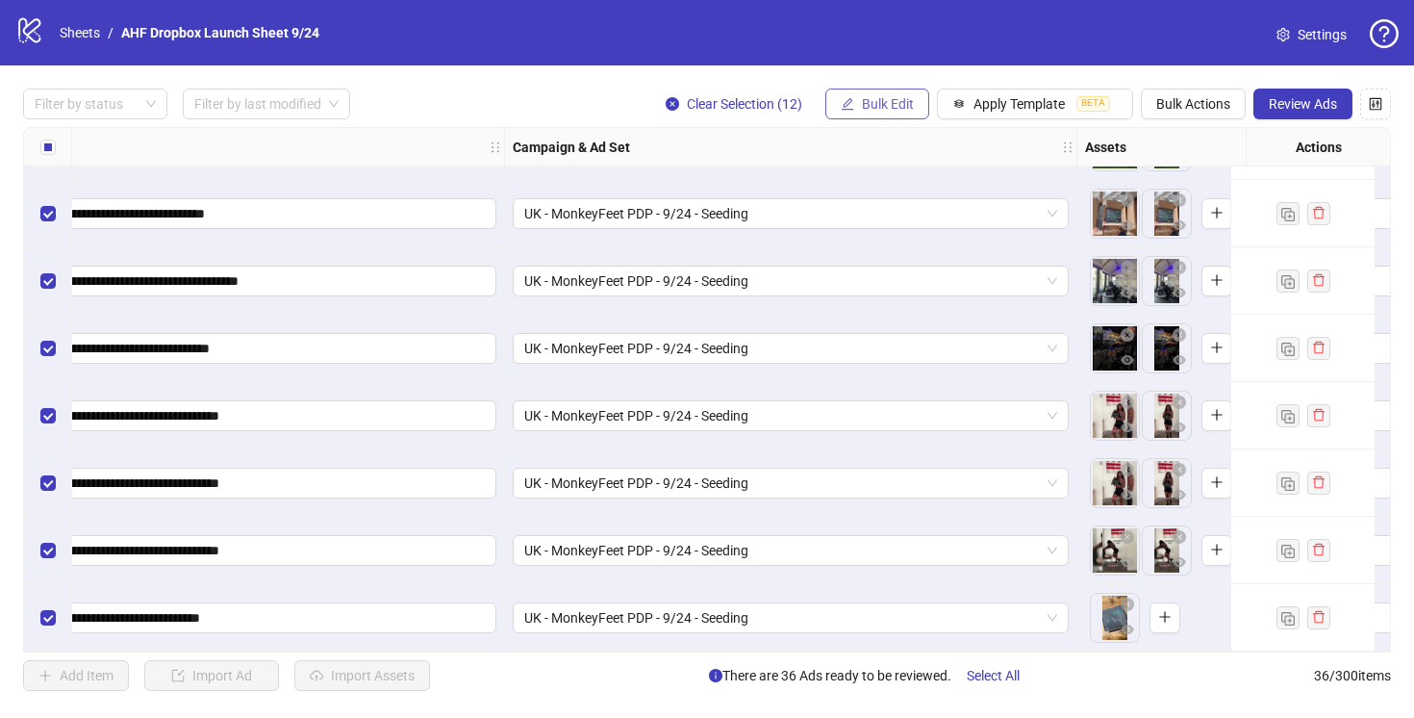
click at [875, 110] on span "Bulk Edit" at bounding box center [888, 103] width 52 height 15
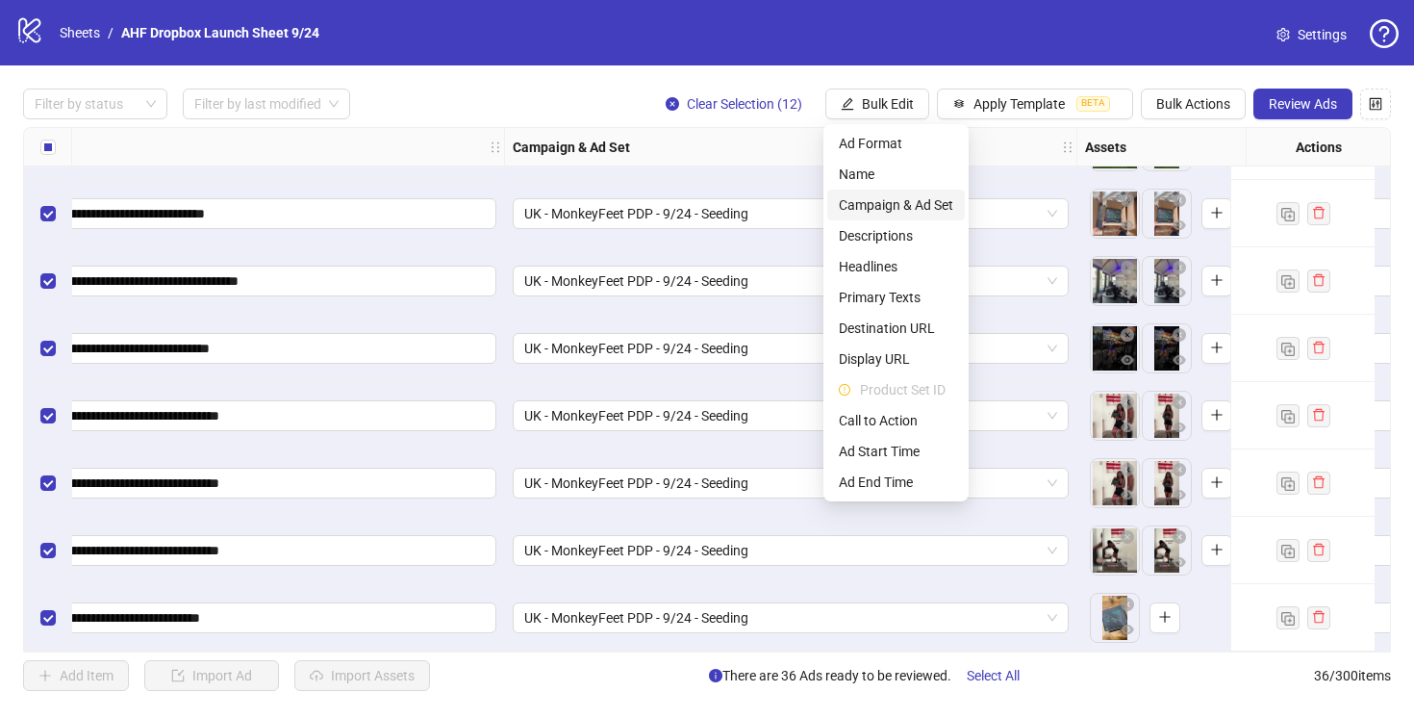
click at [878, 198] on span "Campaign & Ad Set" at bounding box center [896, 204] width 114 height 21
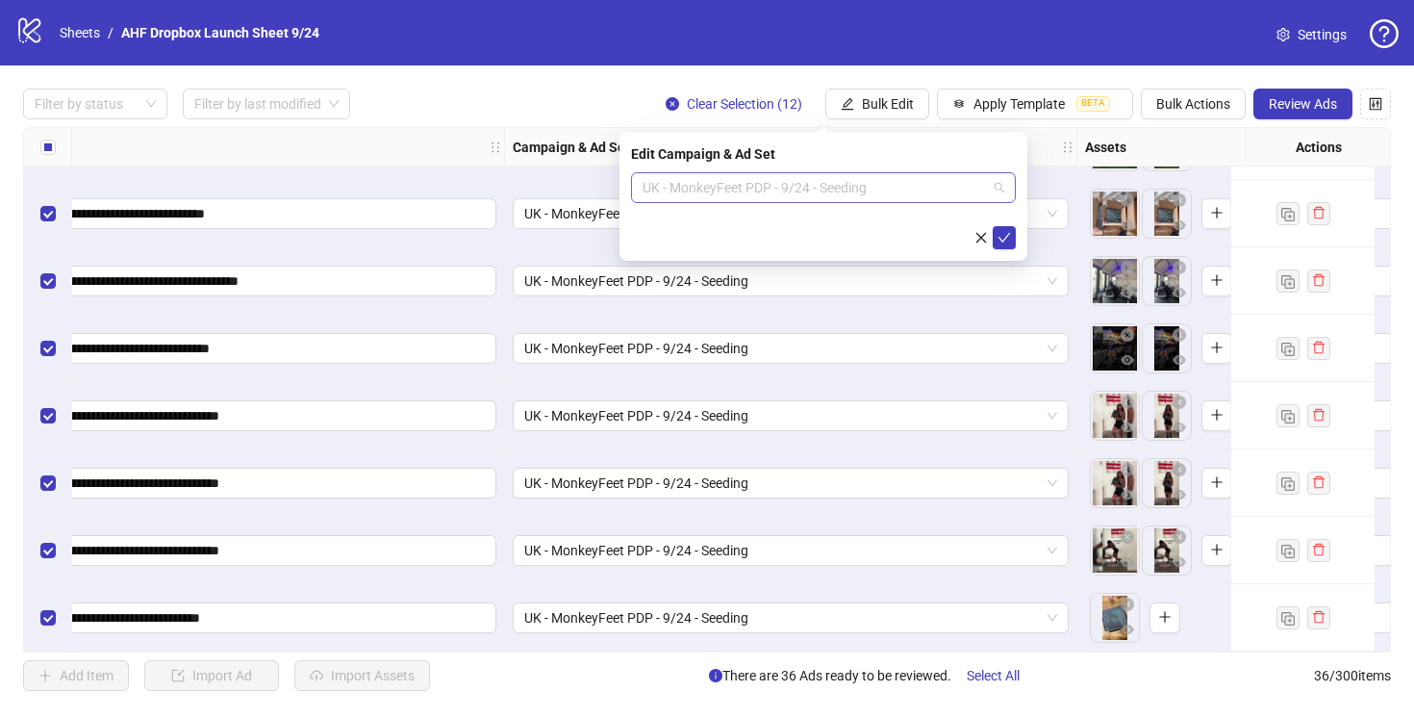
click at [883, 186] on span "UK - MonkeyFeet PDP - 9/24 - Seeding" at bounding box center [824, 187] width 362 height 29
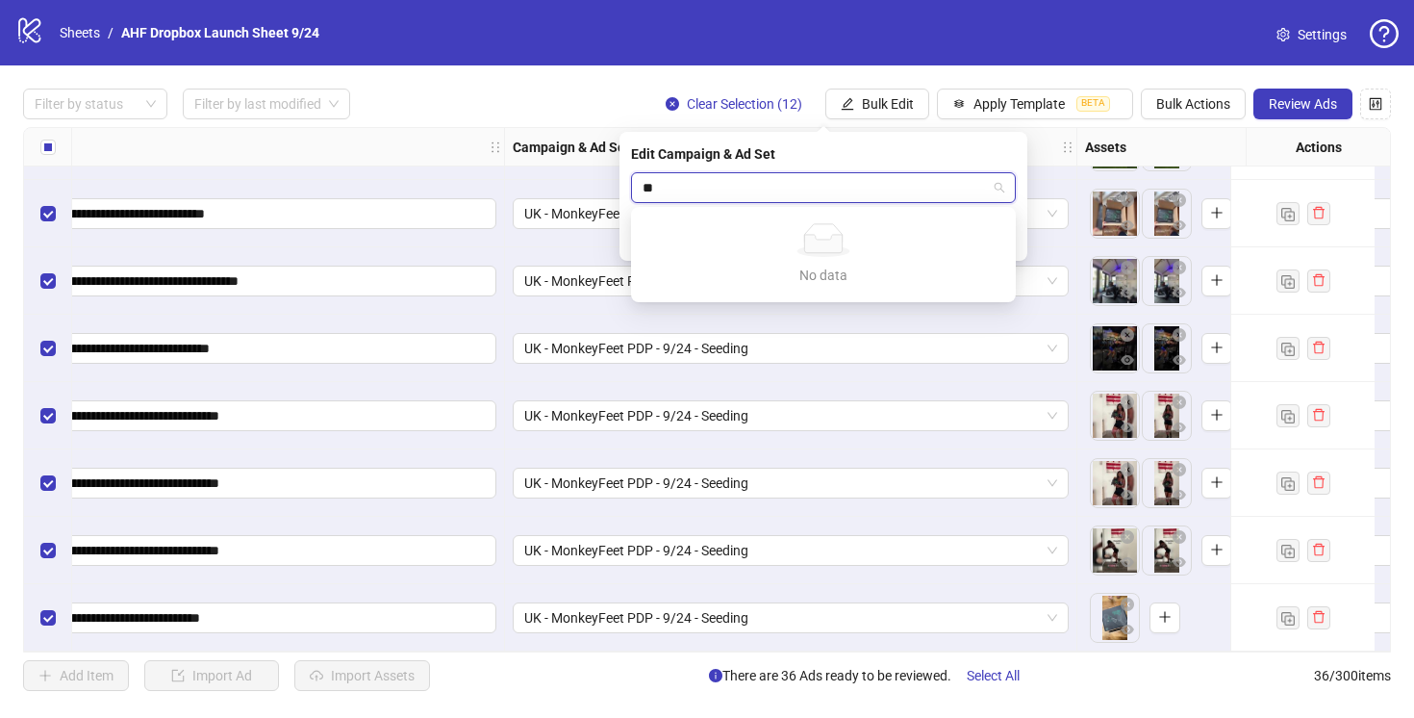
type input "*"
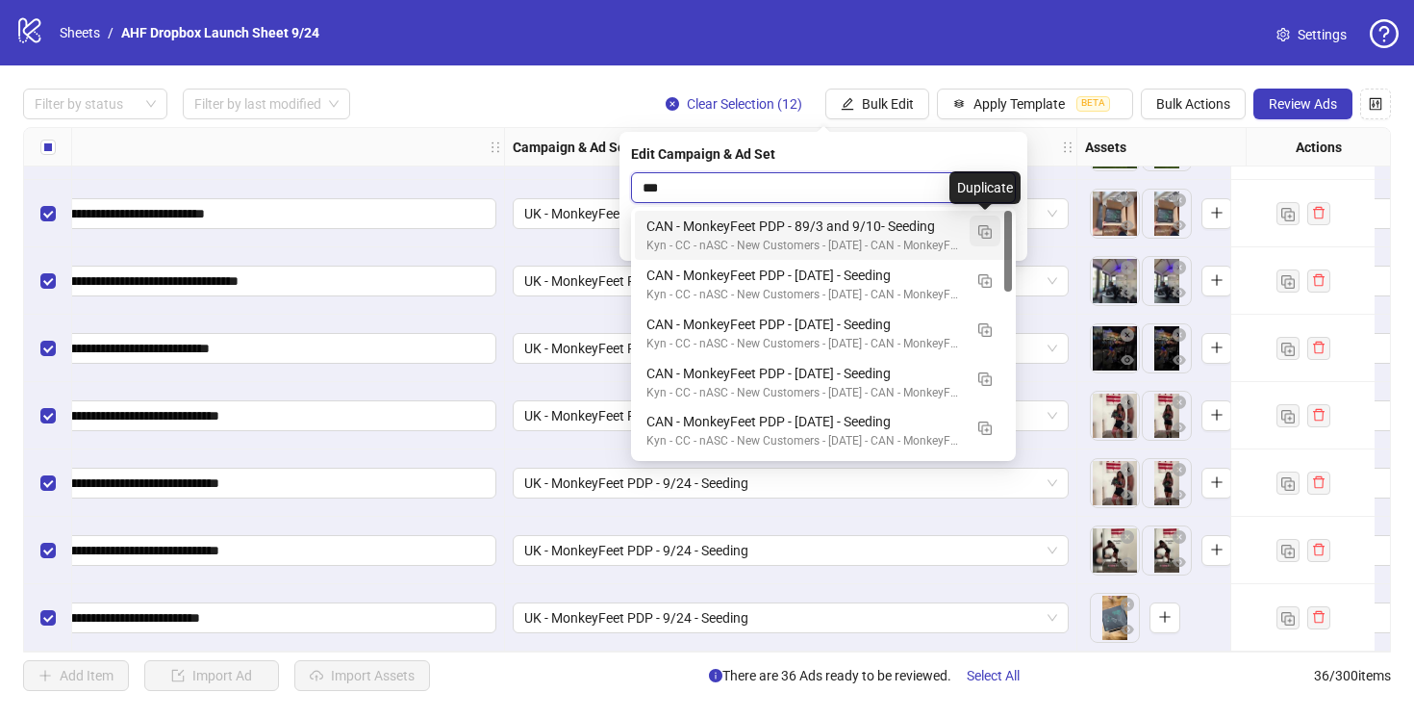
click at [984, 229] on img "button" at bounding box center [985, 231] width 13 height 13
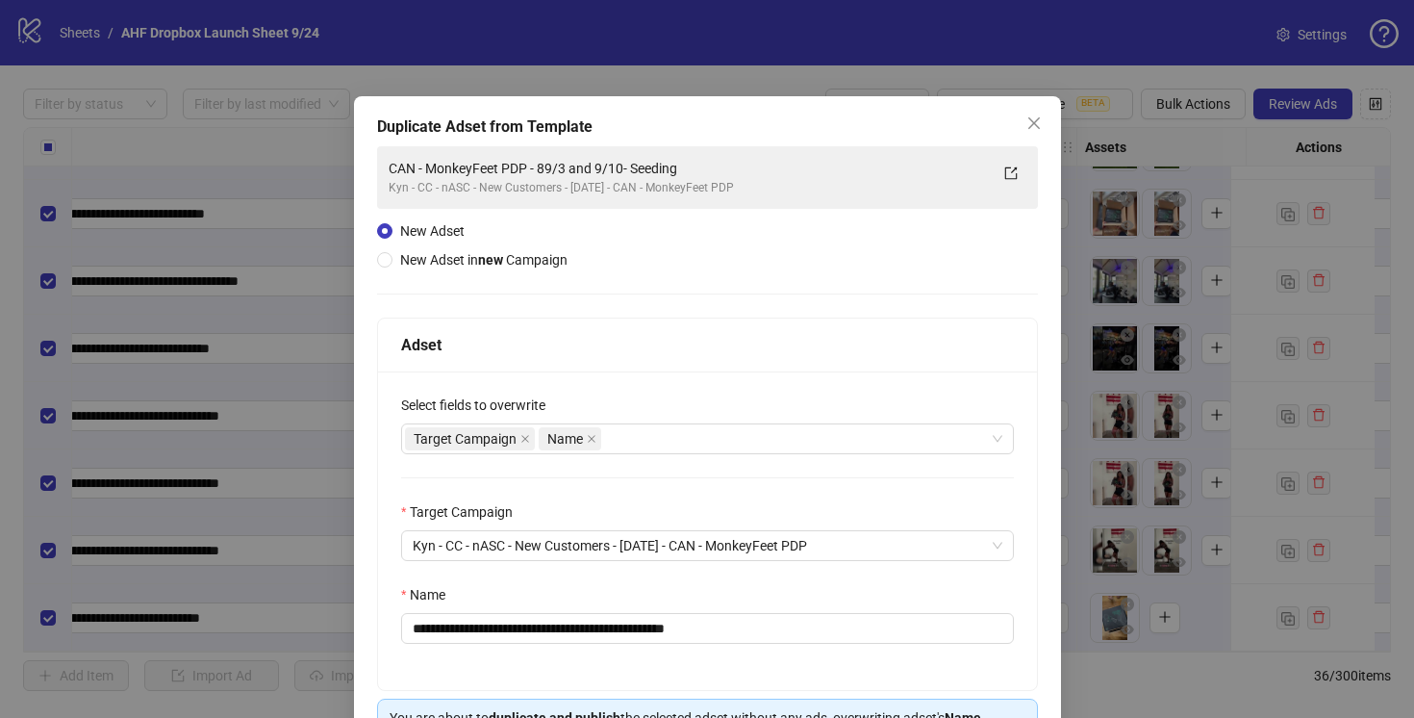
type input "***"
drag, startPoint x: 648, startPoint y: 624, endPoint x: 566, endPoint y: 624, distance: 81.8
click at [566, 624] on input "**********" at bounding box center [707, 628] width 613 height 31
click at [688, 627] on input "**********" at bounding box center [707, 628] width 613 height 31
type input "**********"
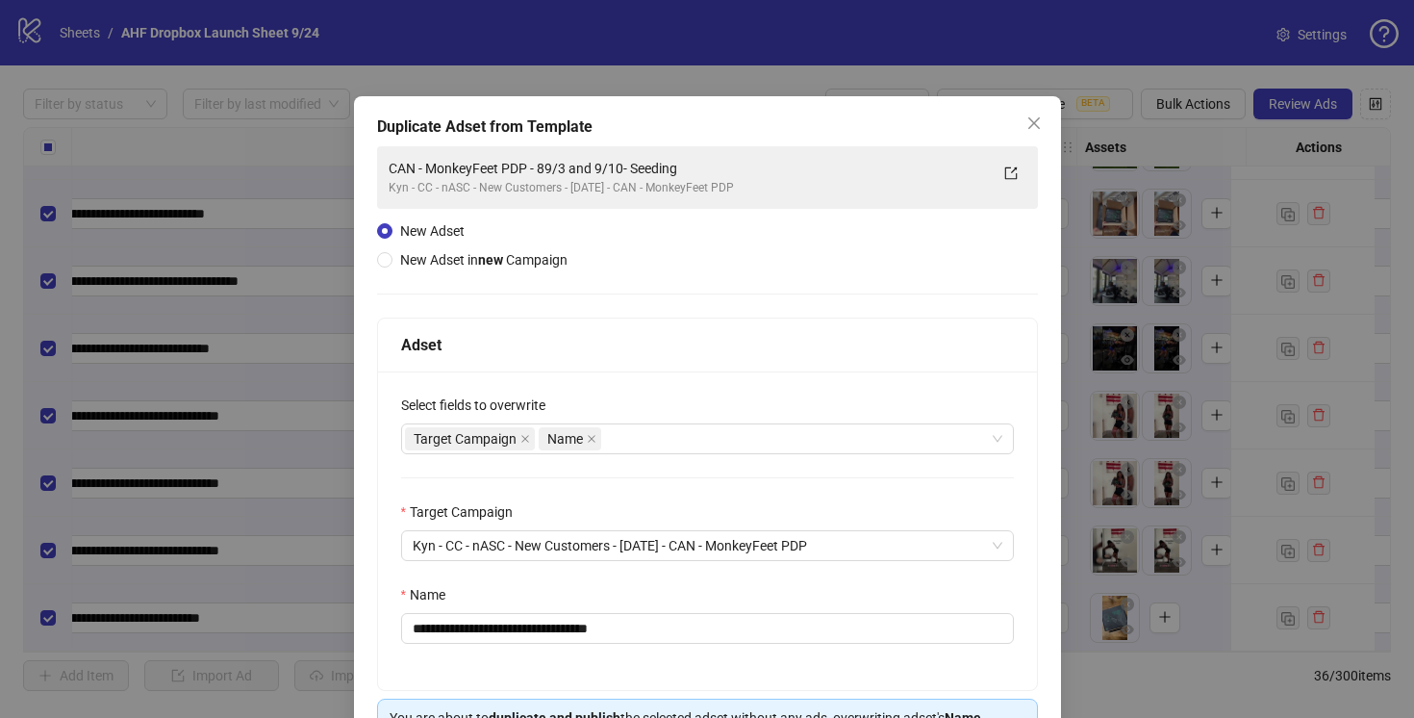
click at [1013, 598] on div "**********" at bounding box center [707, 530] width 659 height 318
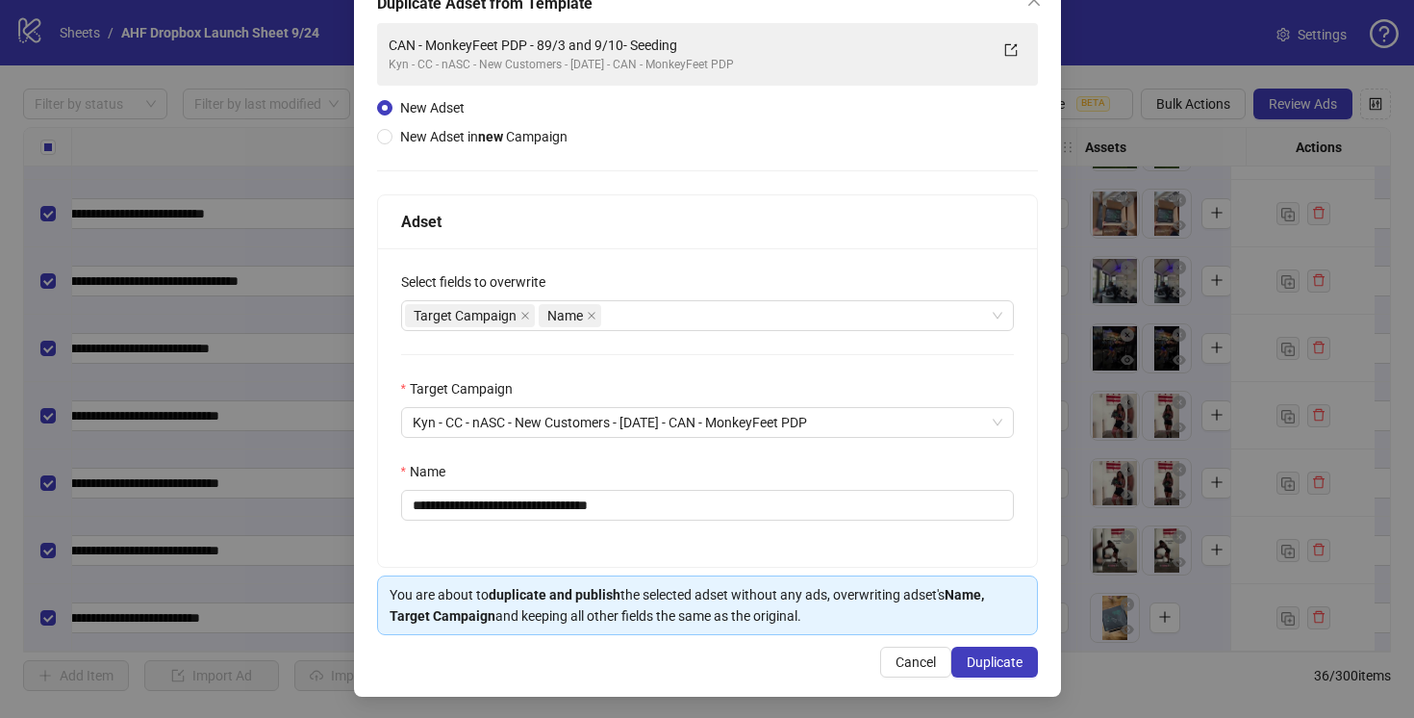
scroll to position [126, 0]
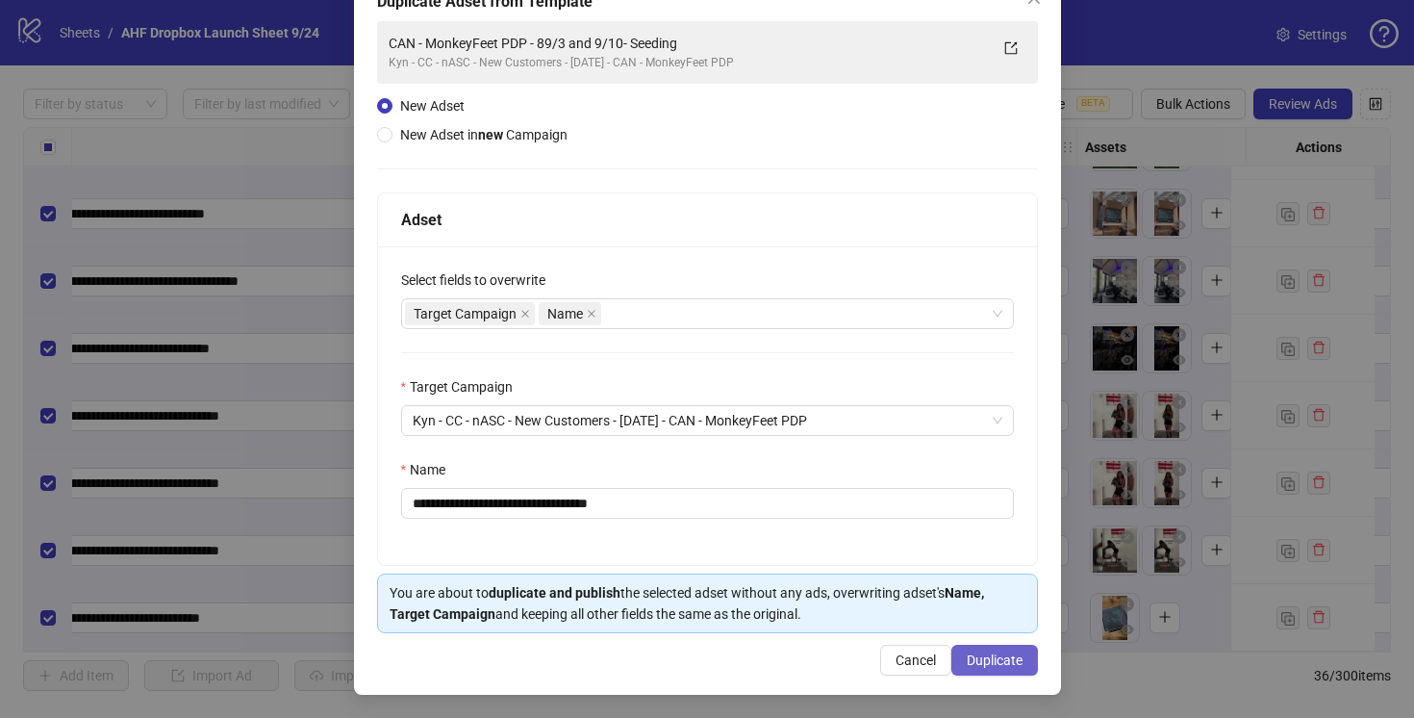
click at [995, 658] on span "Duplicate" at bounding box center [995, 659] width 56 height 15
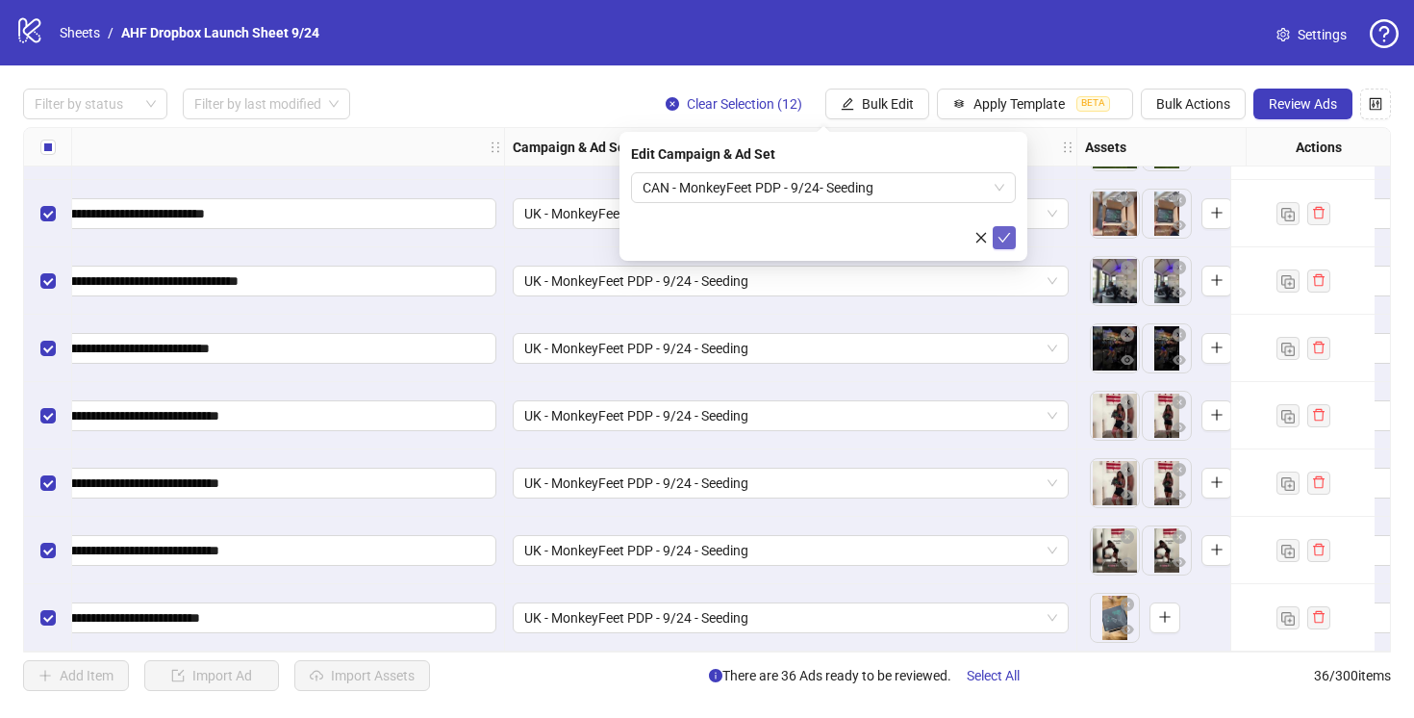
click at [1003, 239] on icon "check" at bounding box center [1004, 237] width 13 height 13
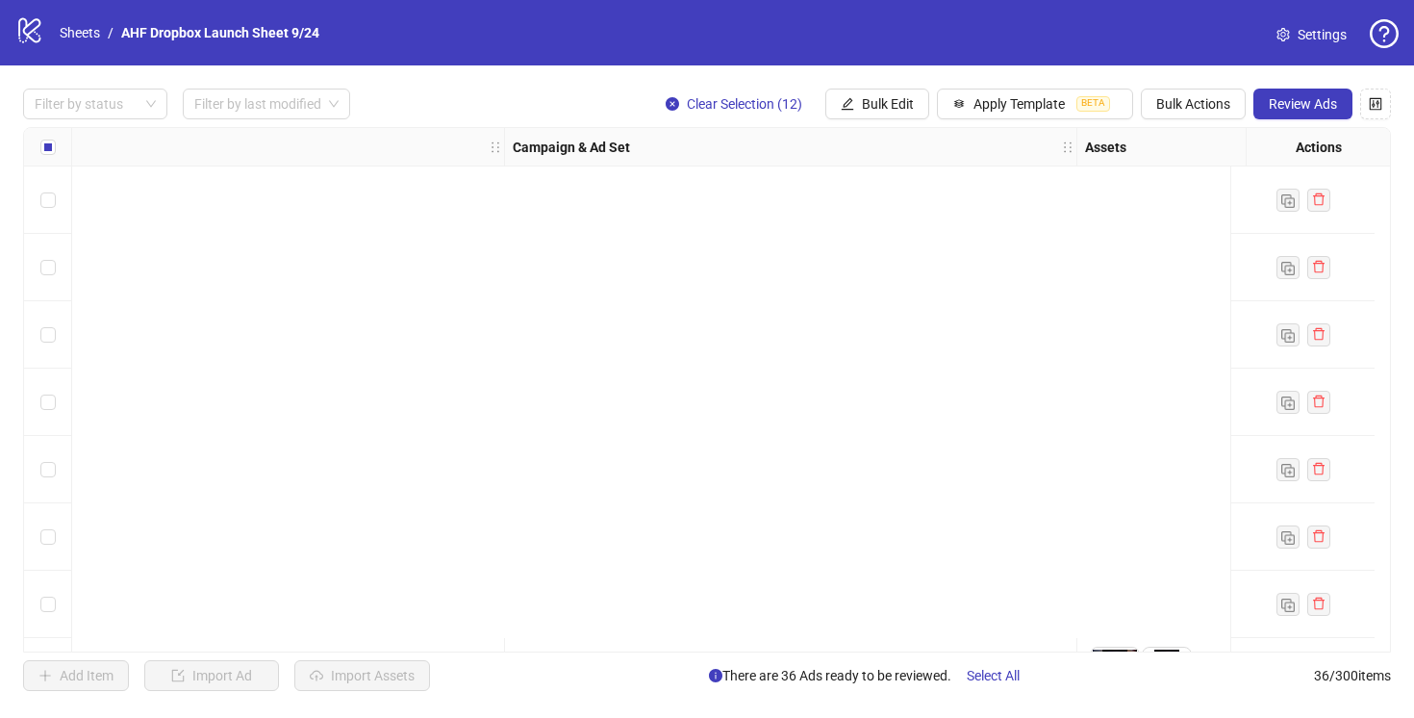
scroll to position [1947, 437]
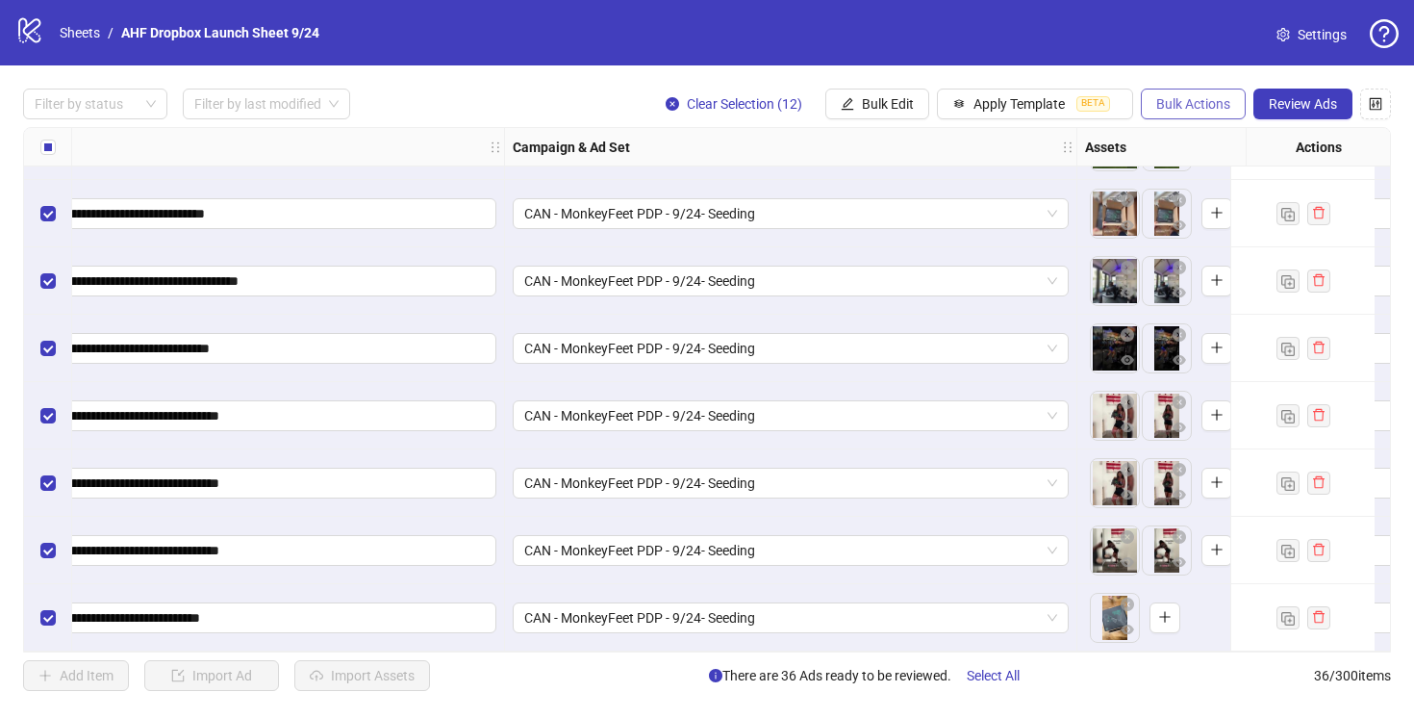
click at [1161, 104] on span "Bulk Actions" at bounding box center [1194, 103] width 74 height 15
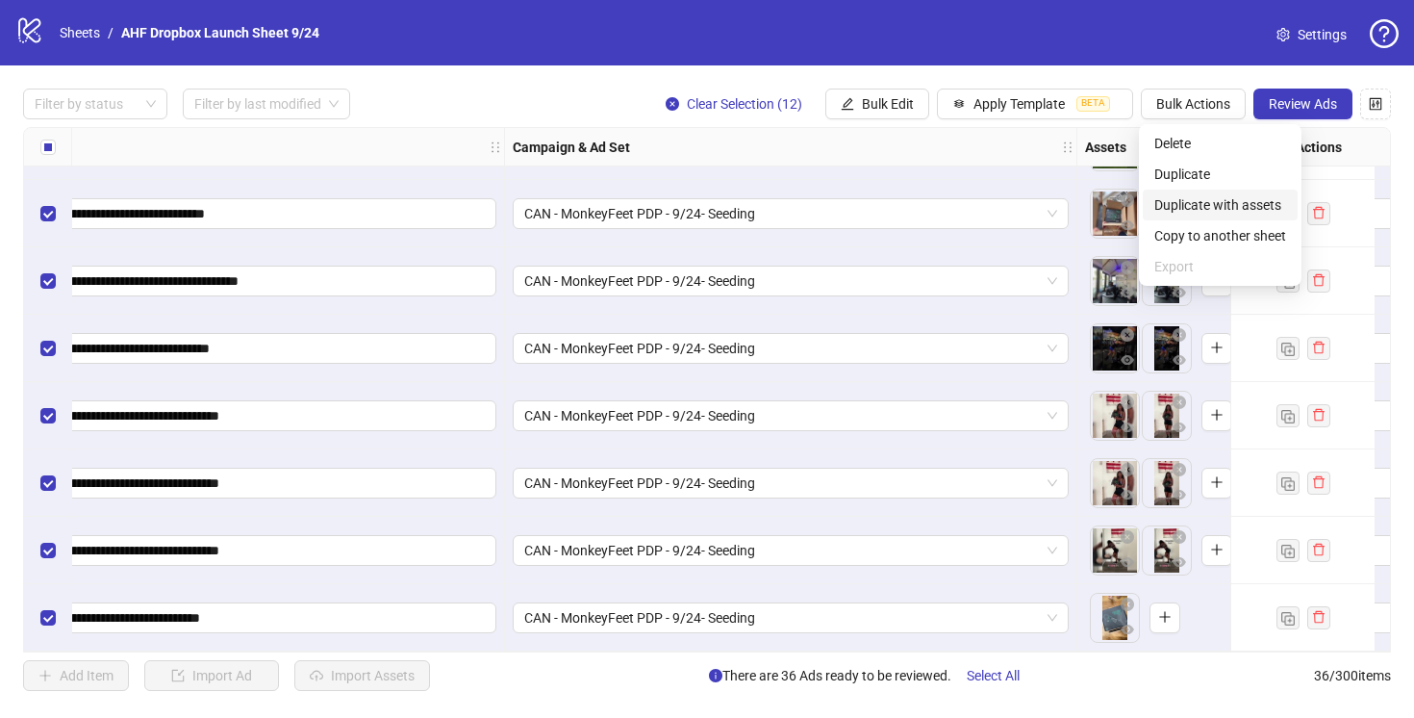
click at [1180, 201] on span "Duplicate with assets" at bounding box center [1221, 204] width 132 height 21
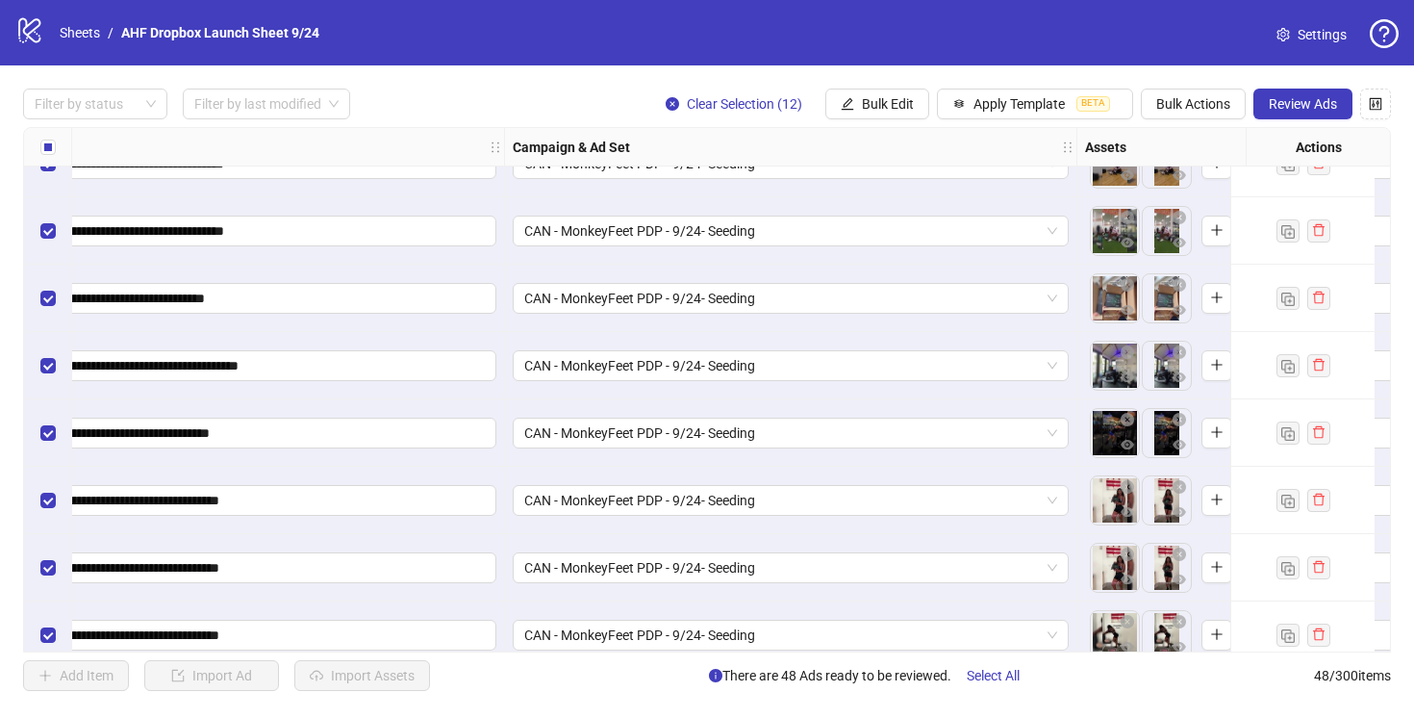
scroll to position [2756, 437]
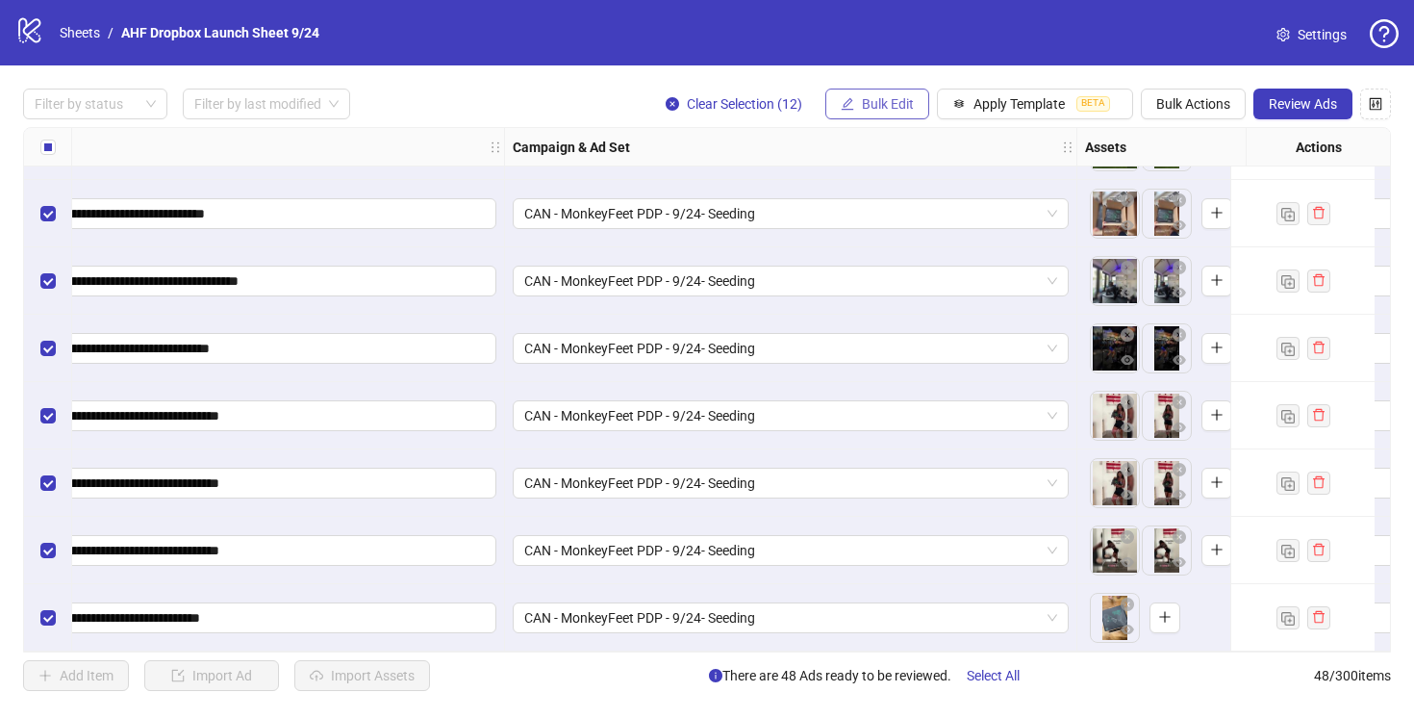
click at [896, 99] on span "Bulk Edit" at bounding box center [888, 103] width 52 height 15
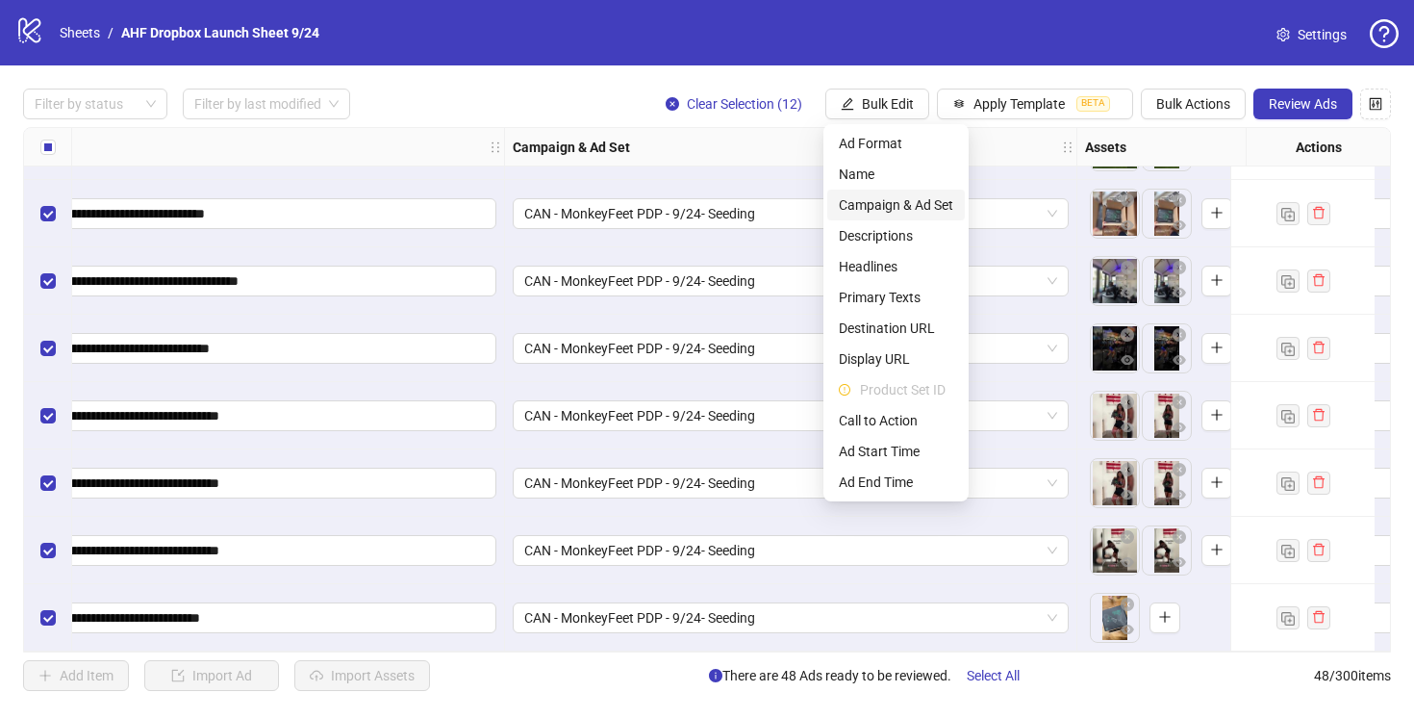
click at [903, 205] on span "Campaign & Ad Set" at bounding box center [896, 204] width 114 height 21
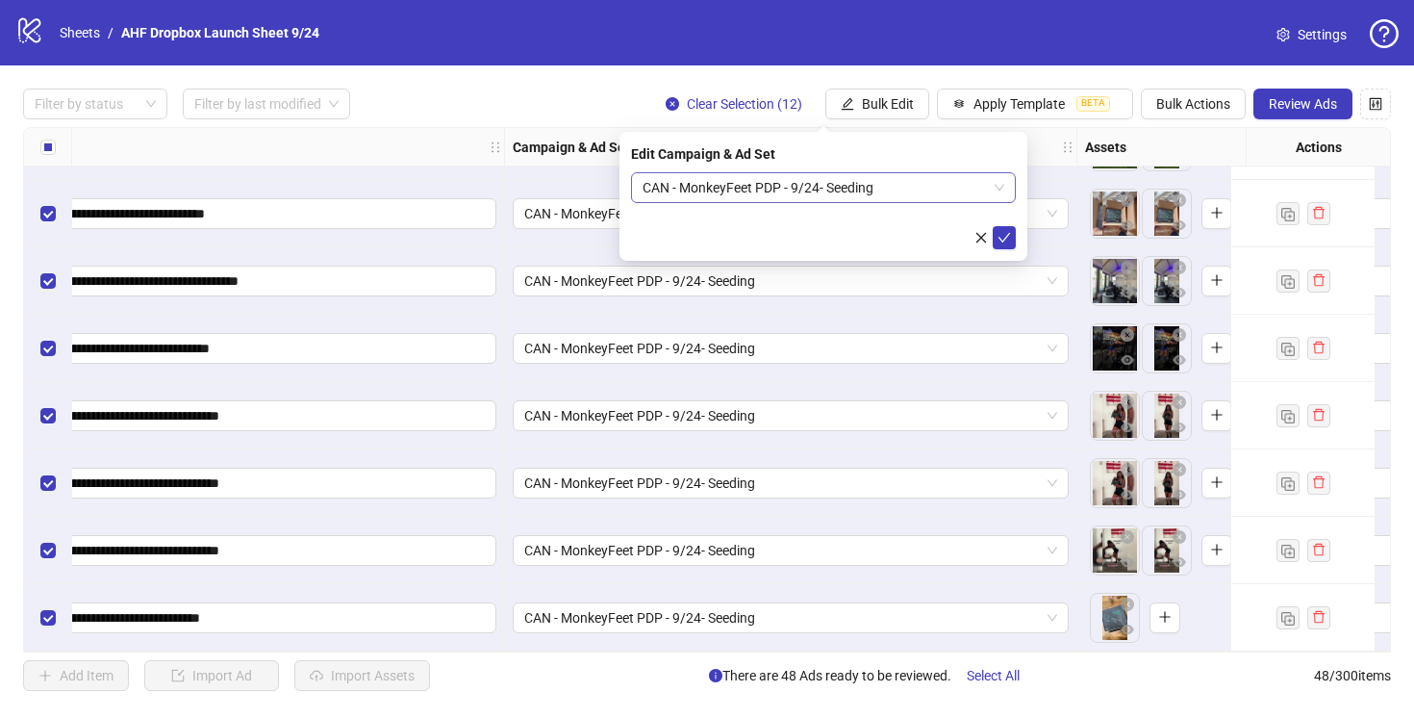
click at [893, 191] on span "CAN - MonkeyFeet PDP - 9/24- Seeding" at bounding box center [824, 187] width 362 height 29
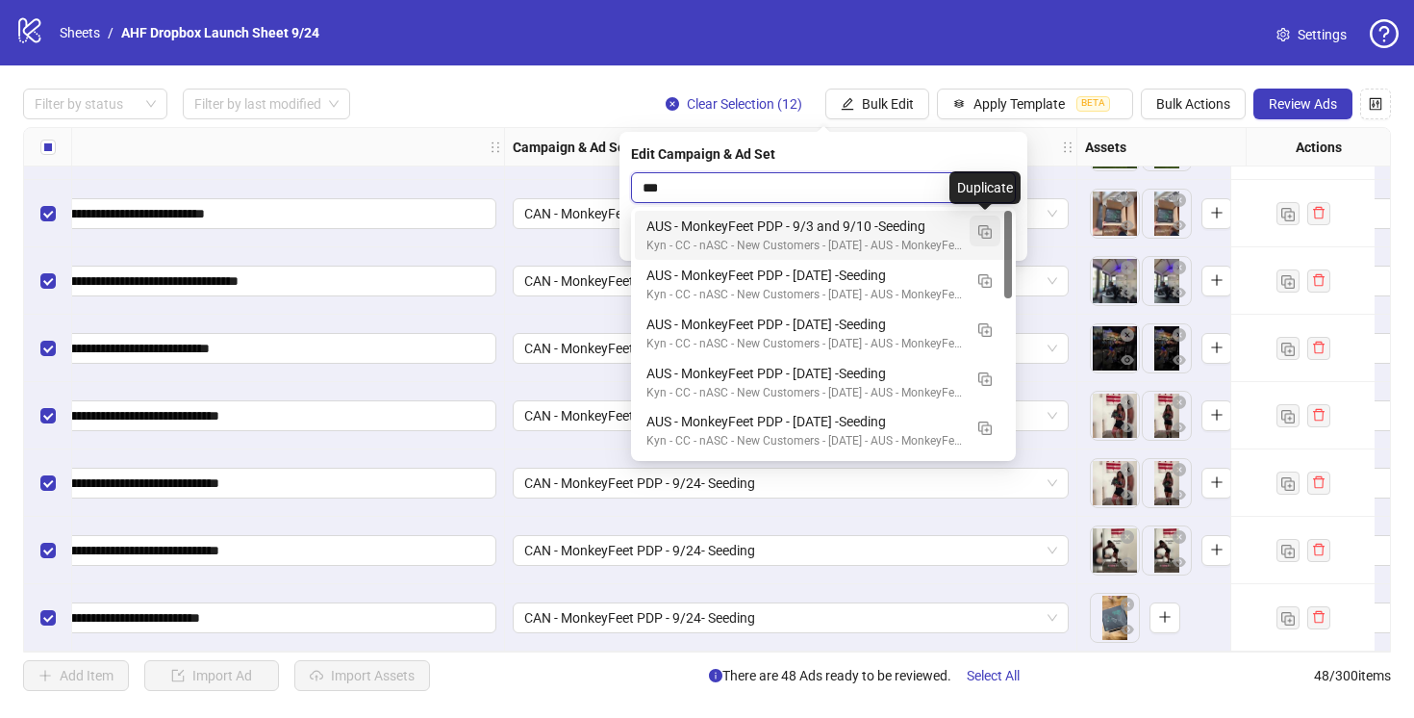
click at [988, 236] on img "button" at bounding box center [985, 231] width 13 height 13
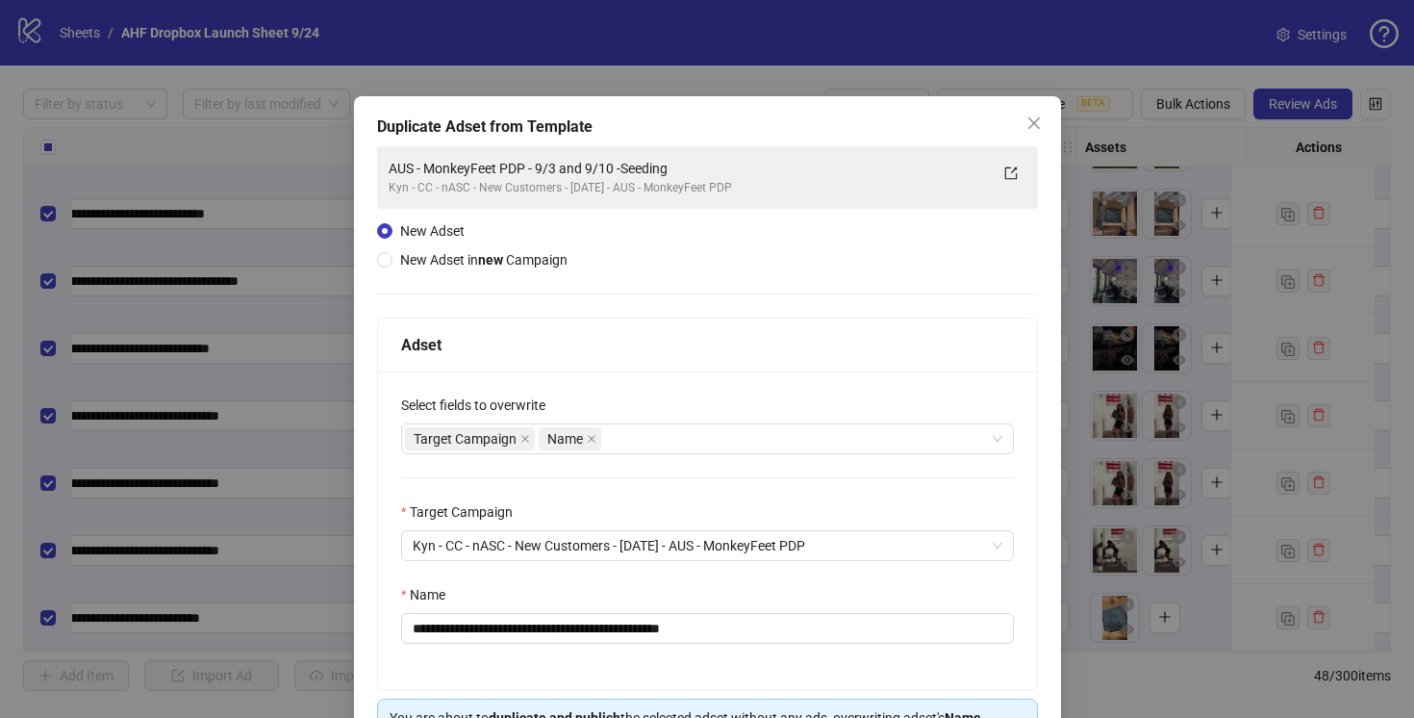
type input "***"
drag, startPoint x: 640, startPoint y: 624, endPoint x: 561, endPoint y: 624, distance: 78.9
click at [561, 624] on input "**********" at bounding box center [707, 628] width 613 height 31
drag, startPoint x: 702, startPoint y: 628, endPoint x: 643, endPoint y: 628, distance: 59.7
click at [643, 628] on input "**********" at bounding box center [707, 628] width 613 height 31
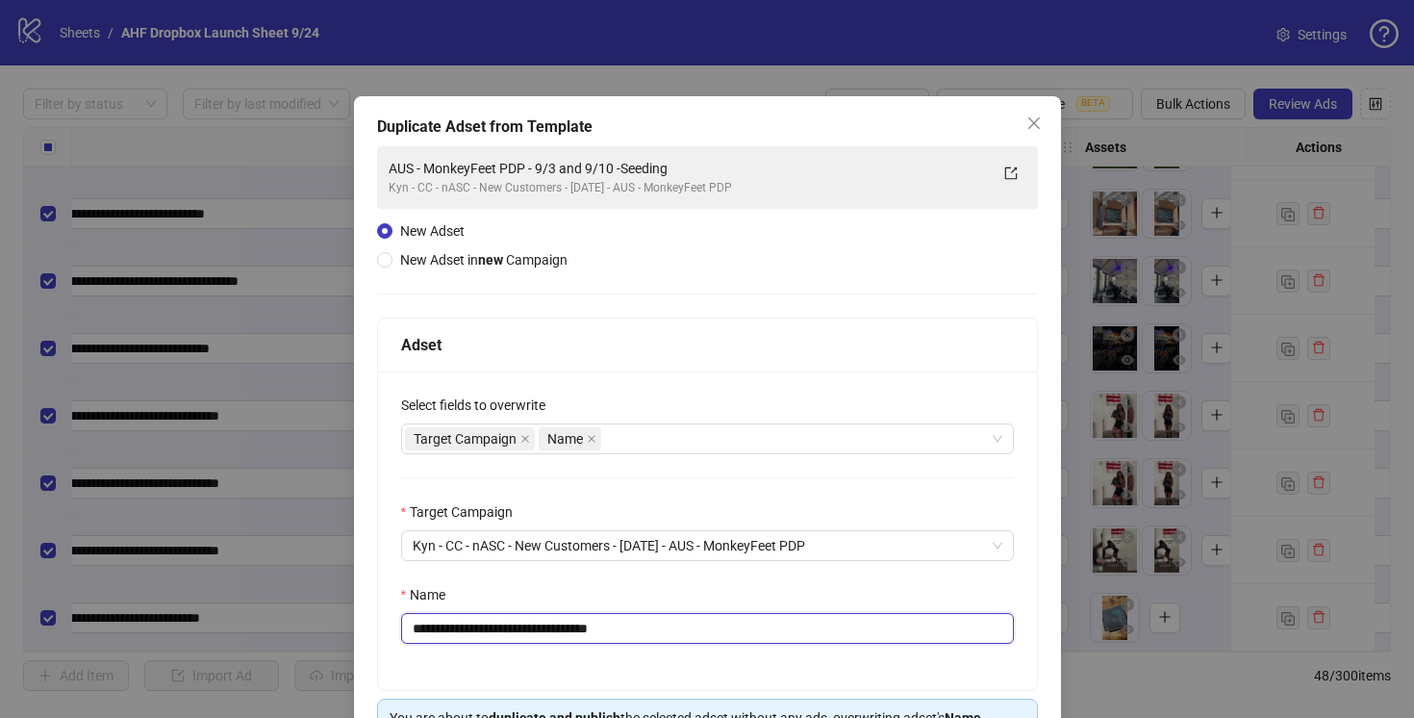
type input "**********"
click at [709, 594] on div "Name" at bounding box center [707, 598] width 613 height 29
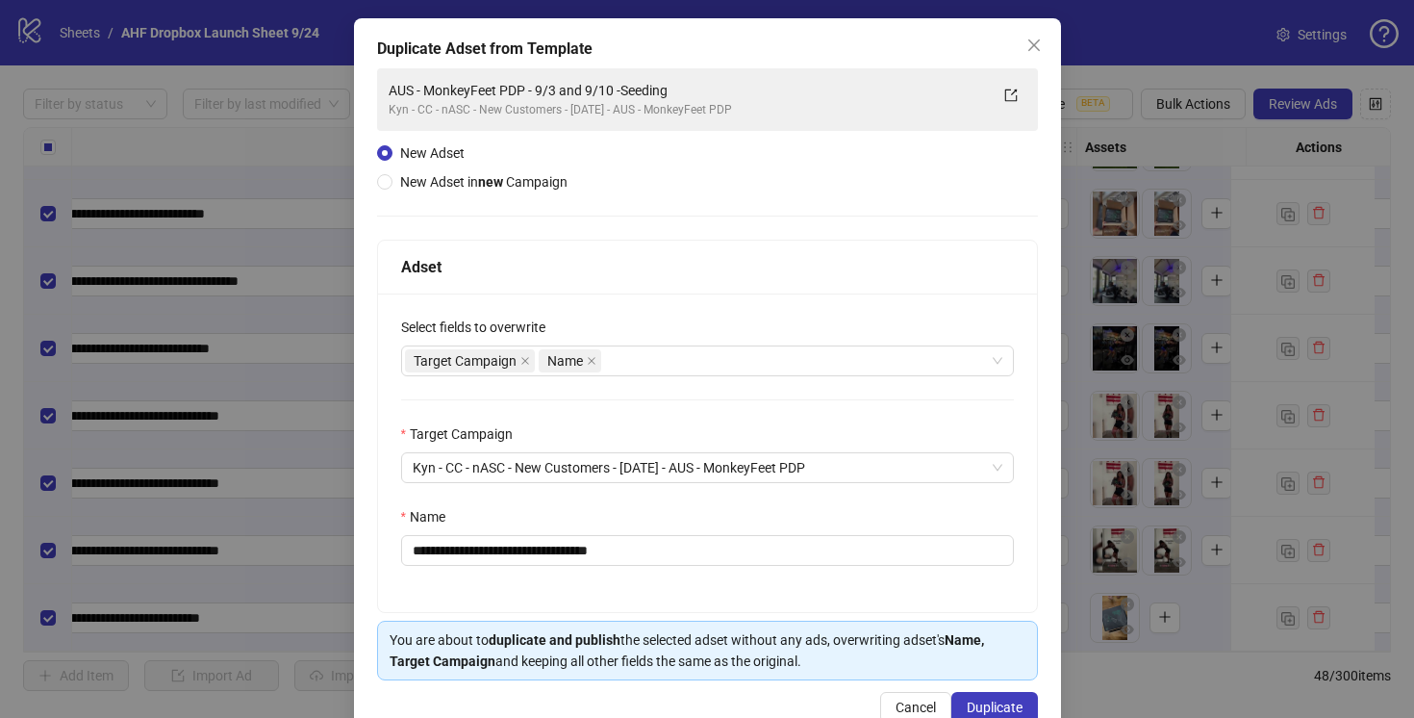
scroll to position [126, 0]
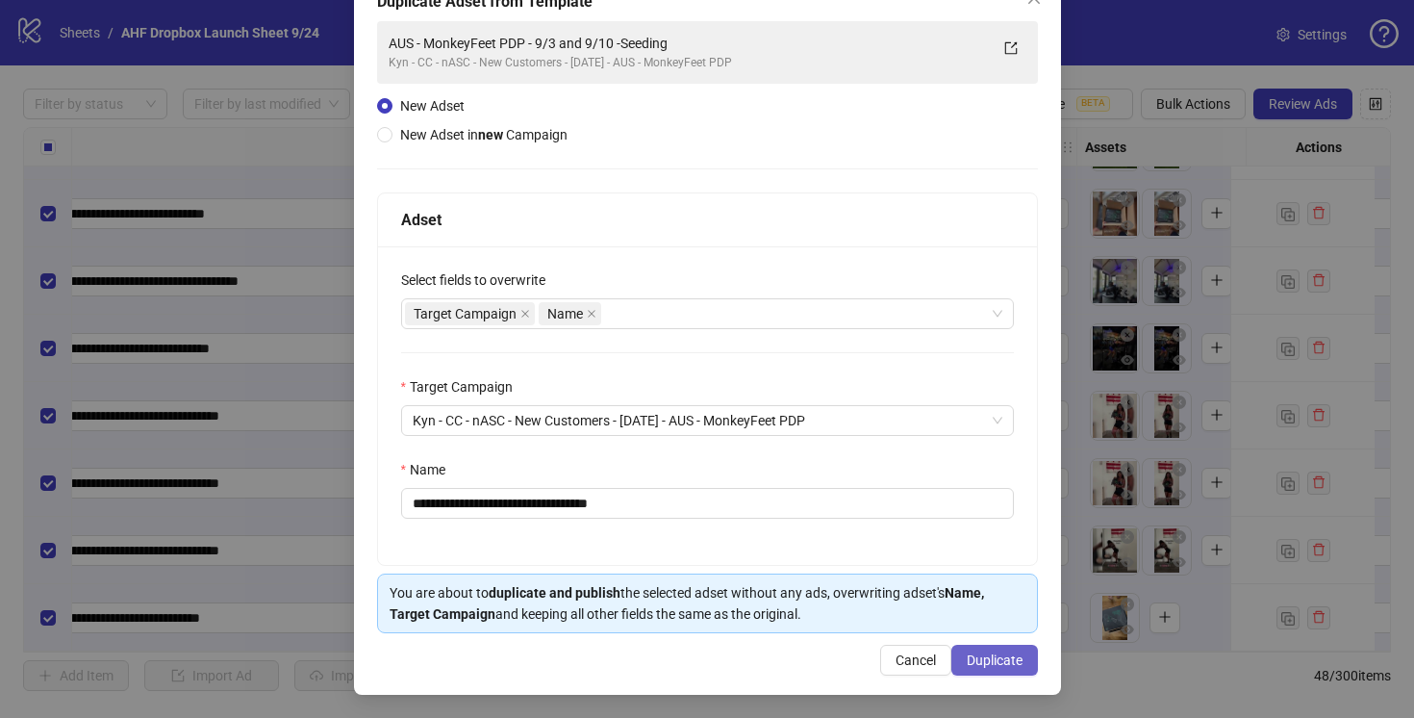
click at [994, 660] on span "Duplicate" at bounding box center [995, 659] width 56 height 15
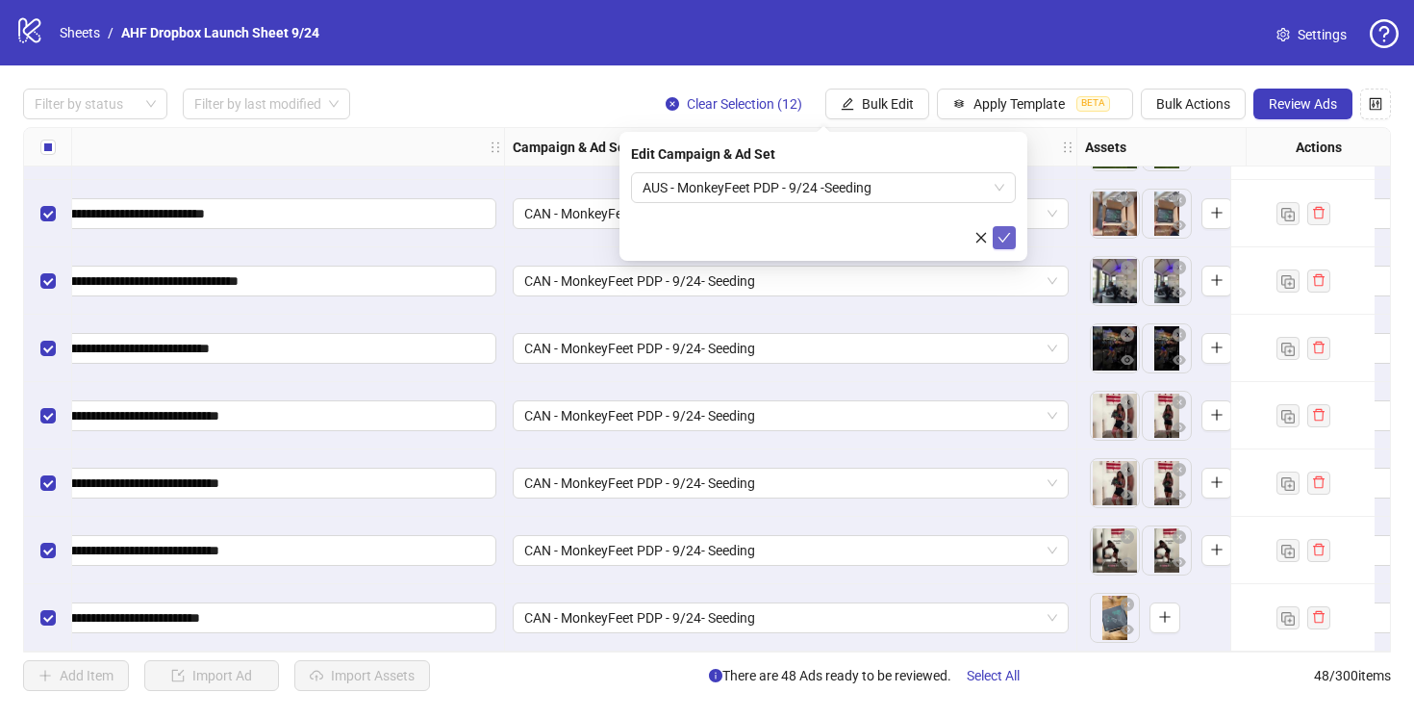
click at [1005, 239] on icon "check" at bounding box center [1004, 237] width 13 height 13
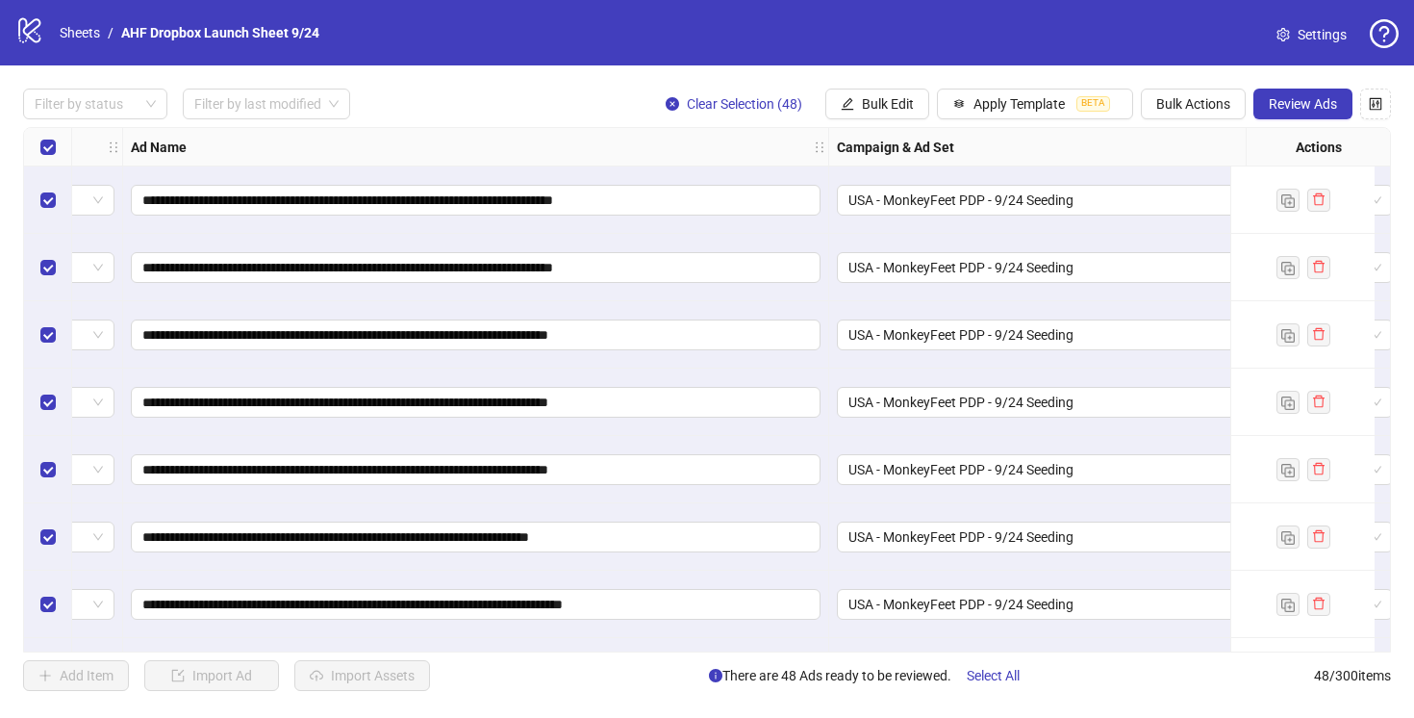
scroll to position [0, 0]
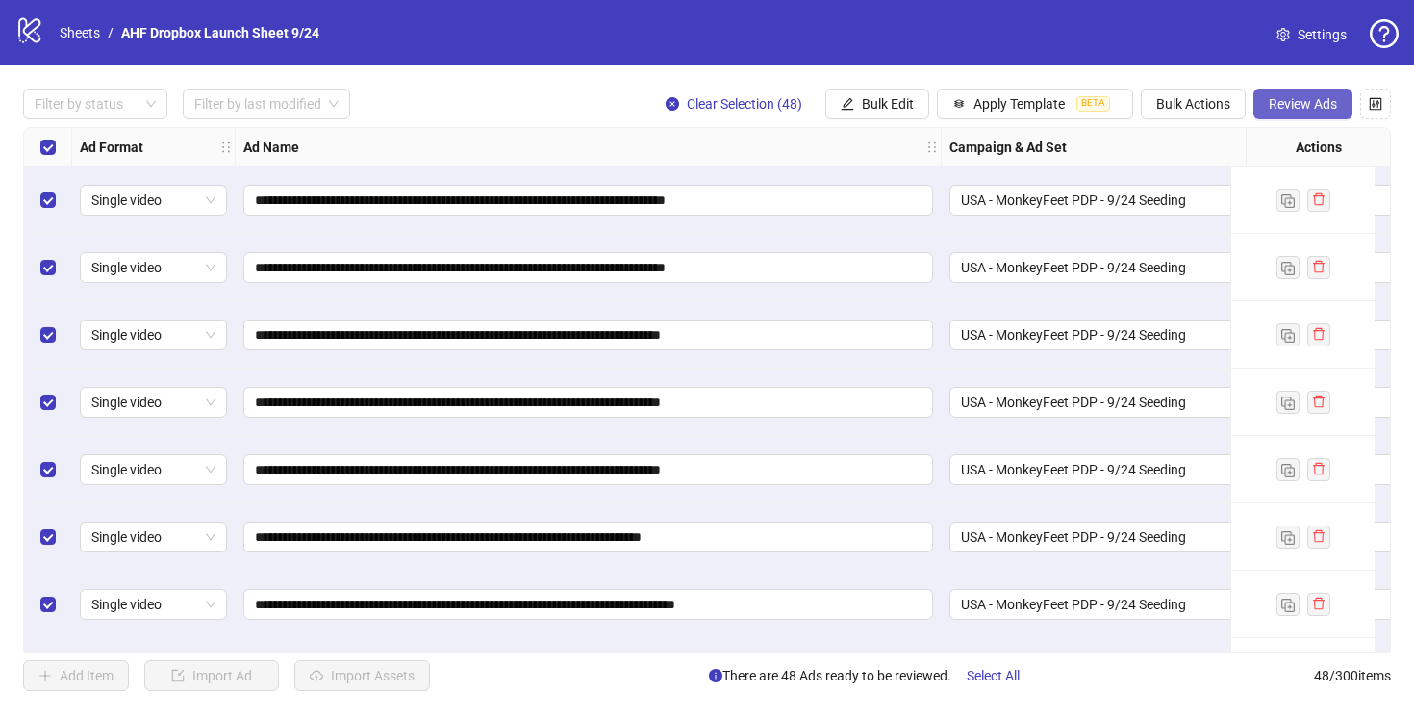
click at [1291, 103] on span "Review Ads" at bounding box center [1303, 103] width 68 height 15
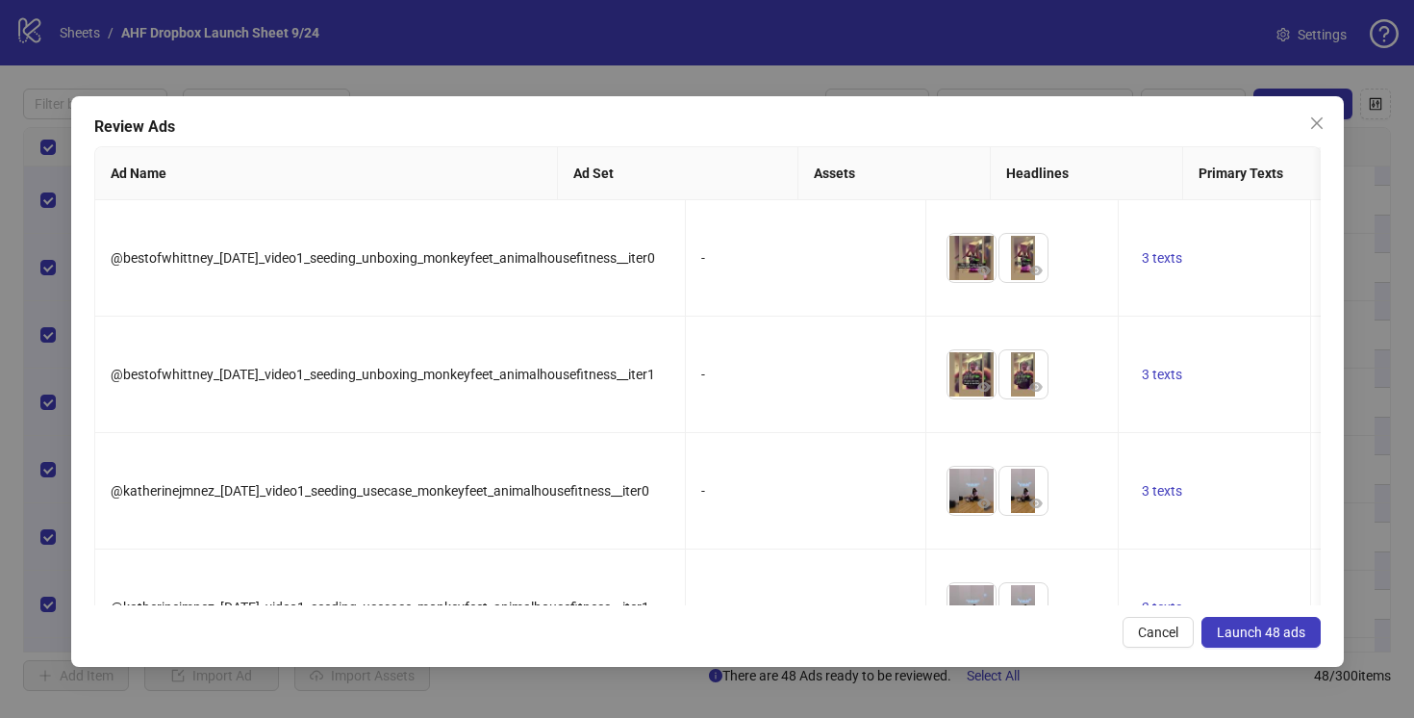
click at [1247, 630] on span "Launch 48 ads" at bounding box center [1261, 631] width 89 height 15
